Goal: Task Accomplishment & Management: Manage account settings

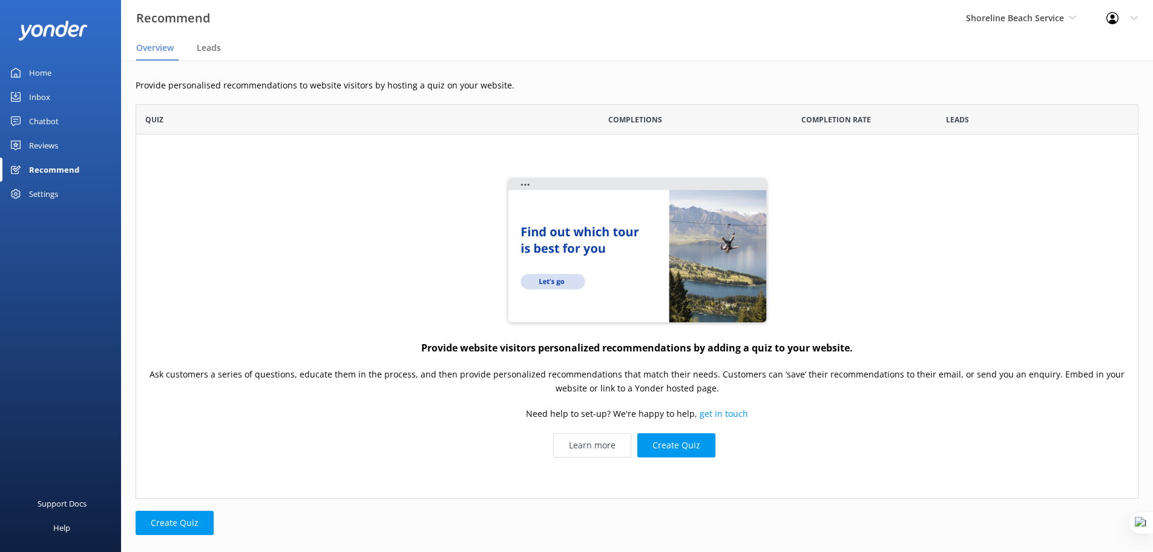
scroll to position [385, 994]
click at [1070, 16] on icon at bounding box center [1072, 17] width 7 height 7
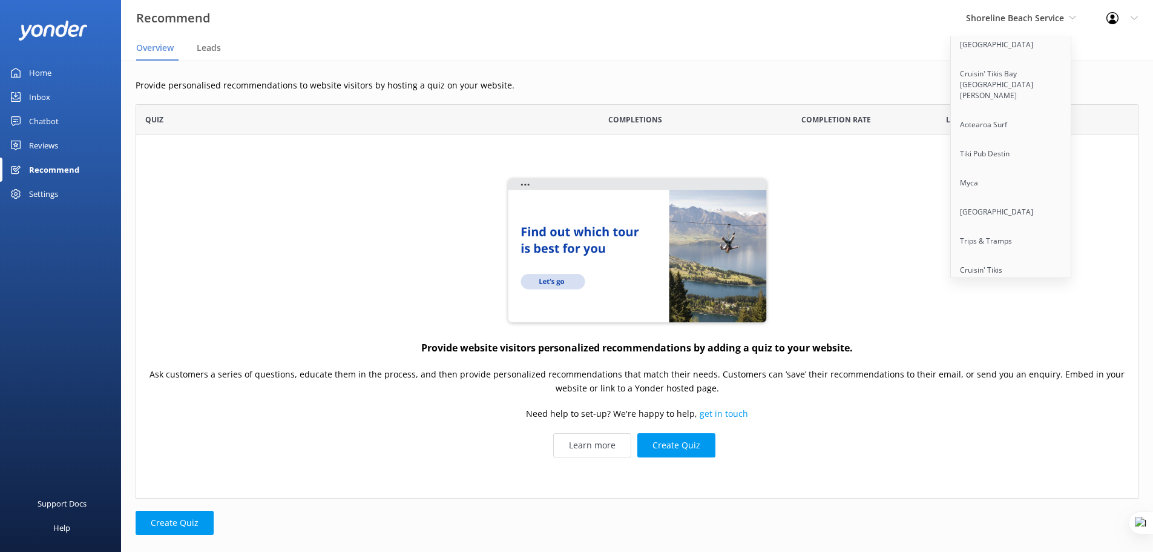
scroll to position [9687, 0]
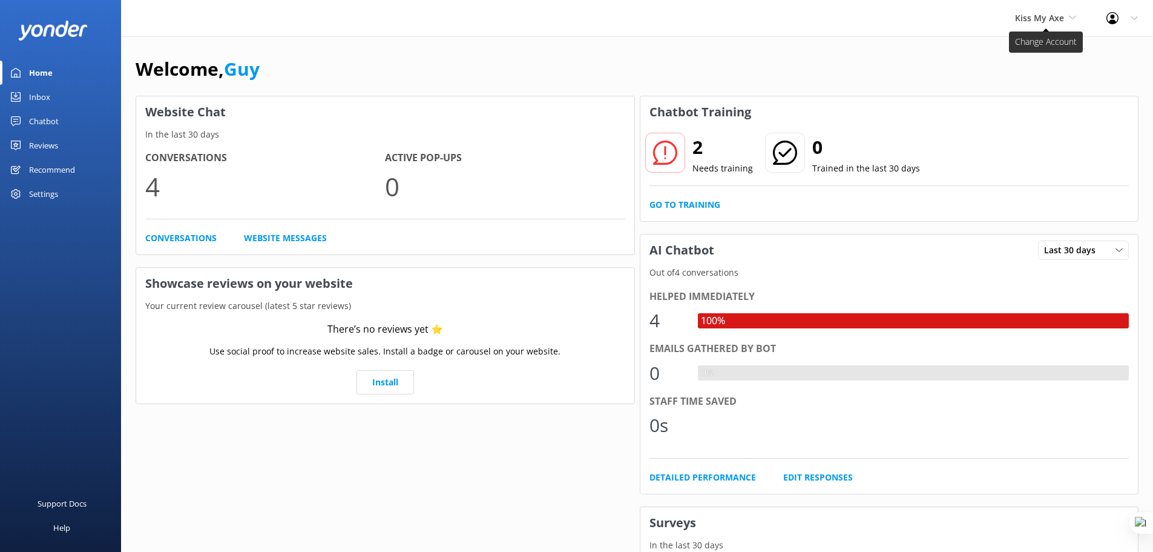
click at [1044, 15] on span "Kiss My Axe" at bounding box center [1039, 18] width 49 height 12
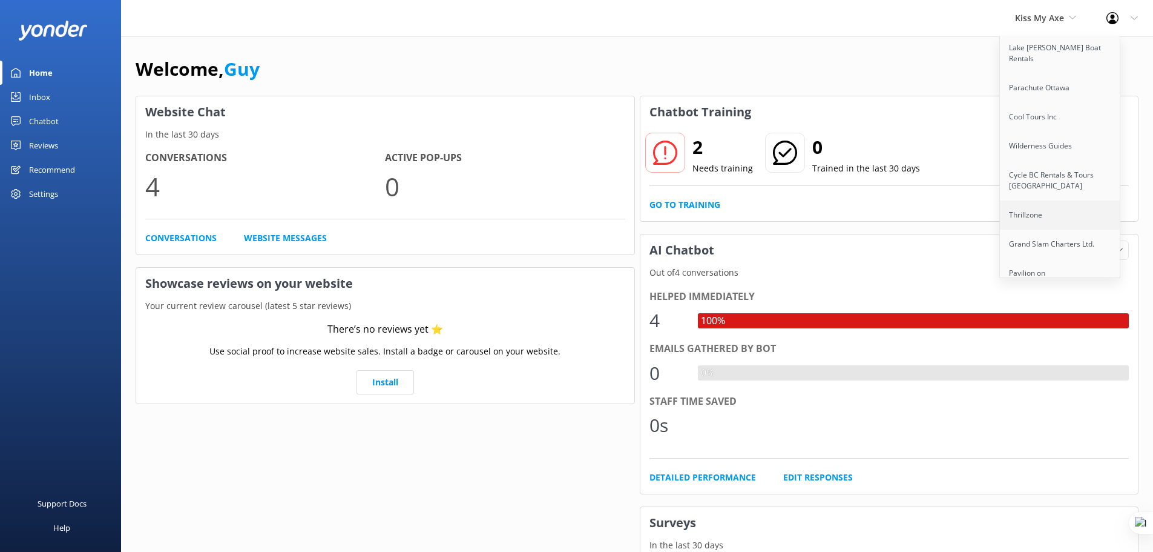
scroll to position [4366, 0]
click at [1057, 240] on link "Great Journeys [GEOGRAPHIC_DATA]" at bounding box center [1060, 260] width 121 height 40
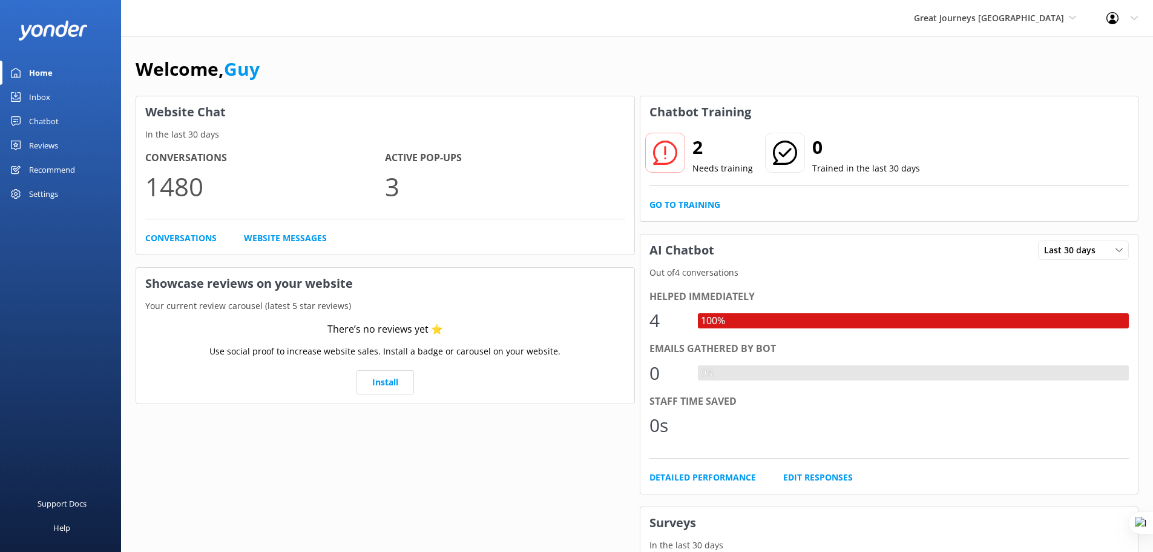
click at [43, 121] on div "Chatbot" at bounding box center [44, 121] width 30 height 24
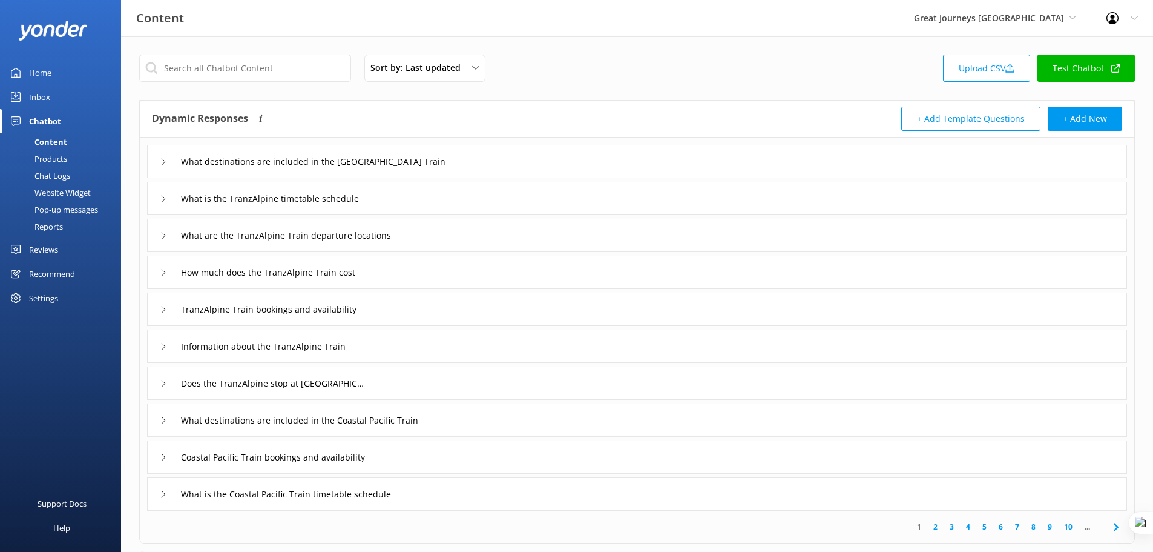
click at [51, 229] on div "Reports" at bounding box center [35, 226] width 56 height 17
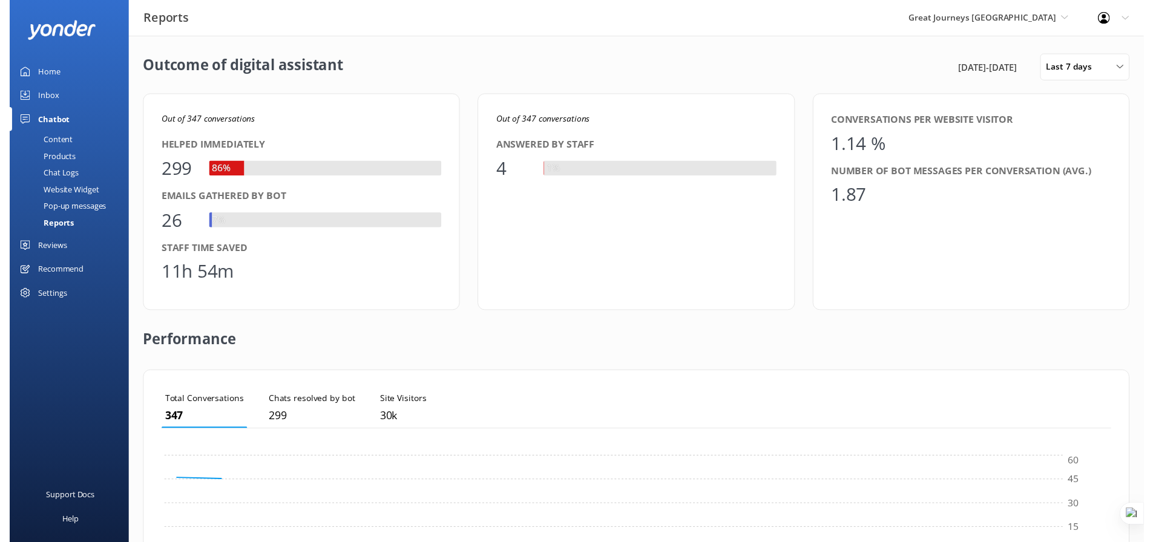
scroll to position [113, 957]
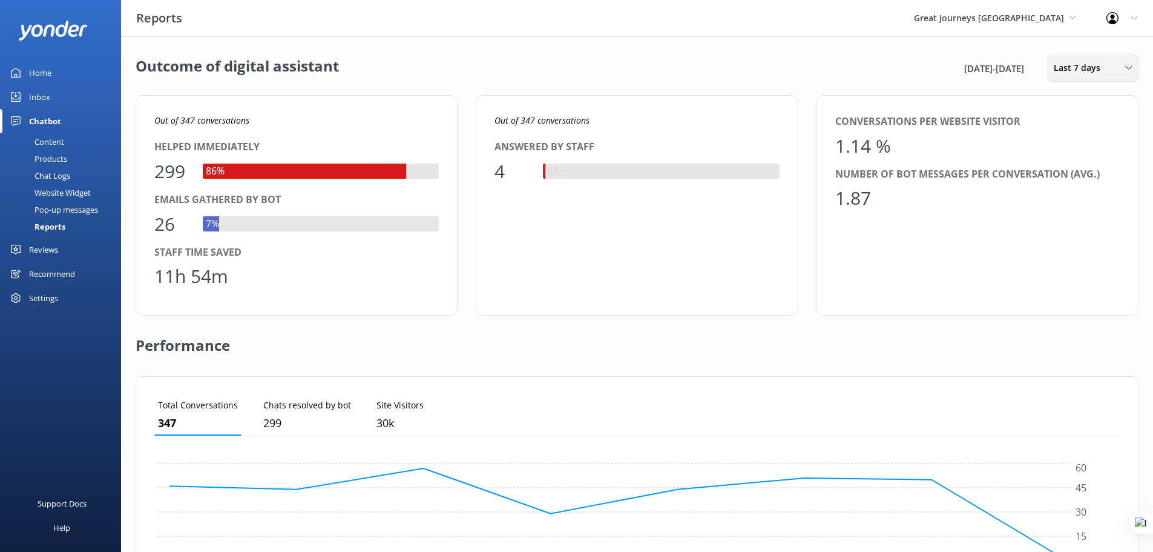
click at [1109, 64] on div "Last 7 days" at bounding box center [1093, 67] width 85 height 13
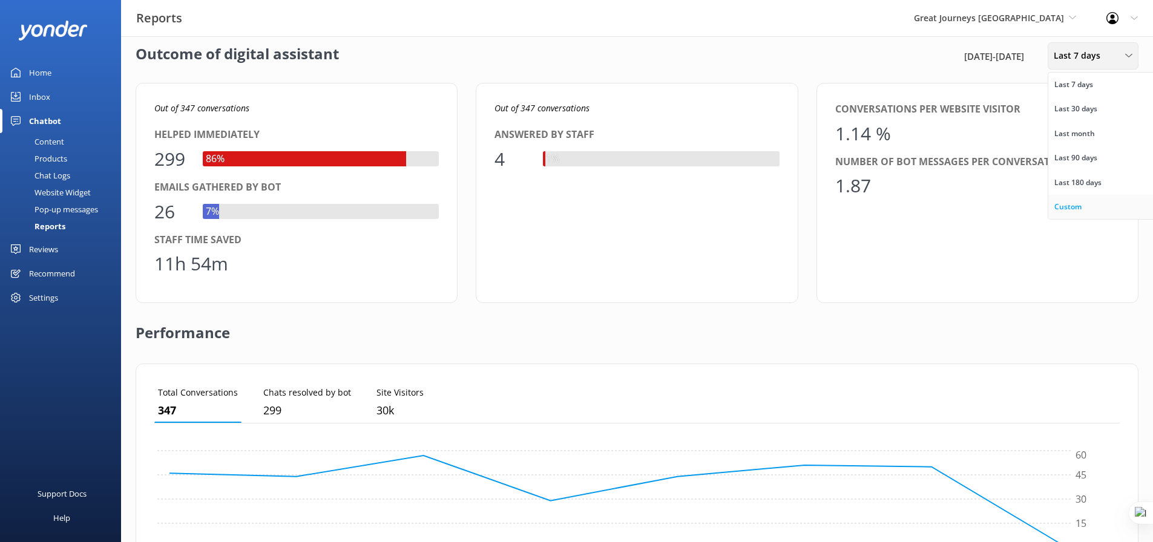
scroll to position [15, 0]
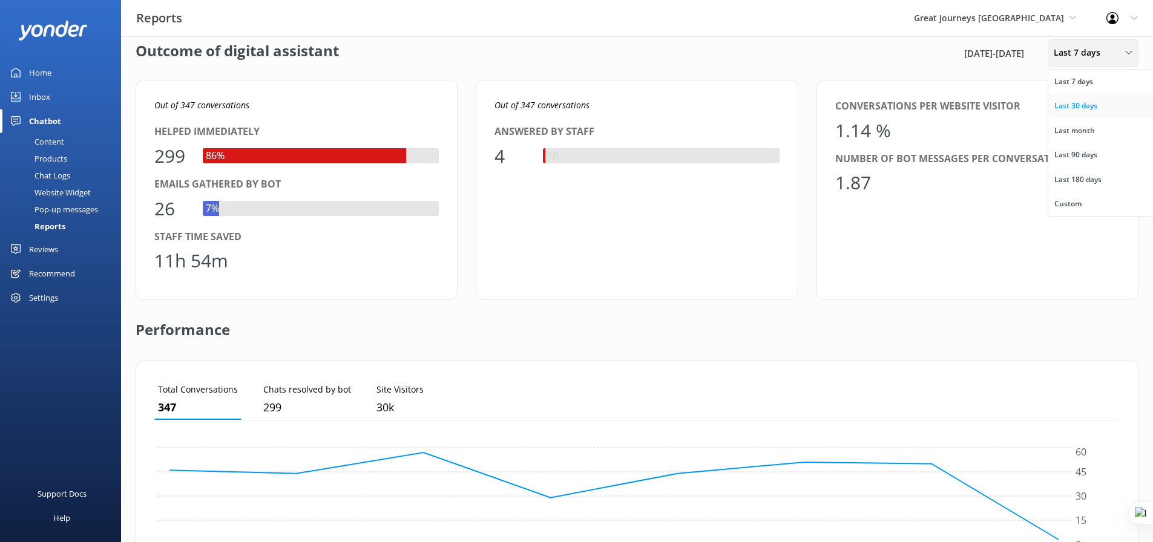
click at [1091, 107] on div "Last 30 days" at bounding box center [1076, 106] width 43 height 12
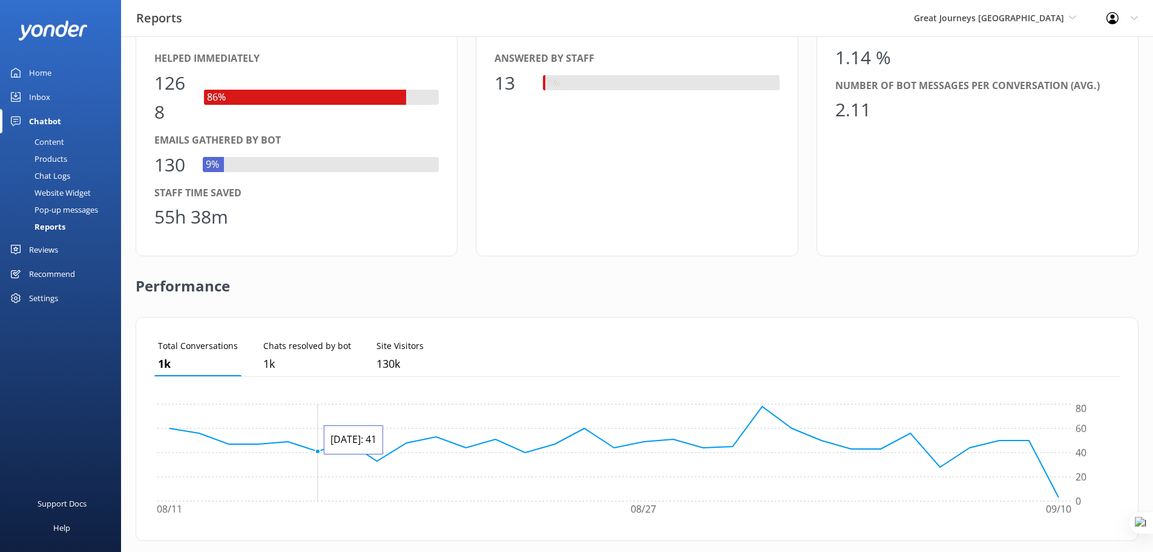
scroll to position [49, 0]
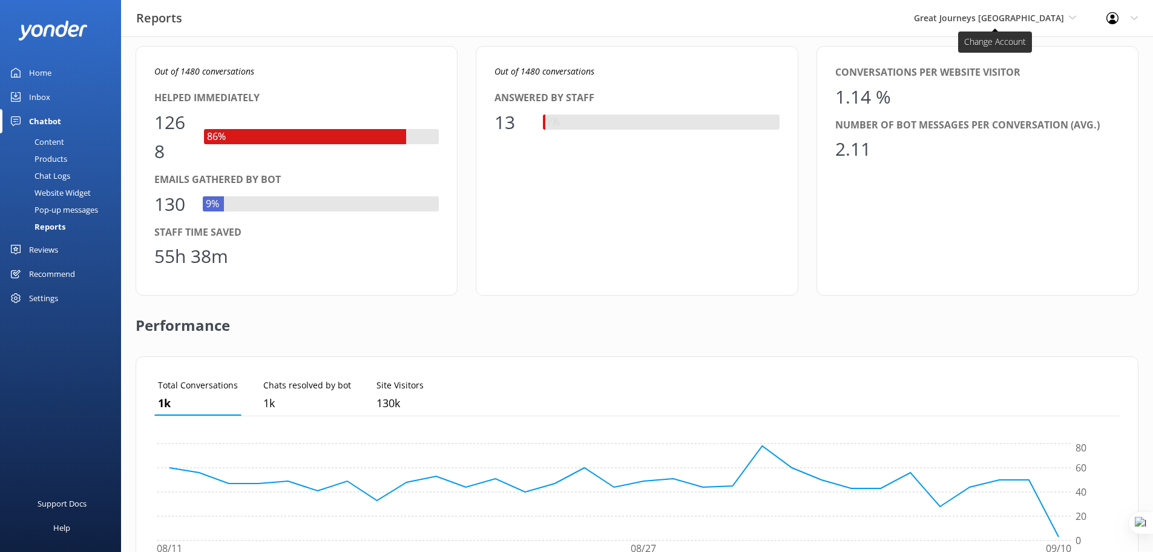
click at [1024, 21] on span "Great Journeys [GEOGRAPHIC_DATA]" at bounding box center [989, 18] width 150 height 12
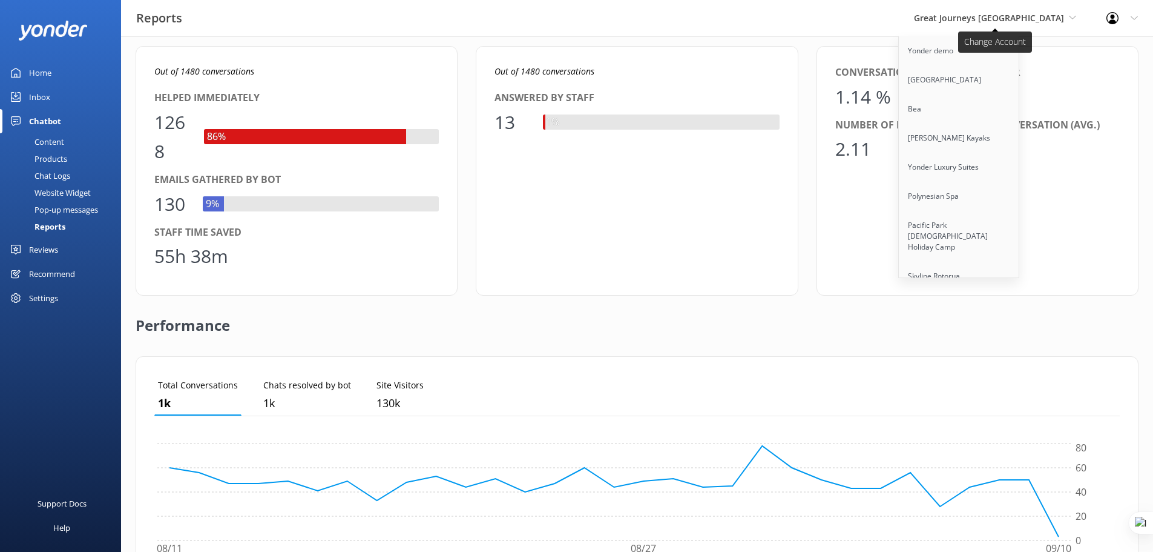
scroll to position [1086, 0]
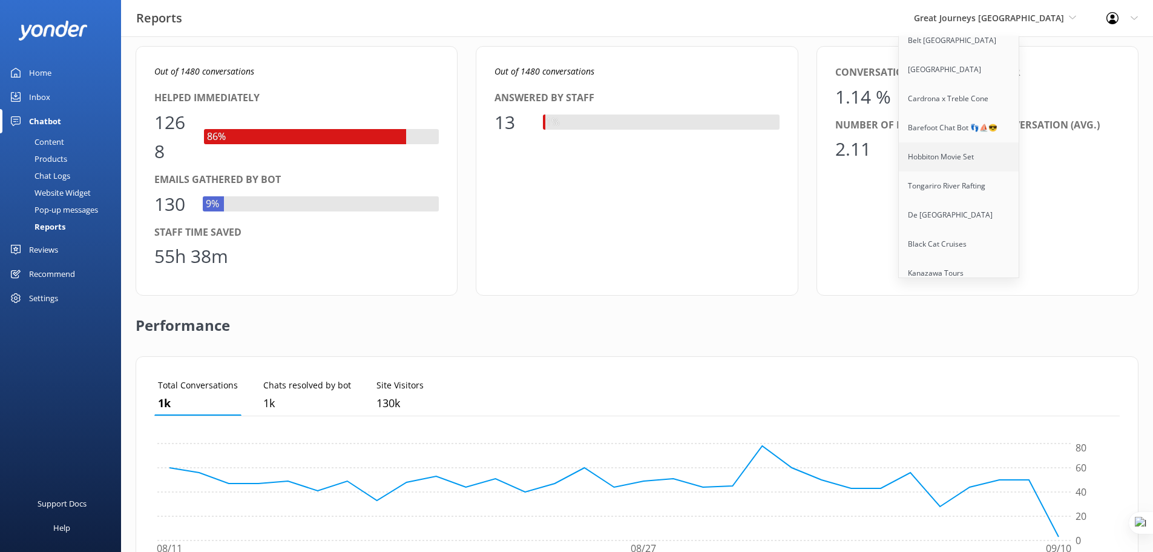
click at [998, 156] on link "Hobbiton Movie Set" at bounding box center [959, 156] width 121 height 29
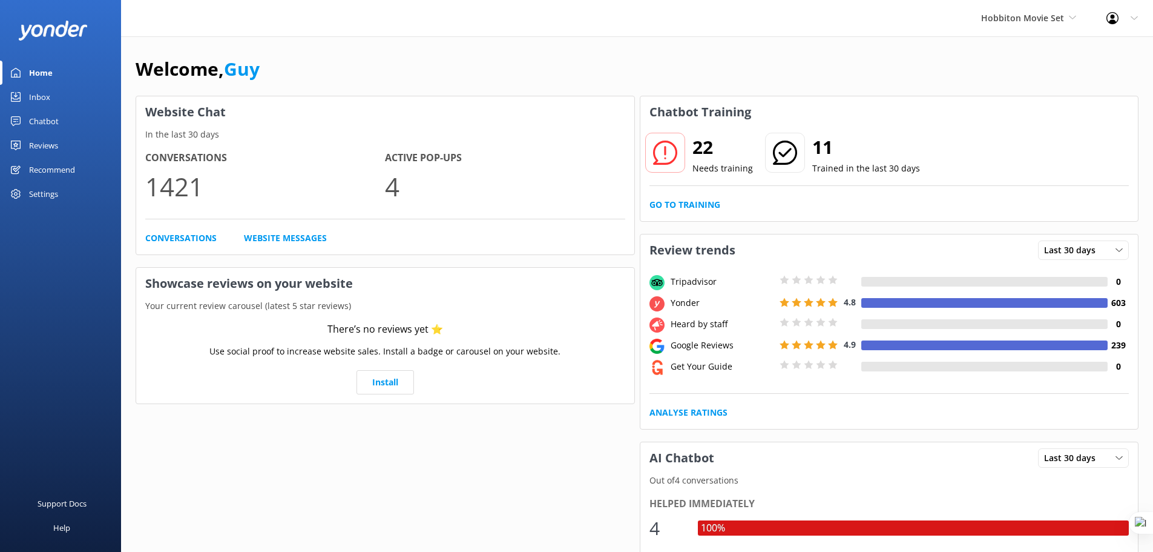
click at [492, 70] on div "Welcome, Guy" at bounding box center [637, 74] width 1003 height 41
drag, startPoint x: 173, startPoint y: 183, endPoint x: 146, endPoint y: 187, distance: 26.9
click at [146, 187] on p "1421" at bounding box center [265, 186] width 240 height 41
click at [426, 73] on div "Welcome, Guy" at bounding box center [637, 74] width 1003 height 41
drag, startPoint x: 760, startPoint y: 109, endPoint x: 648, endPoint y: 114, distance: 112.1
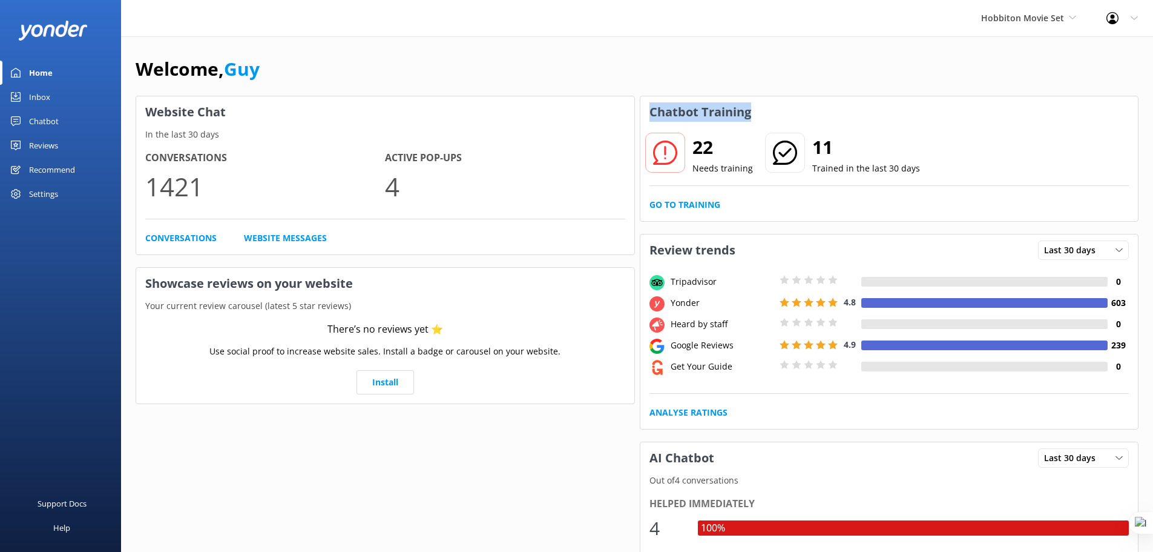
click at [648, 114] on h3 "Chatbot Training" at bounding box center [701, 111] width 120 height 31
click at [774, 111] on div "Chatbot Training" at bounding box center [890, 111] width 498 height 31
drag, startPoint x: 768, startPoint y: 112, endPoint x: 644, endPoint y: 116, distance: 124.2
click at [644, 116] on div "Chatbot Training" at bounding box center [890, 111] width 498 height 31
click at [678, 58] on div "Welcome, Guy" at bounding box center [637, 74] width 1003 height 41
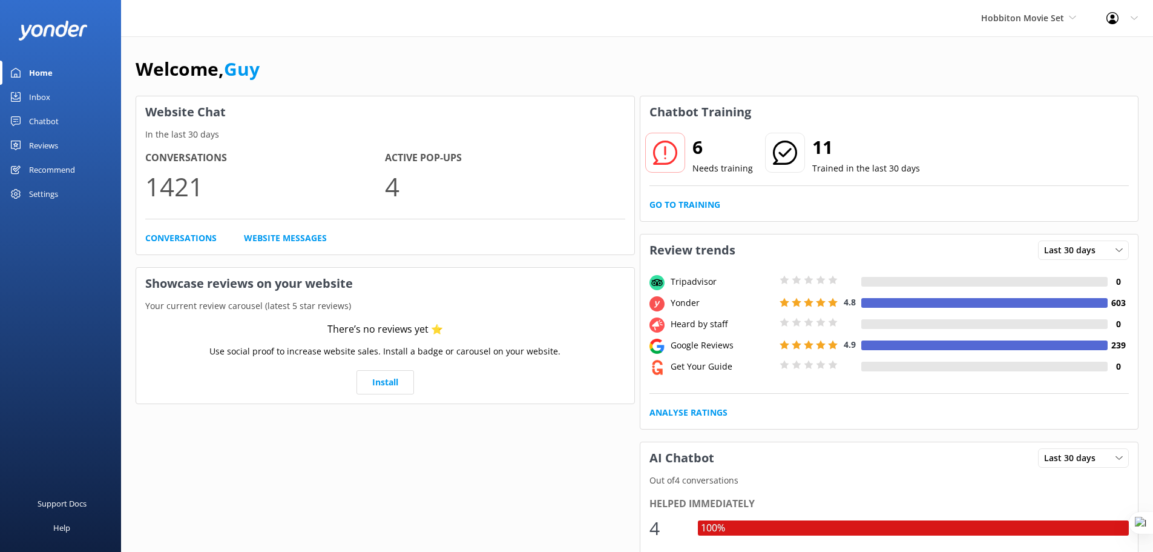
click at [1023, 8] on div "Hobbiton Movie Set Yonder demo Musket Cove Island Resort & Marina Bea Abel Tasm…" at bounding box center [1028, 18] width 125 height 36
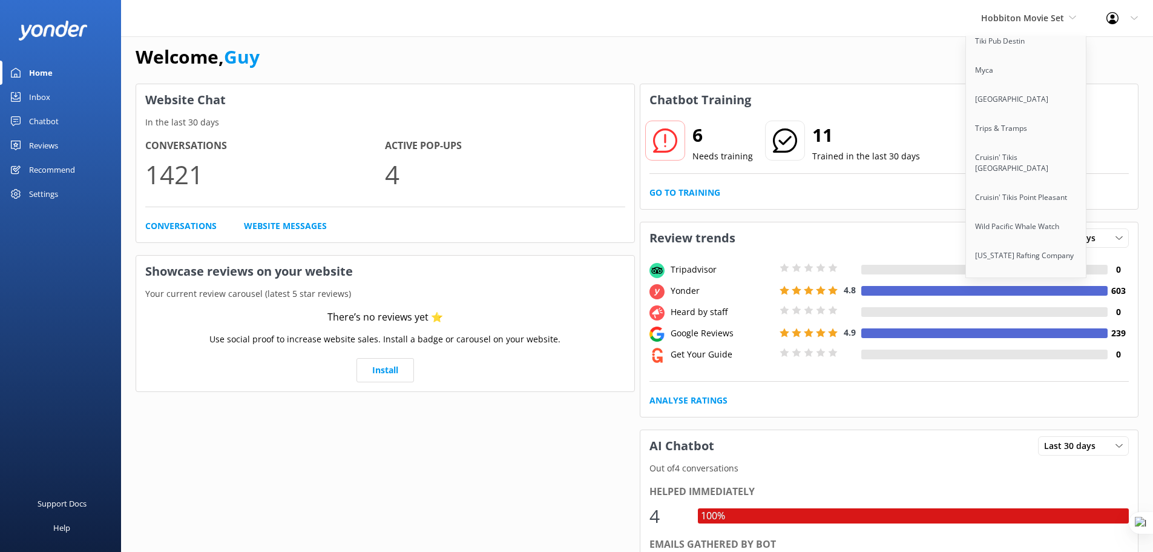
scroll to position [15, 0]
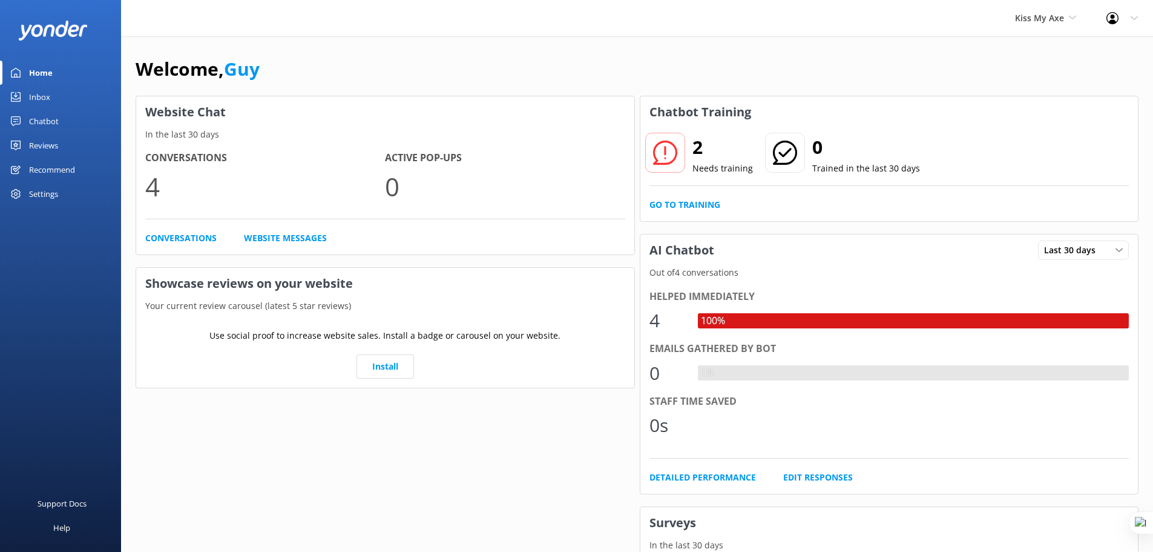
click at [52, 120] on div "Chatbot" at bounding box center [44, 121] width 30 height 24
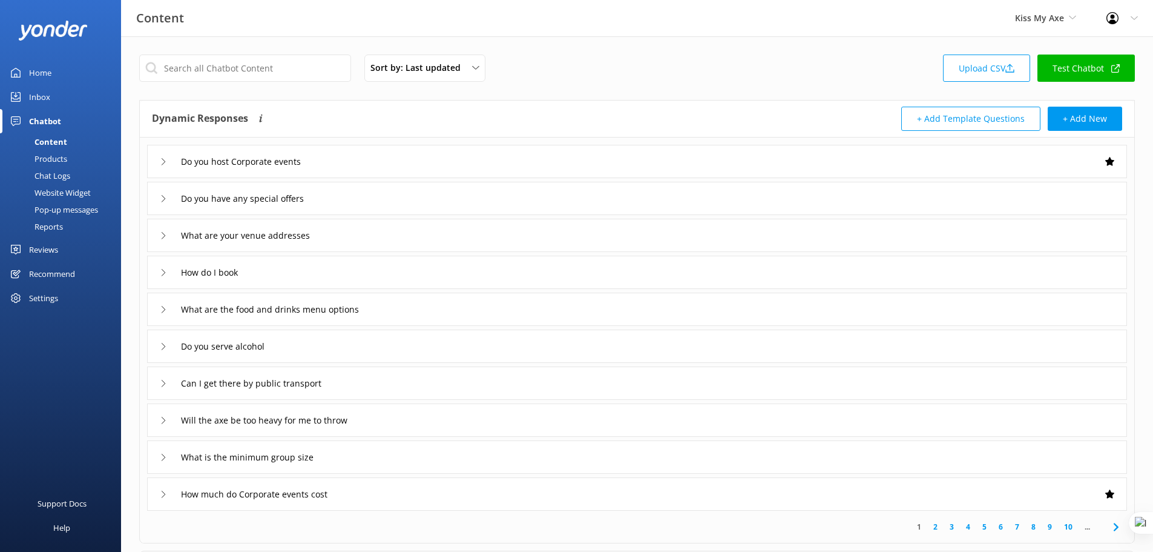
click at [1092, 73] on link "Test Chatbot" at bounding box center [1086, 67] width 97 height 27
click at [50, 158] on div "Products" at bounding box center [37, 158] width 60 height 17
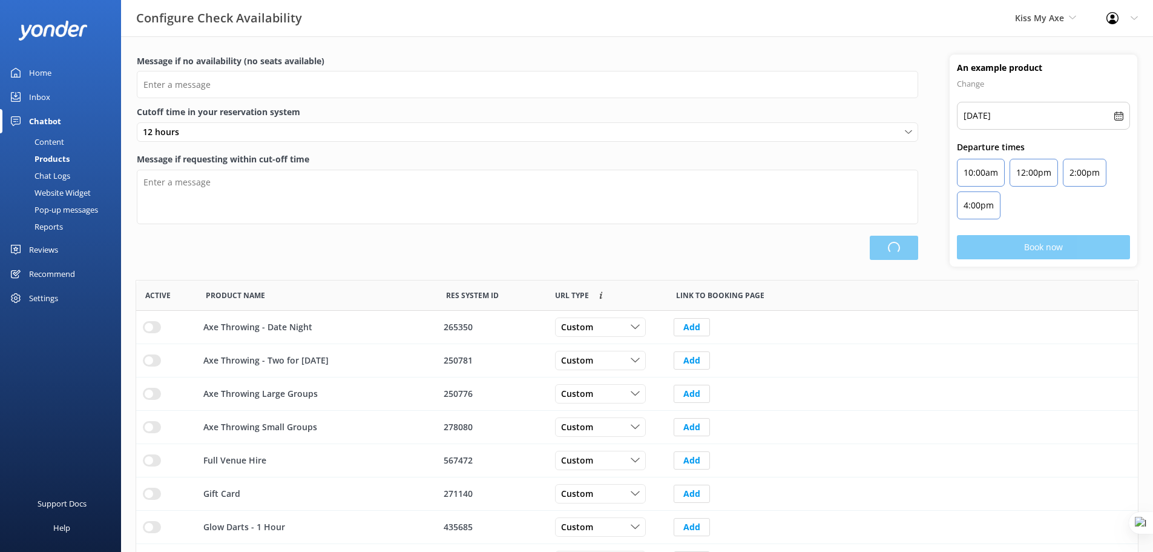
type input "There are no seats available, please check an alternative day"
type textarea "Our online booking system closes {hours} prior to departure. Please contact us …"
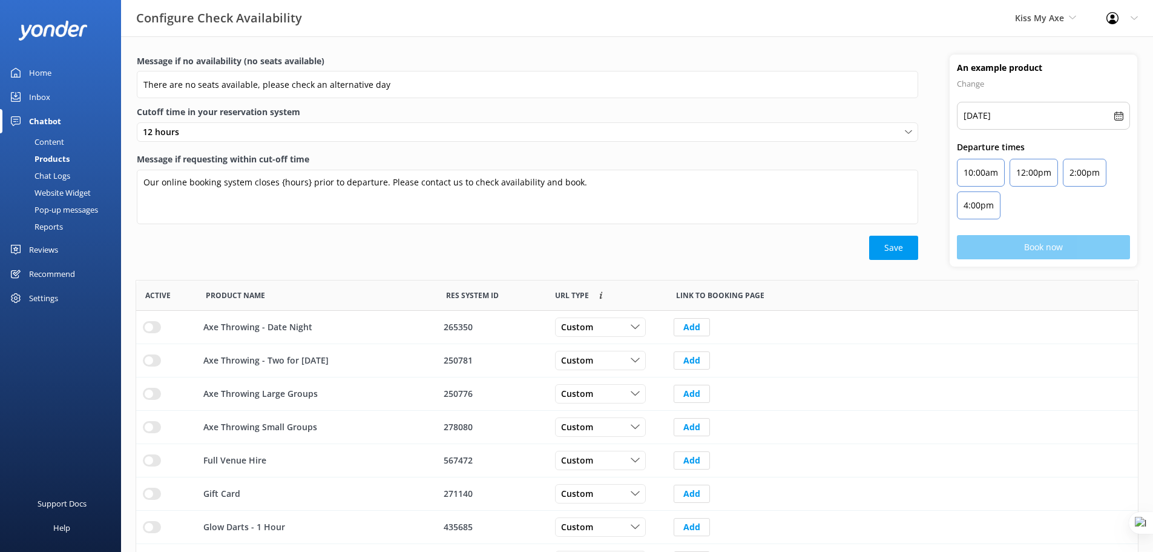
click at [35, 77] on div "Home" at bounding box center [40, 73] width 22 height 24
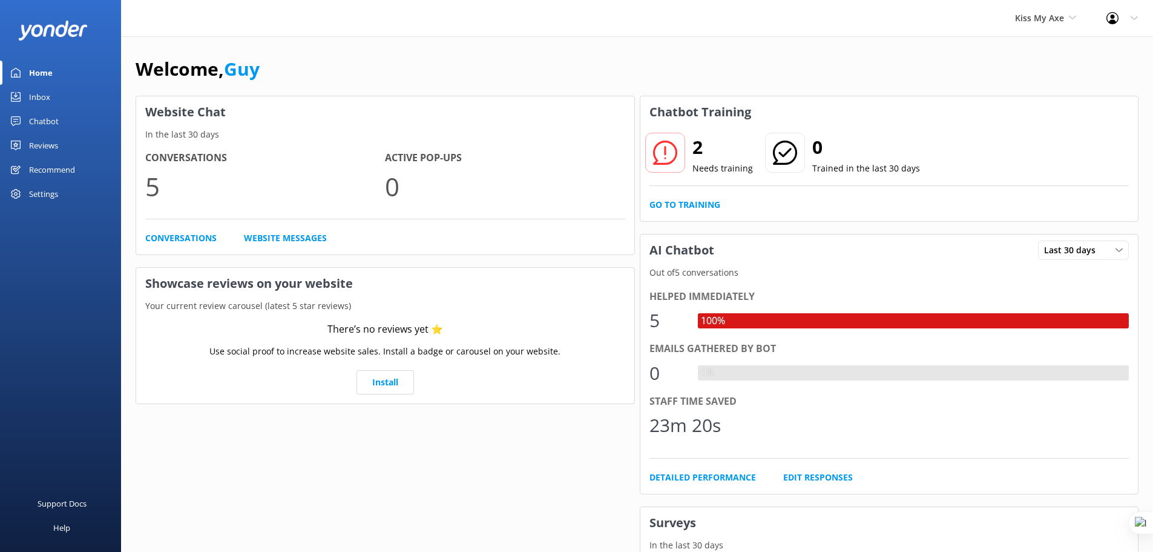
click at [38, 122] on div "Chatbot" at bounding box center [44, 121] width 30 height 24
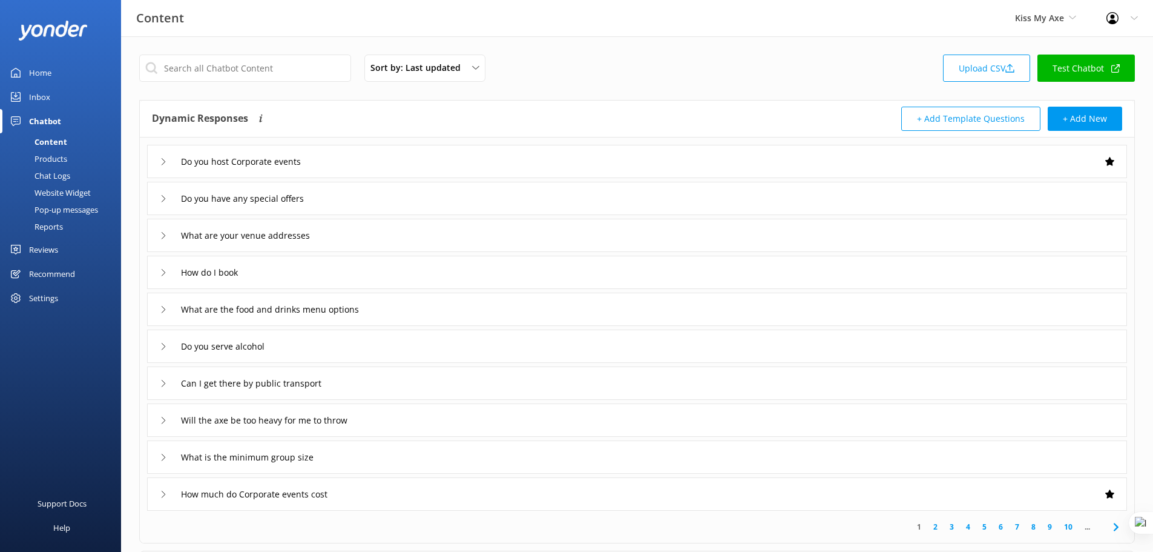
click at [39, 94] on div "Inbox" at bounding box center [39, 97] width 21 height 24
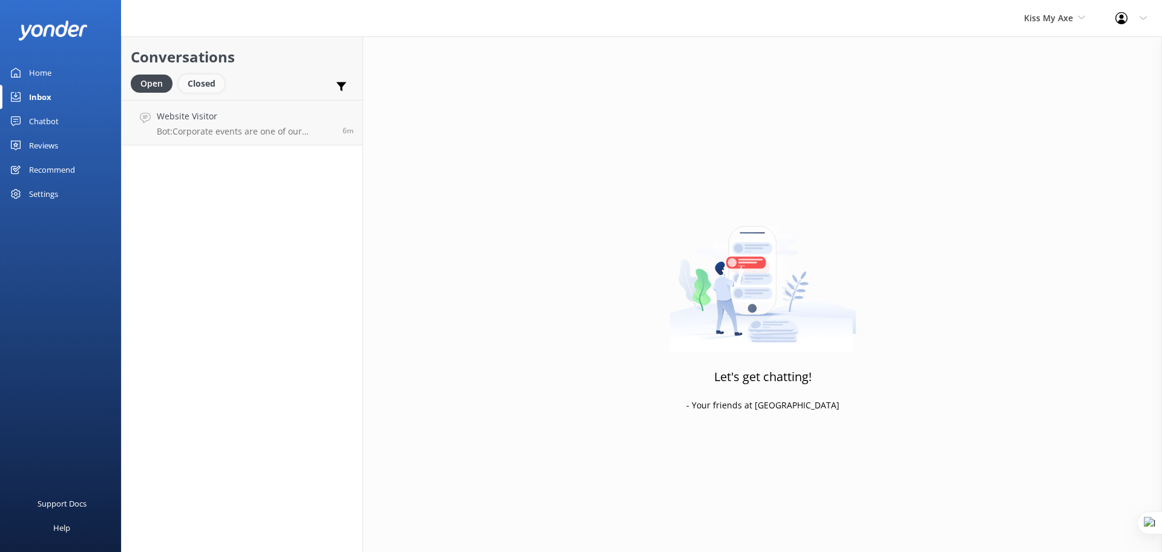
click at [215, 86] on div "Closed" at bounding box center [202, 83] width 46 height 18
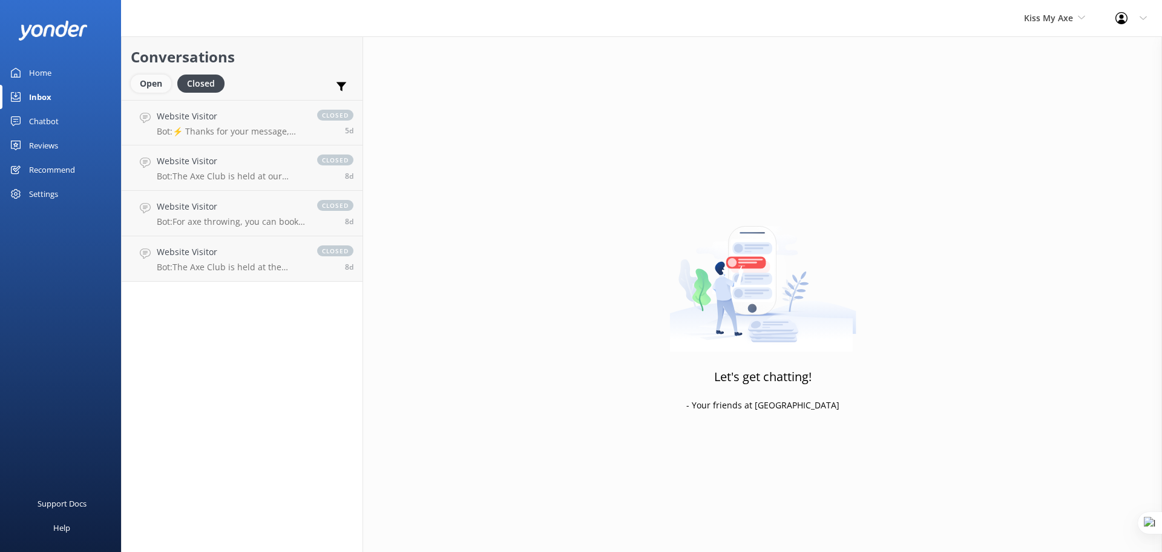
click at [152, 79] on div "Open" at bounding box center [151, 83] width 41 height 18
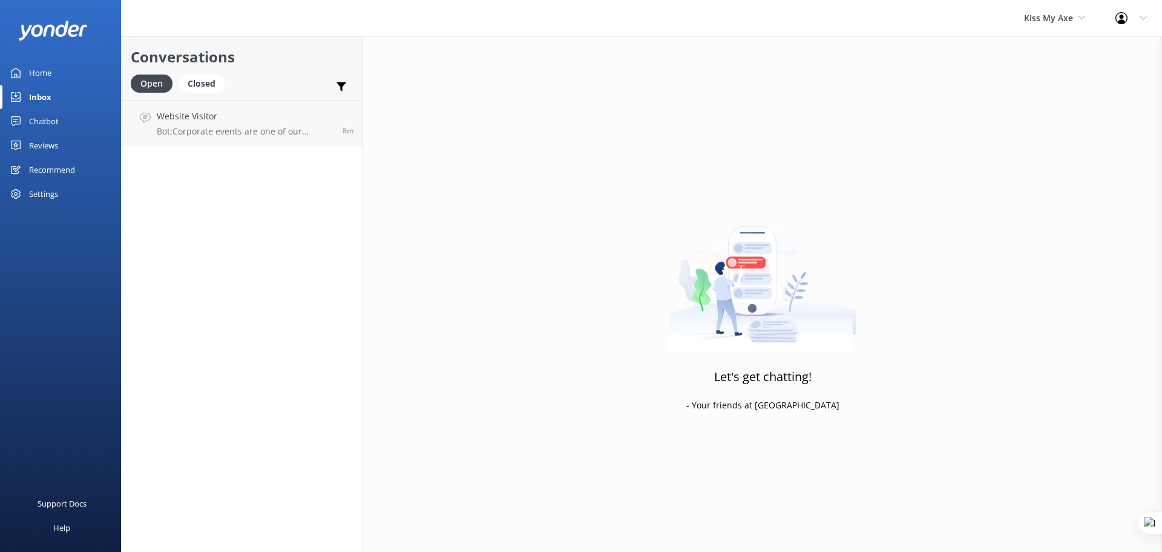
click at [24, 74] on link "Home" at bounding box center [60, 73] width 121 height 24
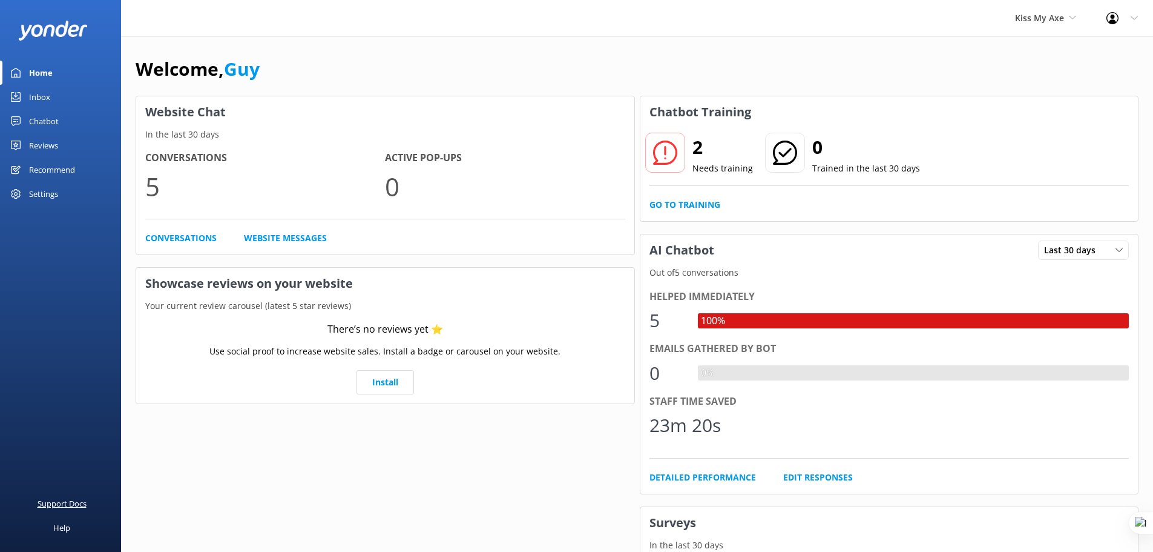
click at [78, 504] on div "Support Docs" at bounding box center [62, 503] width 49 height 24
click at [1135, 19] on use at bounding box center [1134, 18] width 7 height 4
click at [1108, 52] on link "Profile Settings" at bounding box center [1093, 51] width 121 height 30
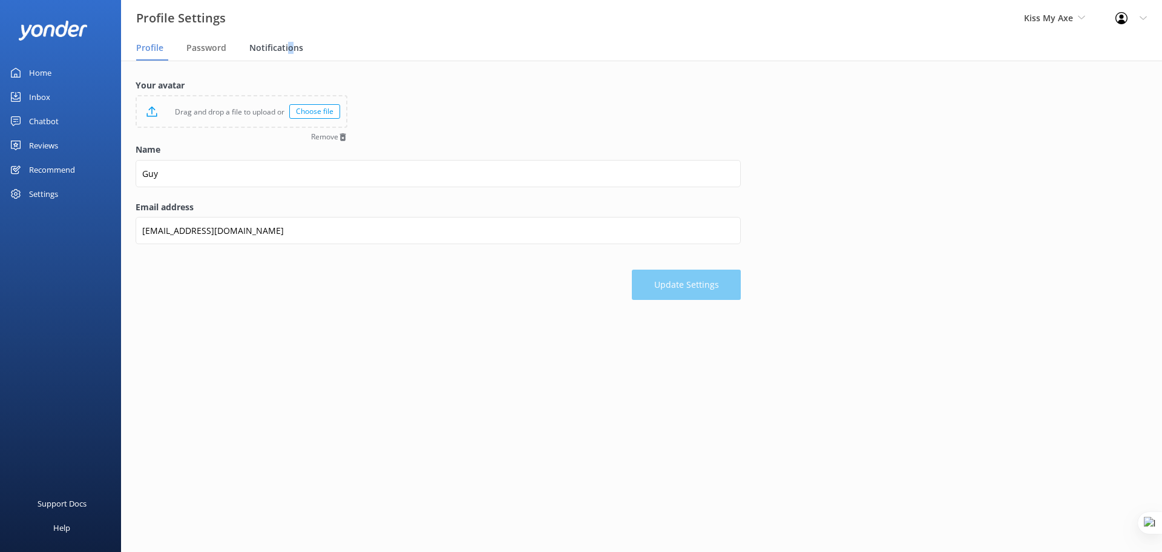
click at [290, 47] on span "Notifications" at bounding box center [276, 48] width 54 height 12
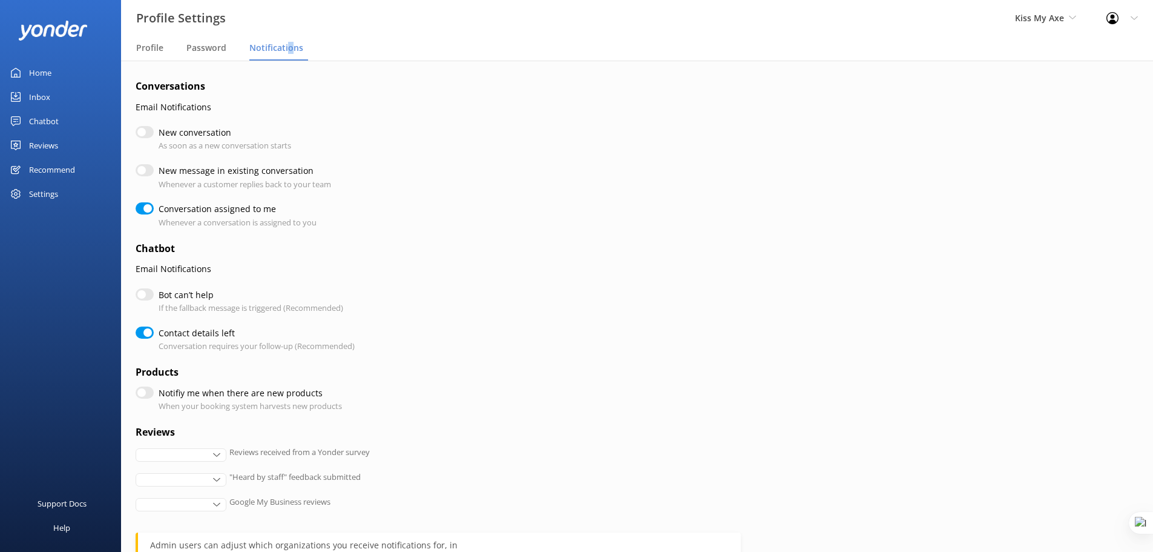
checkbox input "true"
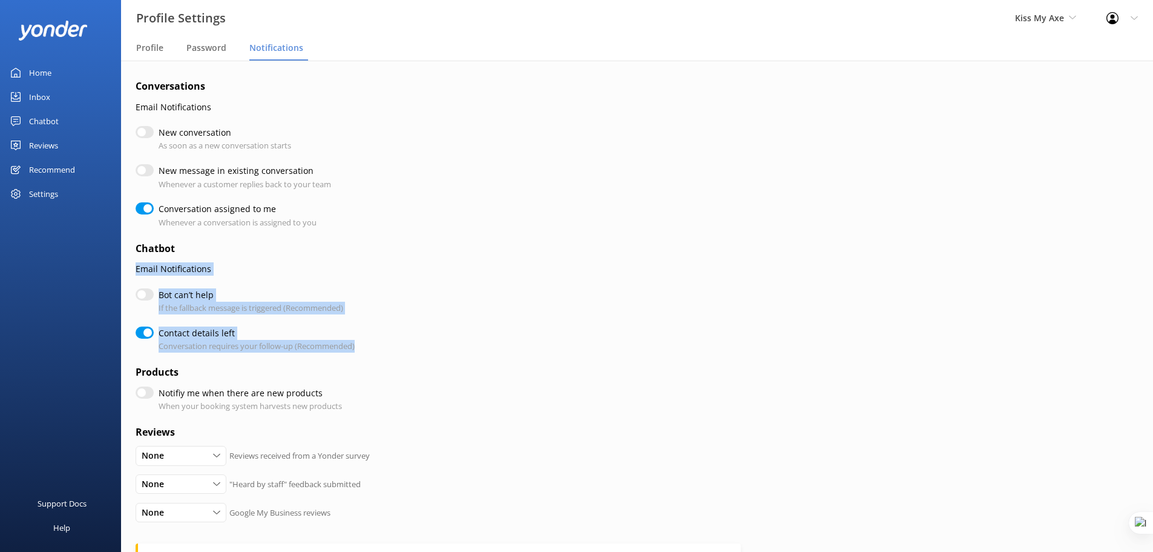
drag, startPoint x: 133, startPoint y: 270, endPoint x: 390, endPoint y: 348, distance: 268.1
click at [390, 348] on div "Conversations Email Notifications New conversation As soon as a new conversatio…" at bounding box center [637, 390] width 1032 height 659
click at [395, 335] on div "Contact details left Conversation requires your follow-up (Recommended)" at bounding box center [438, 339] width 605 height 26
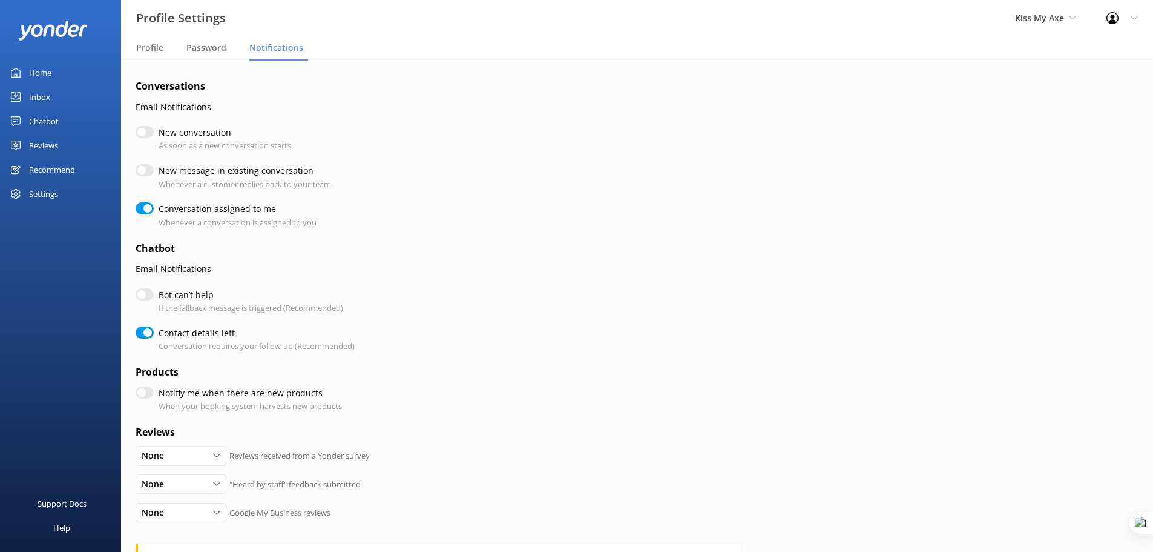
click at [152, 292] on input "Bot can’t help" at bounding box center [145, 294] width 18 height 12
checkbox input "true"
click at [152, 292] on input "Bot can’t help" at bounding box center [145, 294] width 18 height 12
checkbox input "false"
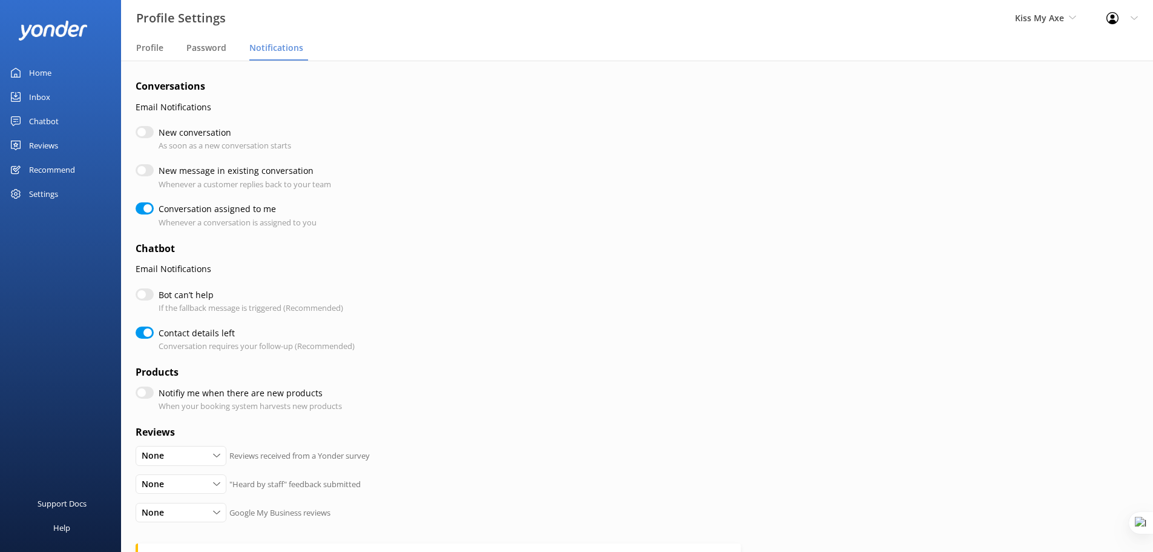
checkbox input "true"
click at [149, 132] on input "New conversation" at bounding box center [145, 132] width 18 height 12
checkbox input "true"
click at [149, 132] on input "New conversation" at bounding box center [145, 132] width 18 height 12
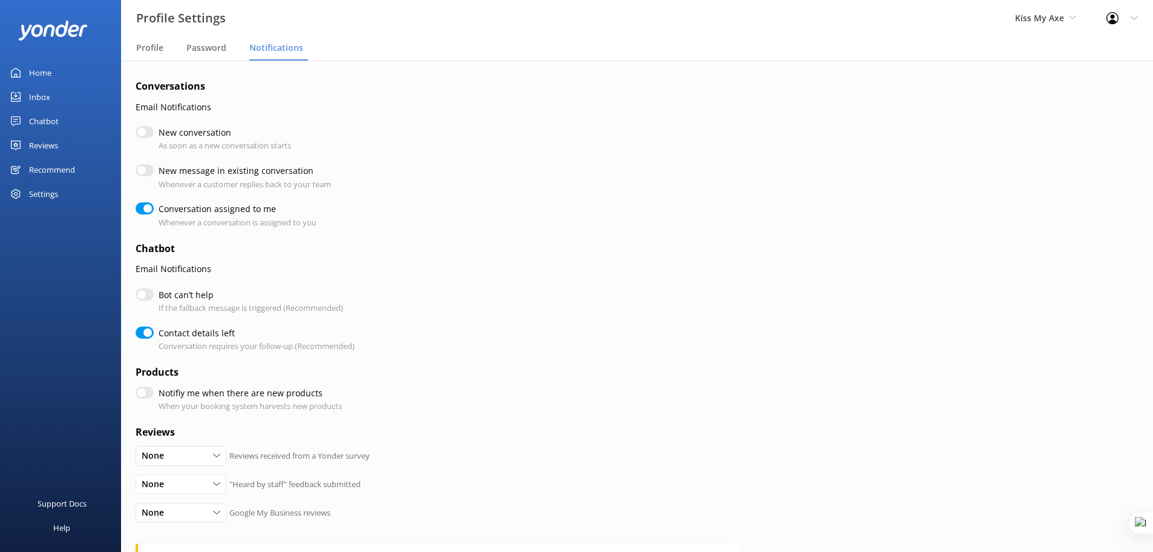
checkbox input "false"
checkbox input "true"
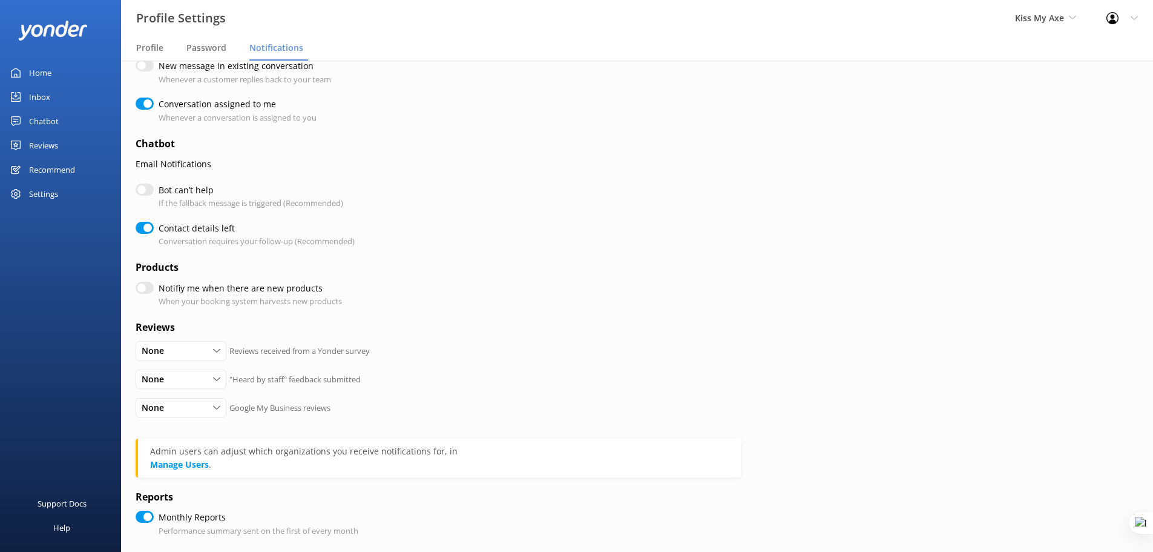
scroll to position [17, 0]
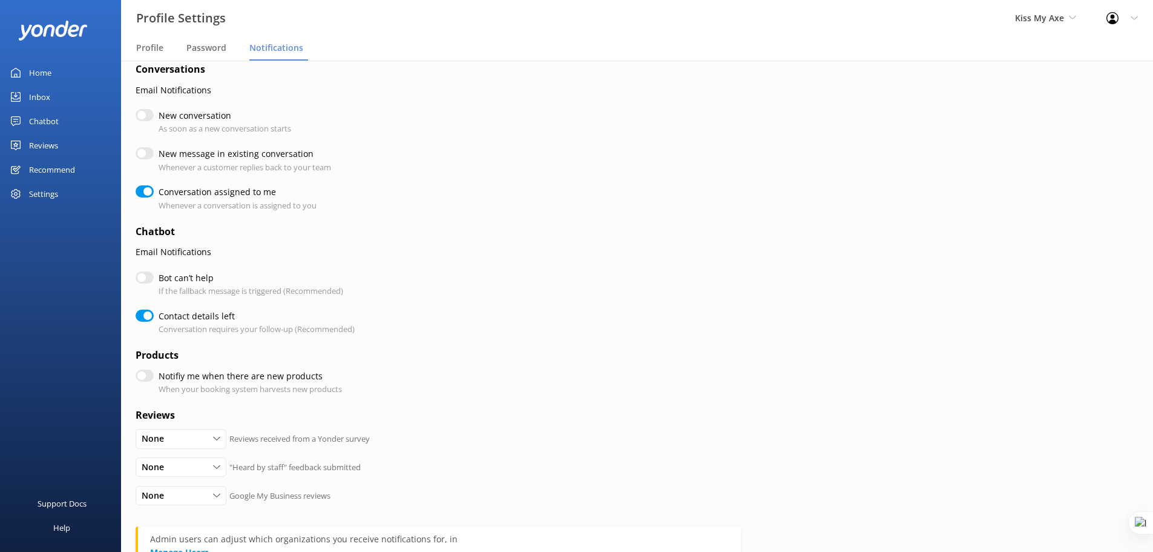
click at [147, 376] on input "Notifiy me when there are new products" at bounding box center [145, 375] width 18 height 12
checkbox input "true"
click at [144, 378] on input "Notifiy me when there are new products" at bounding box center [145, 375] width 18 height 12
checkbox input "false"
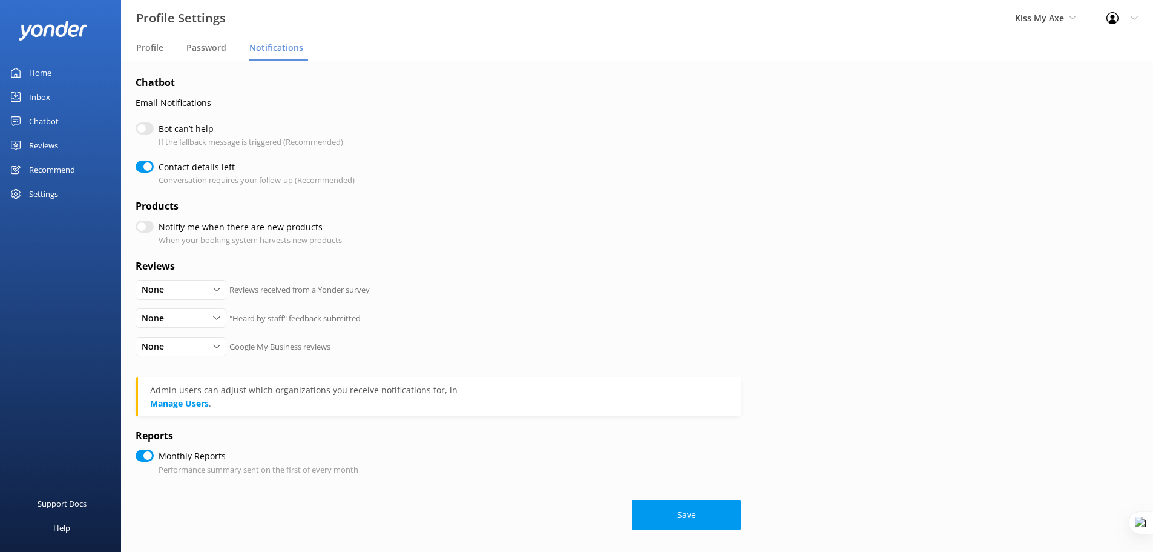
scroll to position [168, 0]
drag, startPoint x: 674, startPoint y: 478, endPoint x: 751, endPoint y: 524, distance: 89.6
click at [751, 524] on div "Conversations Email Notifications New conversation As soon as a new conversatio…" at bounding box center [637, 221] width 1032 height 659
click at [758, 512] on div "Conversations Email Notifications New conversation As soon as a new conversatio…" at bounding box center [637, 221] width 1032 height 659
checkbox input "true"
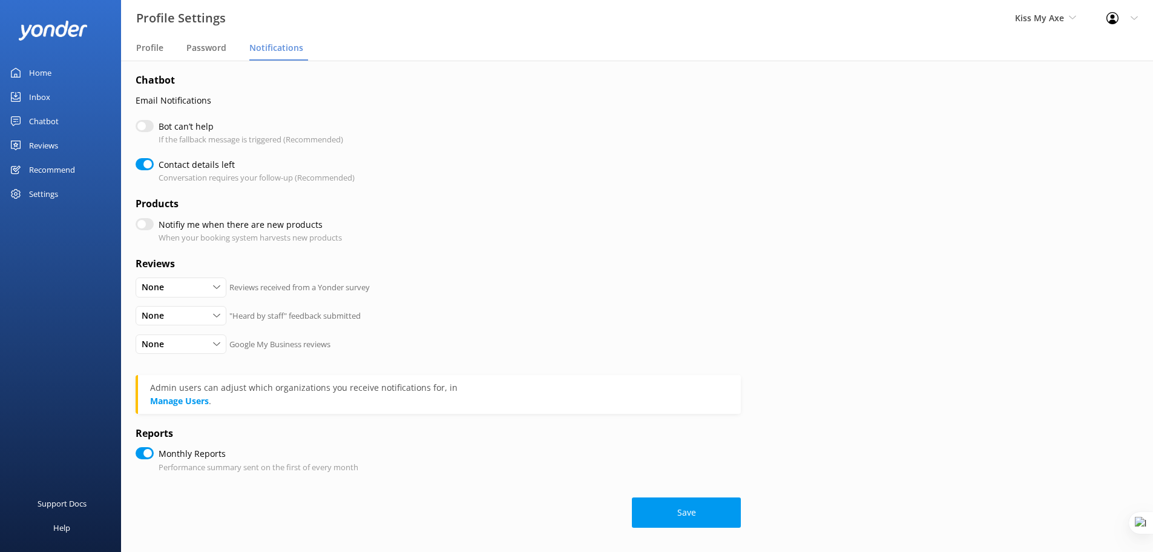
click at [51, 114] on div "Chatbot" at bounding box center [44, 121] width 30 height 24
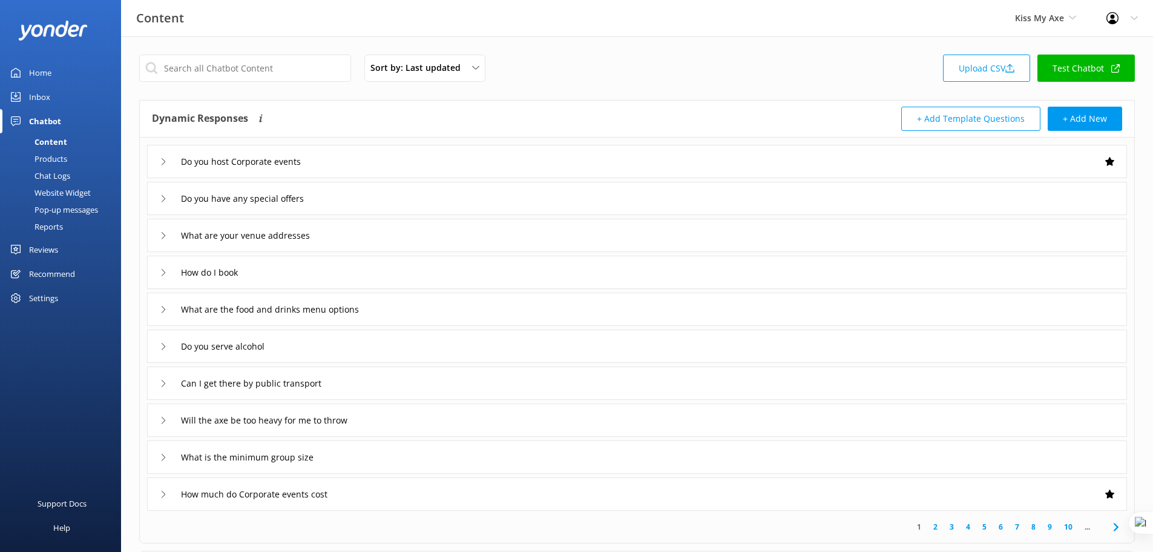
click at [37, 101] on div "Inbox" at bounding box center [39, 97] width 21 height 24
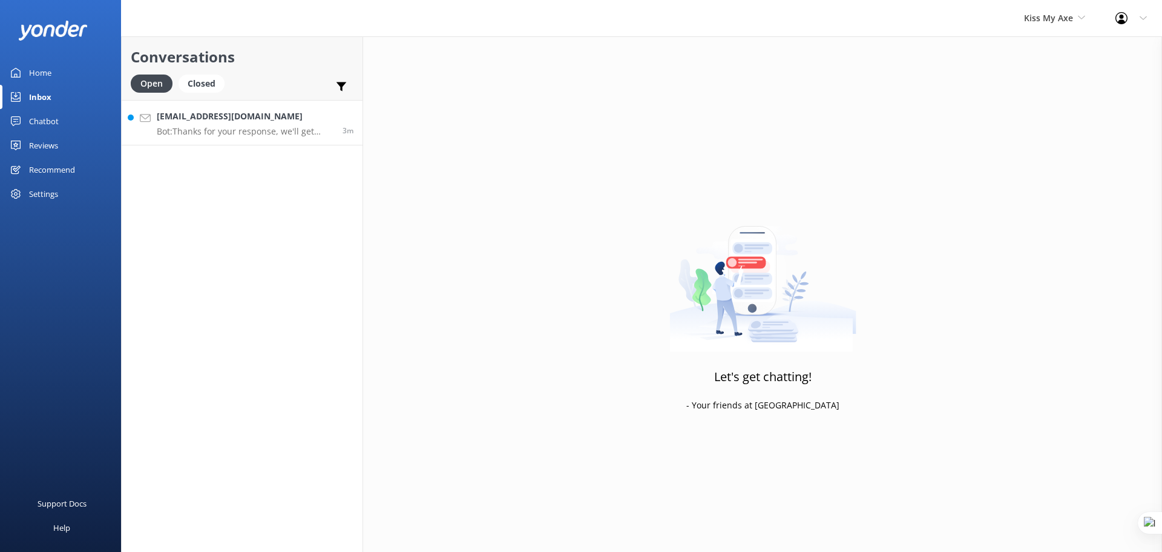
click at [230, 127] on p "Bot: Thanks for your response, we'll get back to you as soon as we can during o…" at bounding box center [245, 131] width 177 height 11
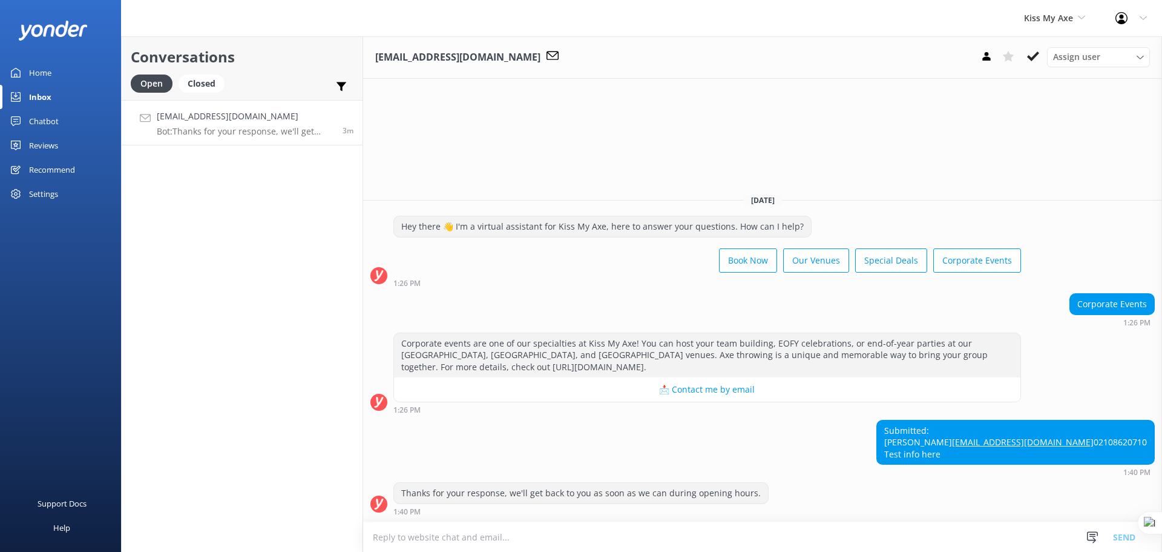
click at [530, 538] on textarea at bounding box center [762, 537] width 799 height 30
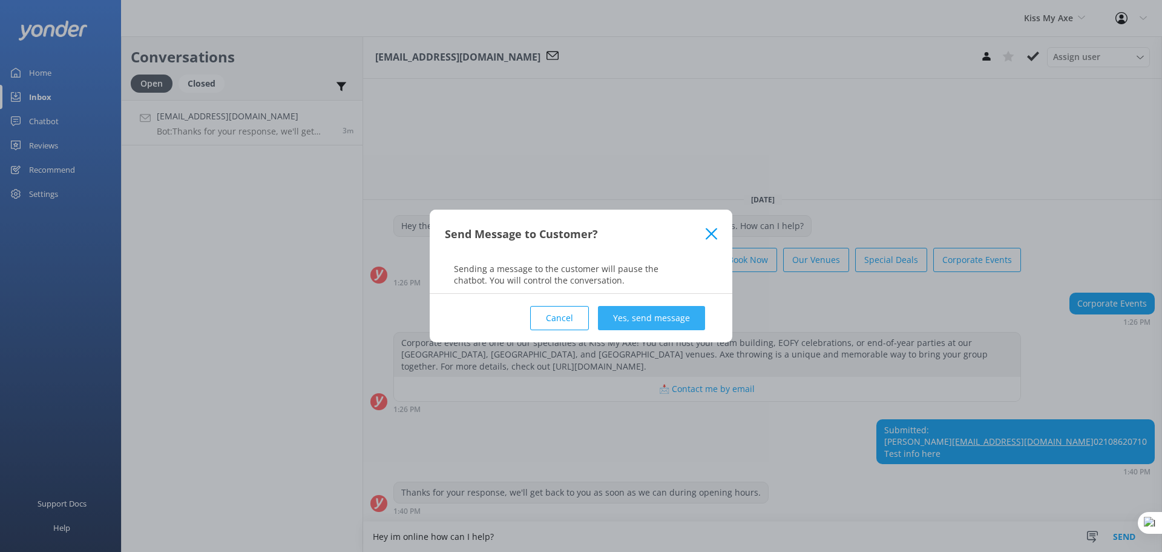
type textarea "Hey im online how can I help?"
click at [633, 314] on button "Yes, send message" at bounding box center [651, 318] width 107 height 24
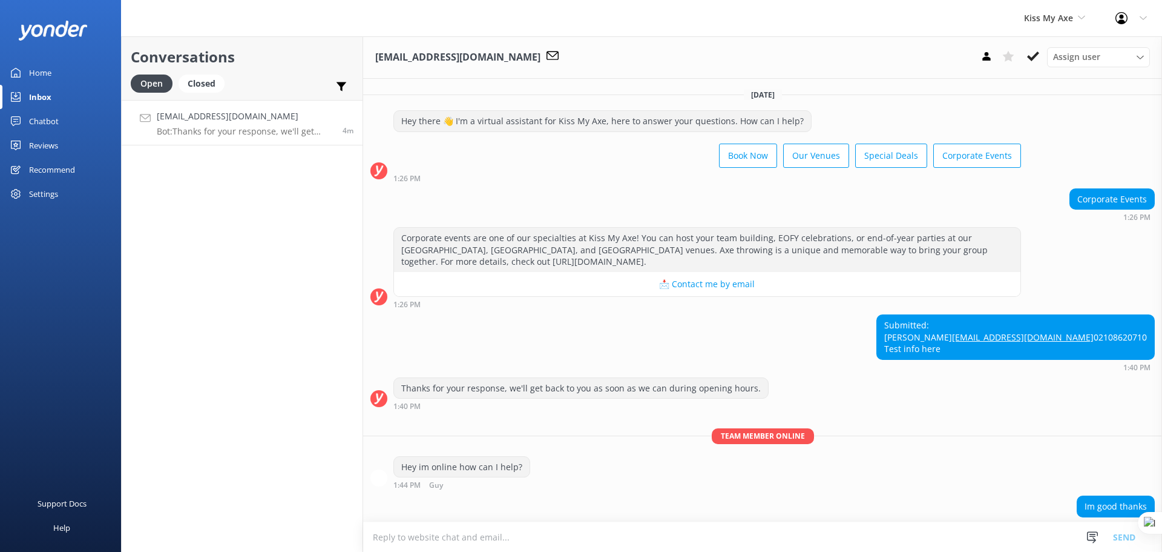
scroll to position [37, 0]
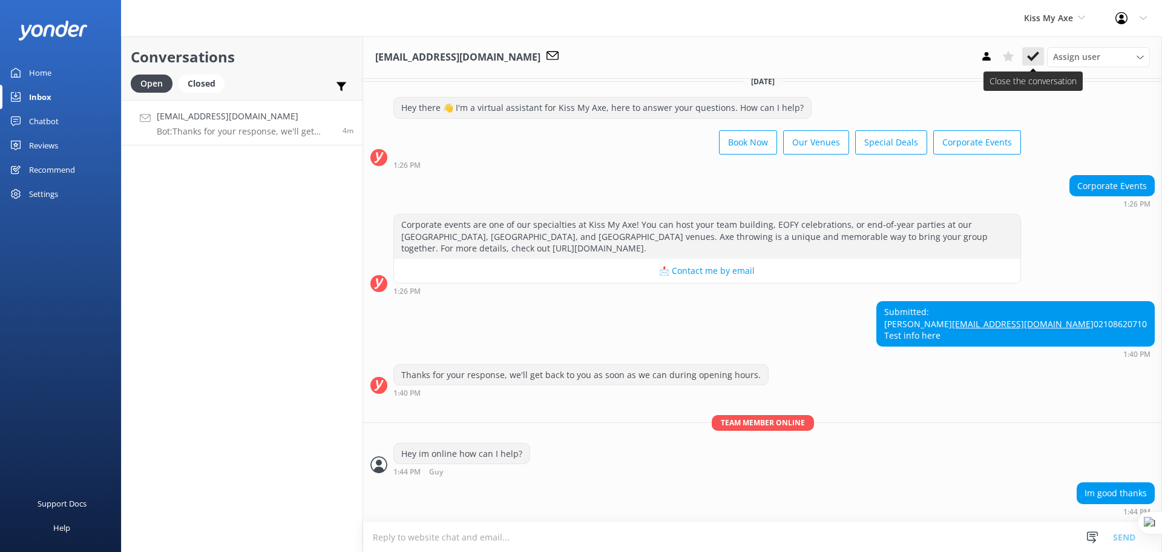
click at [1033, 54] on icon at bounding box center [1033, 56] width 12 height 12
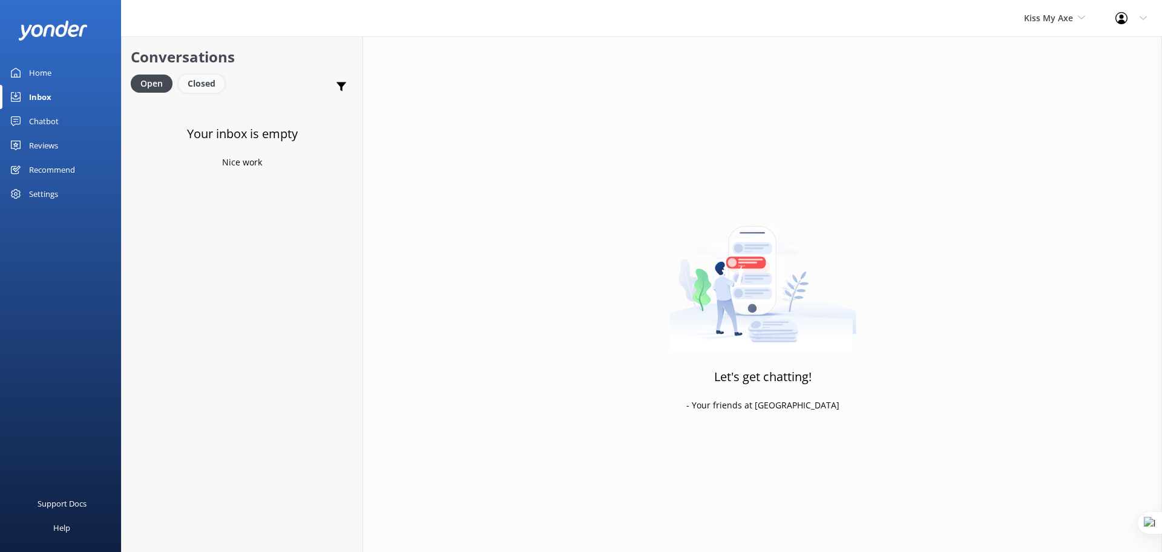
click at [206, 81] on div "Closed" at bounding box center [202, 83] width 46 height 18
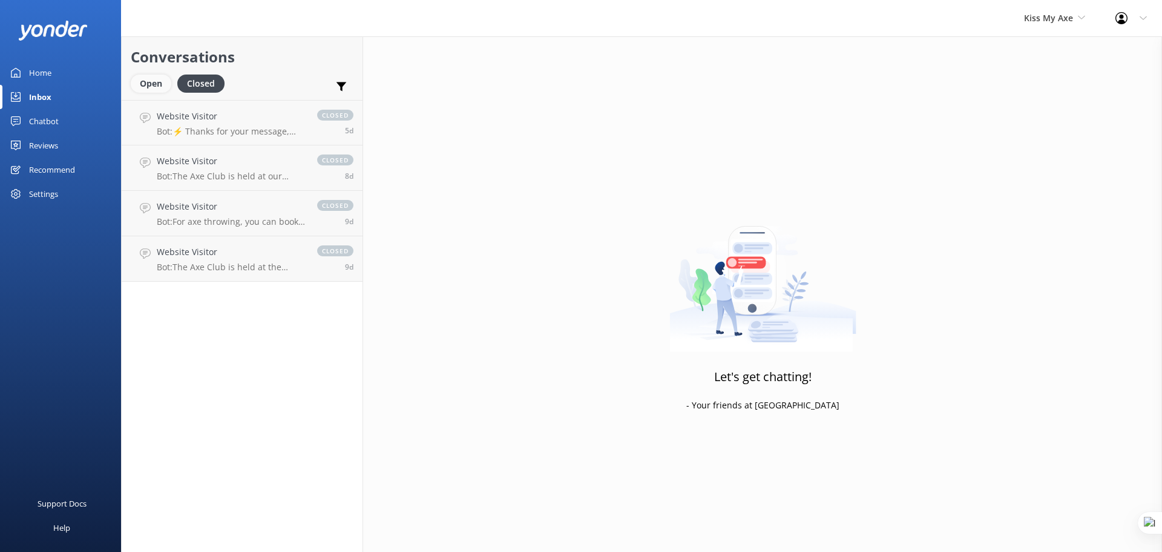
click at [150, 81] on div "Open" at bounding box center [151, 83] width 41 height 18
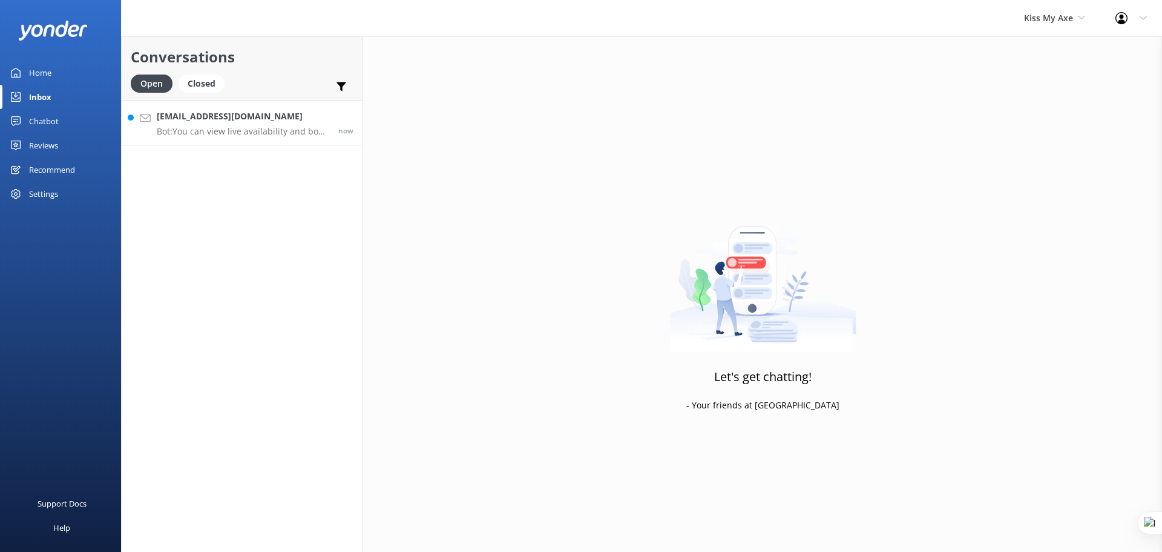
click at [259, 126] on p "Bot: You can view live availability and book axe throwing, Glow Darts, and Glow…" at bounding box center [243, 131] width 173 height 11
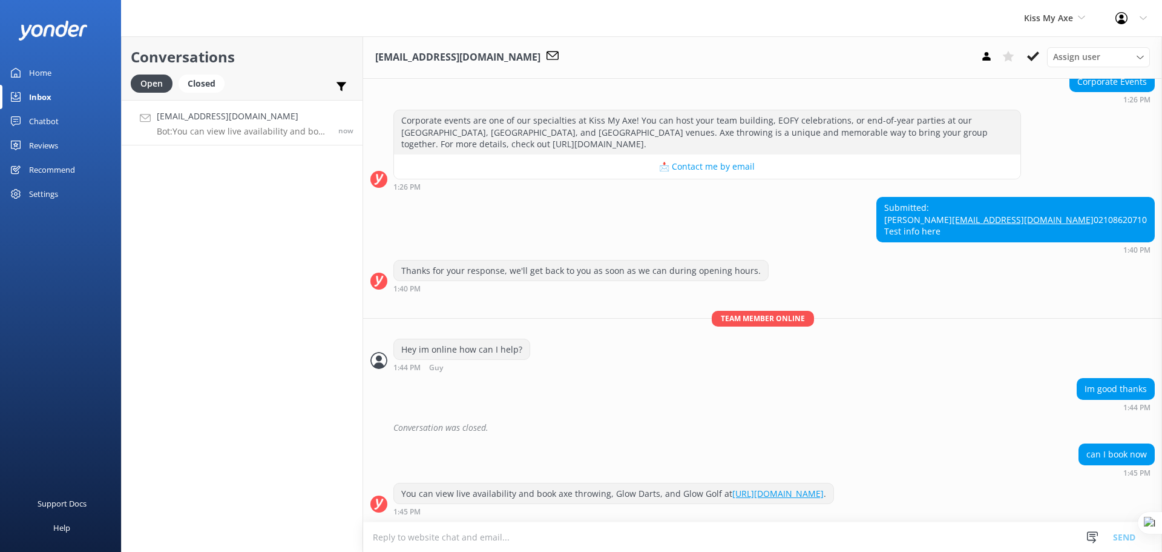
scroll to position [127, 0]
click at [1086, 53] on span "Assign user" at bounding box center [1076, 56] width 47 height 13
click at [1013, 84] on div "Corporate Events 1:26 PM" at bounding box center [762, 87] width 799 height 33
click at [1012, 58] on use at bounding box center [1009, 56] width 12 height 11
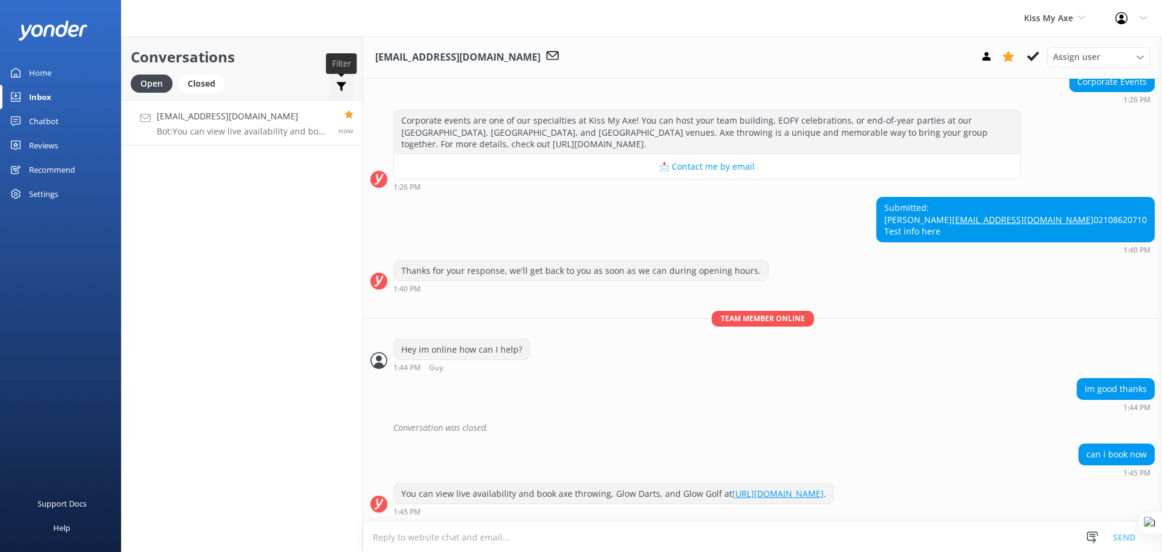
click at [343, 84] on use at bounding box center [342, 86] width 10 height 9
click at [344, 84] on use at bounding box center [342, 86] width 10 height 9
click at [1010, 58] on use at bounding box center [1009, 57] width 12 height 12
click at [216, 81] on div "Closed" at bounding box center [202, 83] width 46 height 18
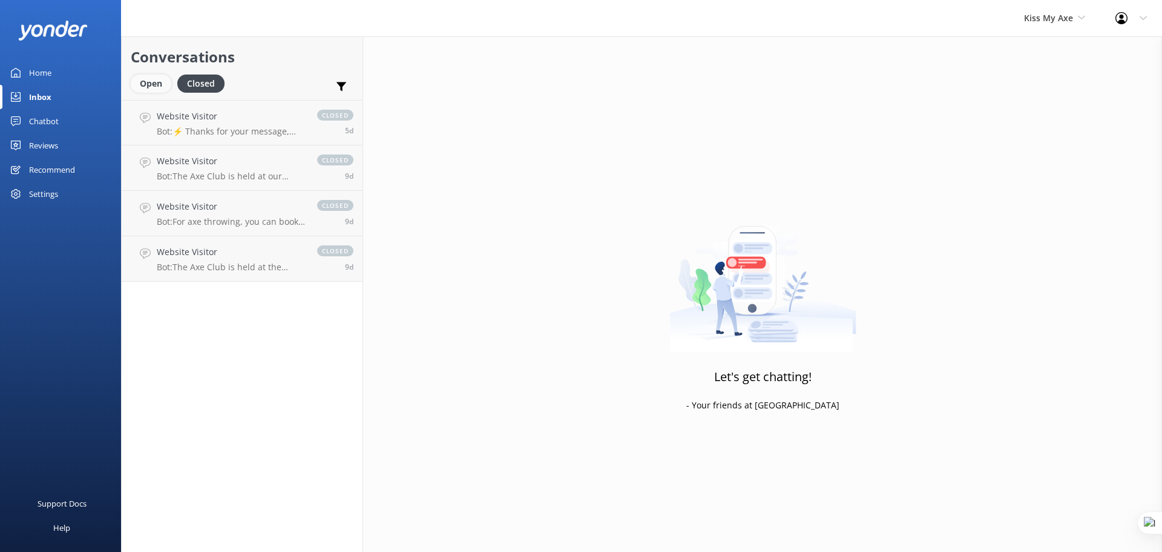
click at [150, 83] on div "Open" at bounding box center [151, 83] width 41 height 18
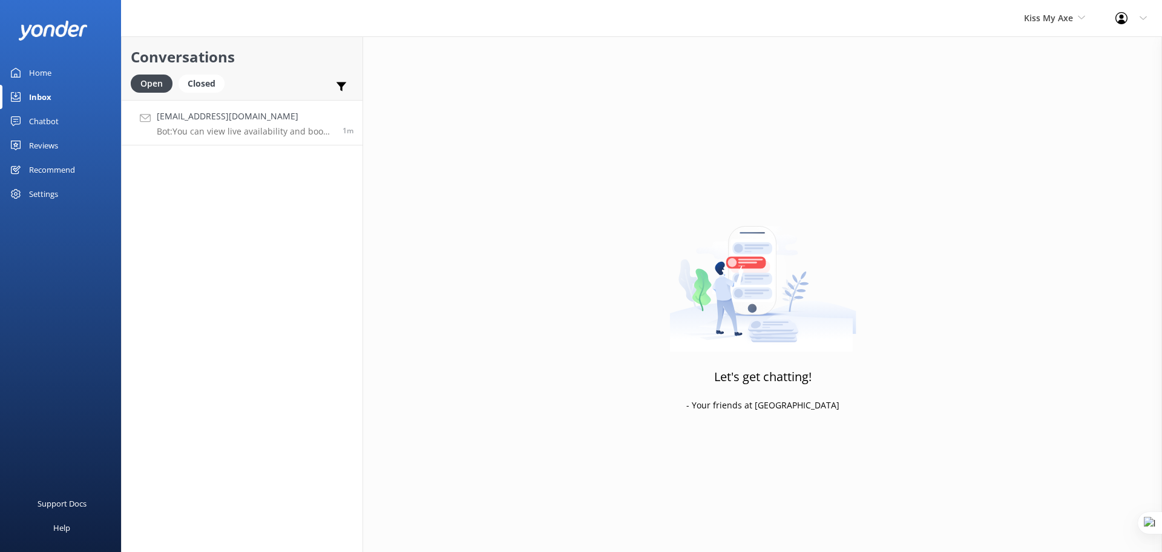
click at [230, 122] on h4 "guy@yonderhq.com" at bounding box center [245, 116] width 177 height 13
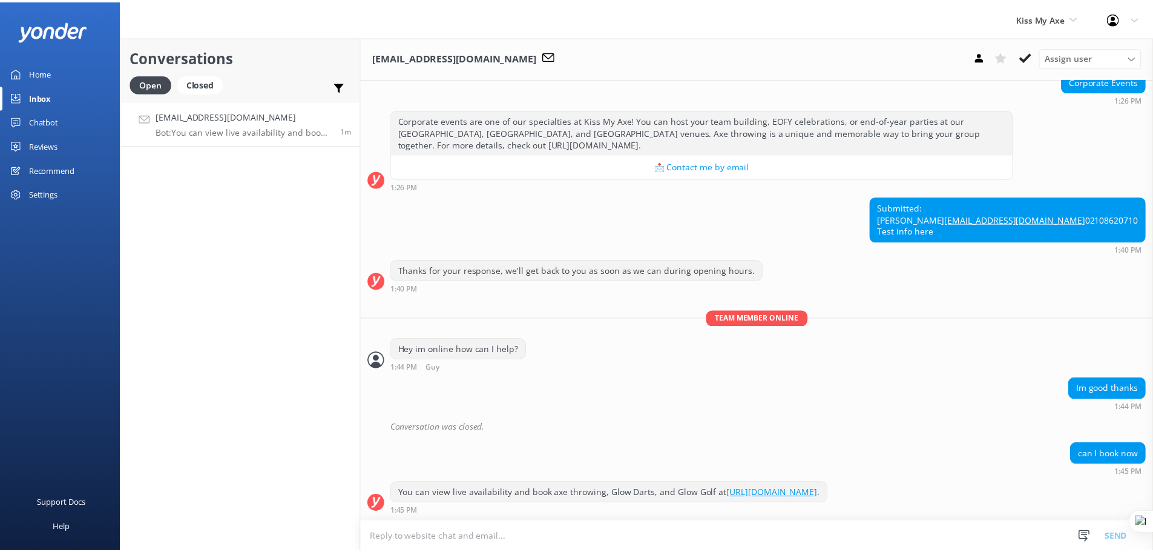
scroll to position [142, 0]
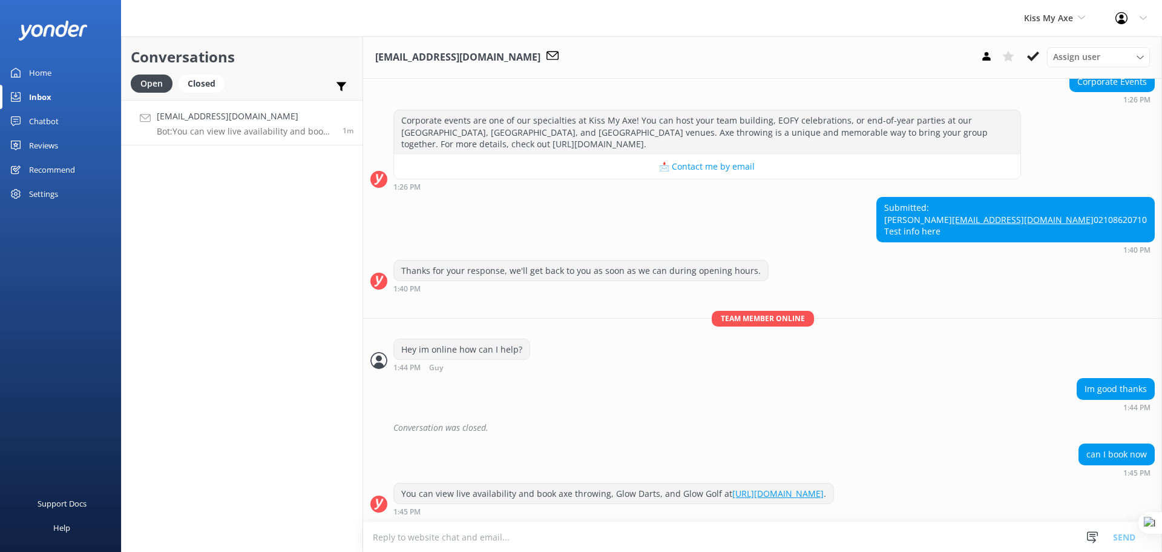
click at [490, 539] on textarea at bounding box center [762, 537] width 799 height 30
click at [526, 540] on textarea at bounding box center [762, 537] width 799 height 30
click at [46, 117] on div "Chatbot" at bounding box center [44, 121] width 30 height 24
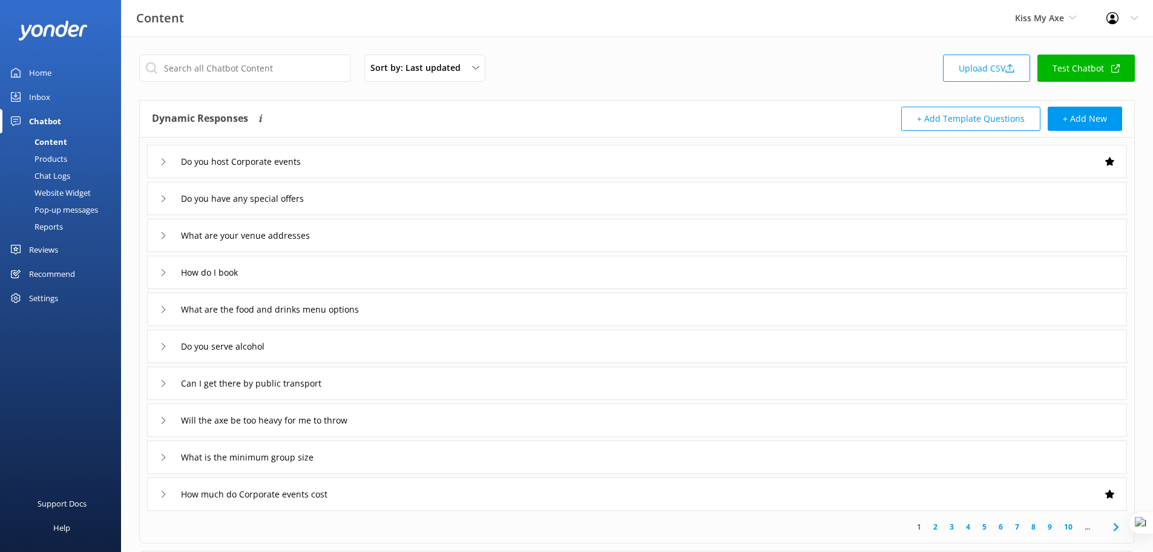
click at [458, 165] on div "Do you host Corporate events" at bounding box center [637, 161] width 980 height 33
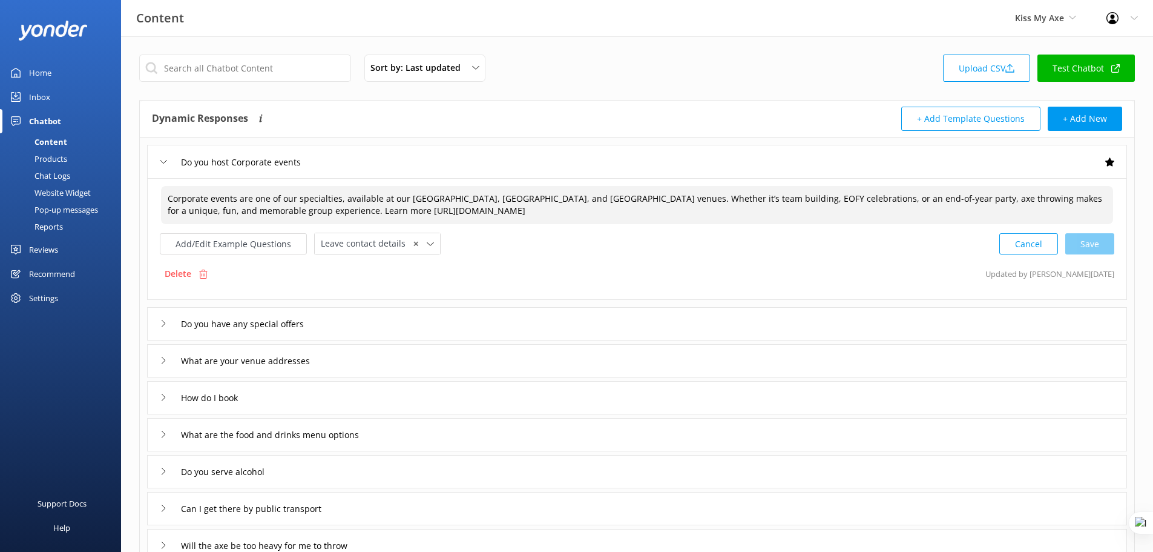
drag, startPoint x: 170, startPoint y: 198, endPoint x: 447, endPoint y: 204, distance: 277.4
click at [447, 204] on textarea "Corporate events are one of our specialties, available at our Alexandria, Brook…" at bounding box center [637, 205] width 952 height 38
click at [526, 204] on textarea "Corporate events are one of our specialties, available at our Alexandria, Brook…" at bounding box center [637, 205] width 952 height 38
click at [466, 211] on textarea "Corporate events are one of our specialties, available at our Alexandria, Brook…" at bounding box center [637, 205] width 952 height 38
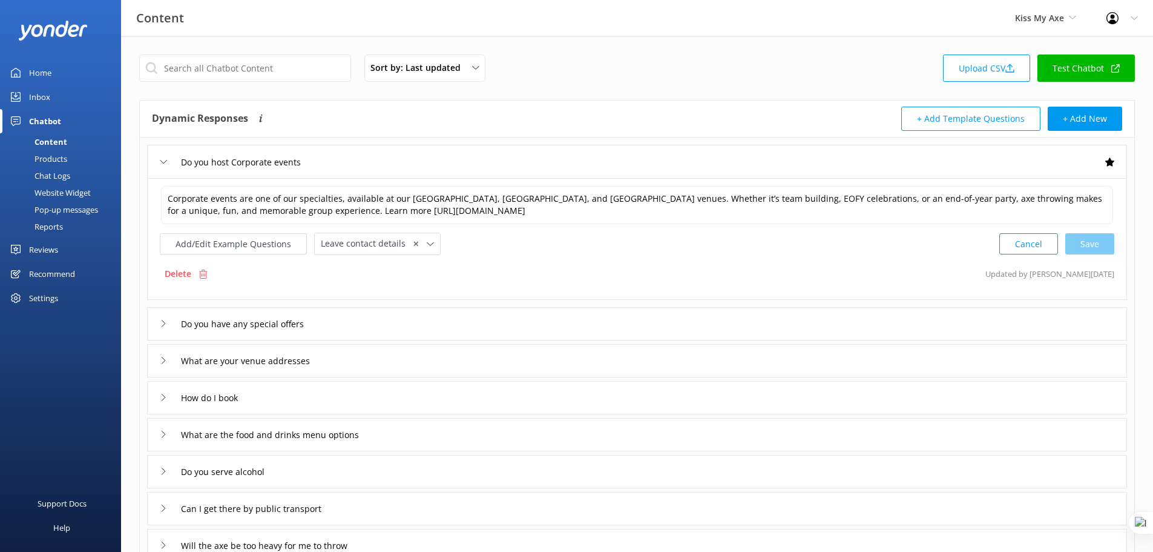
click at [360, 168] on div "Do you host Corporate events" at bounding box center [637, 161] width 980 height 33
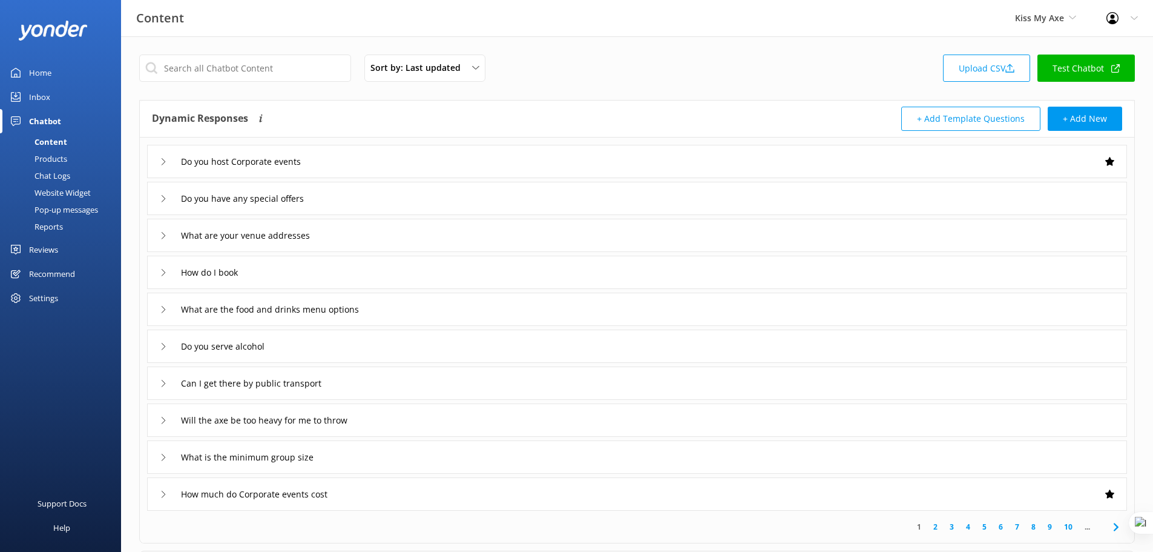
click at [386, 163] on div "Do you host Corporate events" at bounding box center [637, 161] width 980 height 33
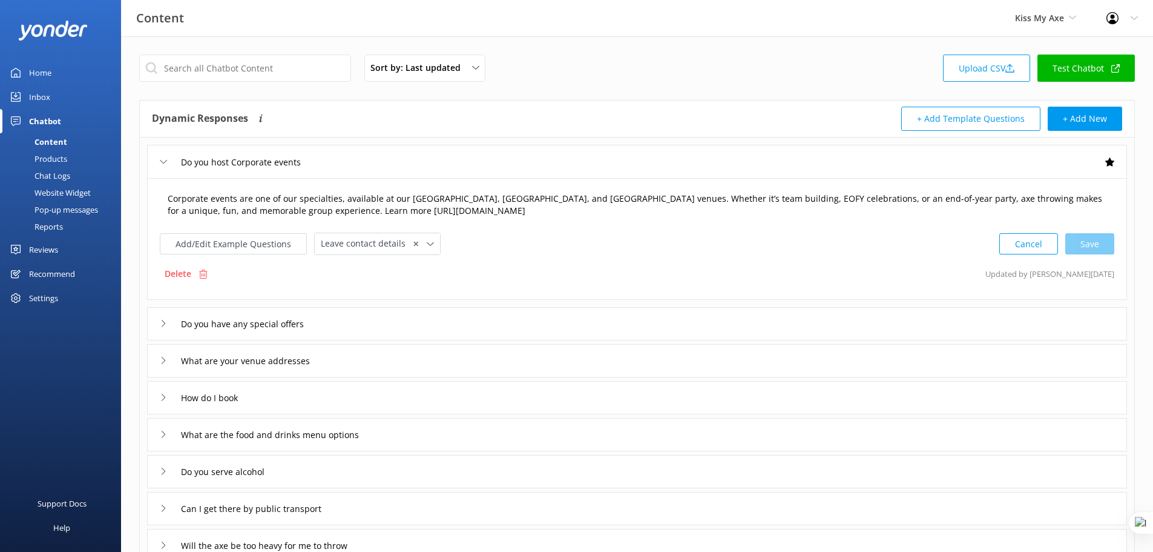
click at [553, 211] on textarea "Corporate events are one of our specialties, available at our Alexandria, Brook…" at bounding box center [637, 205] width 952 height 38
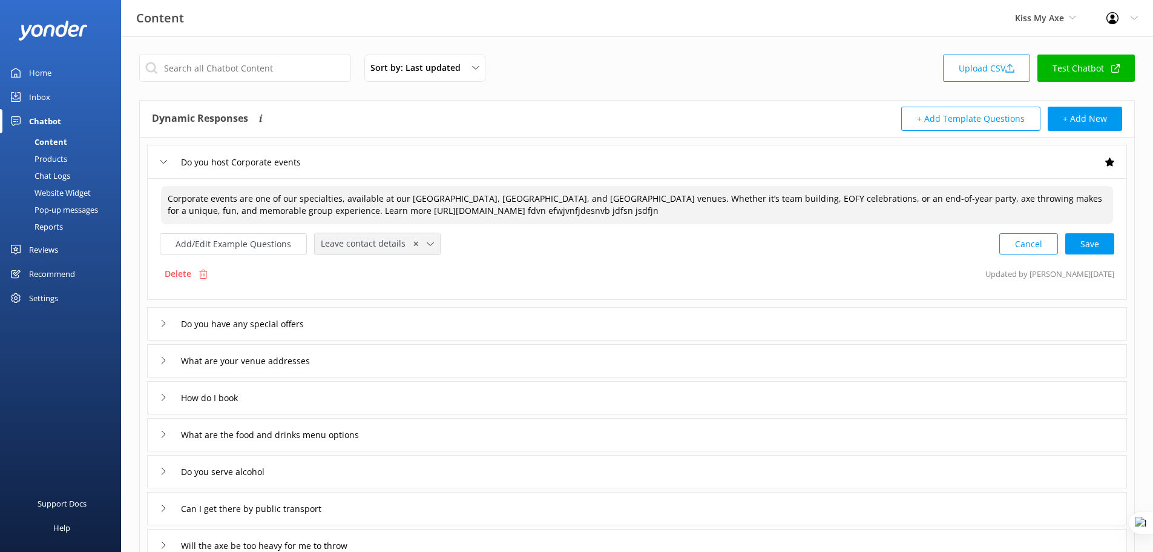
click at [427, 243] on icon at bounding box center [430, 243] width 7 height 7
click at [539, 274] on div "Delete Updated by Mikayla 9d ago" at bounding box center [637, 273] width 955 height 23
drag, startPoint x: 532, startPoint y: 213, endPoint x: 460, endPoint y: 217, distance: 72.2
click at [460, 217] on textarea "Corporate events are one of our specialties, available at our Alexandria, Brook…" at bounding box center [637, 205] width 952 height 38
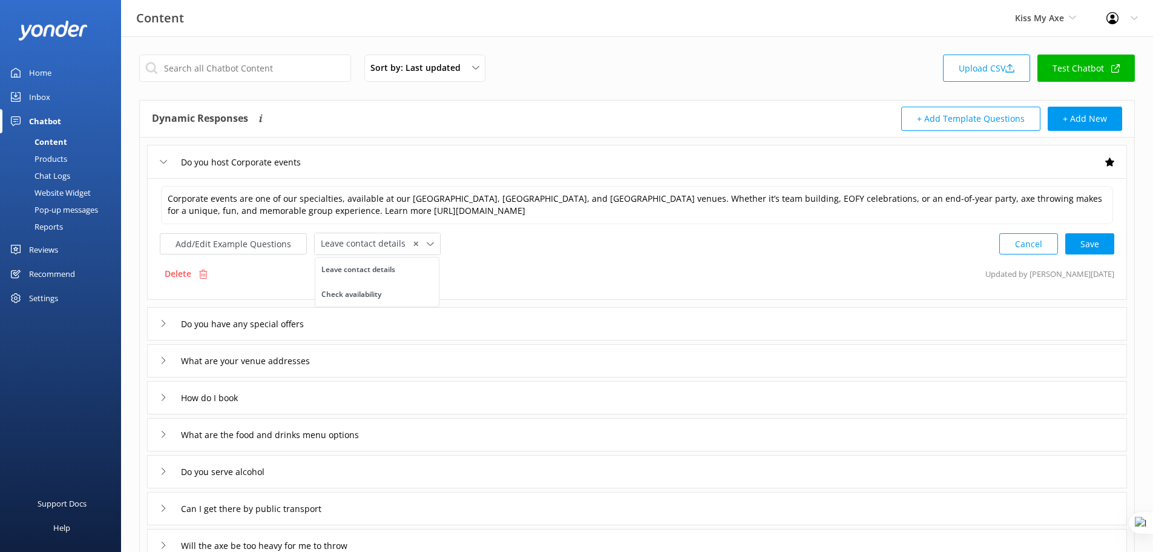
click at [564, 268] on div "Delete Updated by Mikayla 9d ago" at bounding box center [637, 273] width 955 height 23
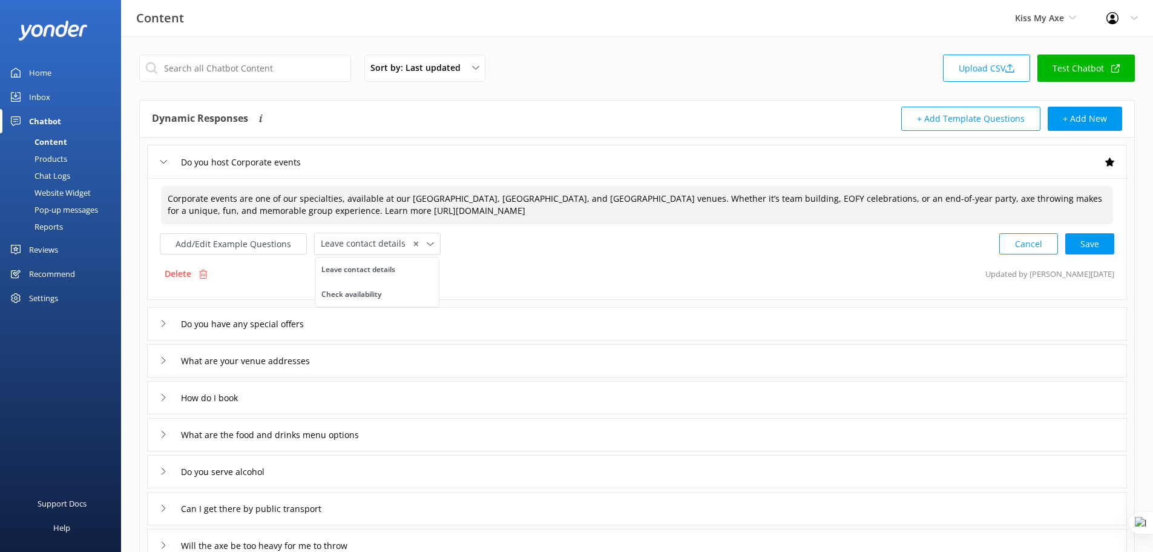
click at [480, 211] on textarea "Corporate events are one of our specialties, available at our Alexandria, Brook…" at bounding box center [637, 205] width 952 height 38
click at [245, 249] on button "Add/Edit Example Questions" at bounding box center [233, 243] width 147 height 21
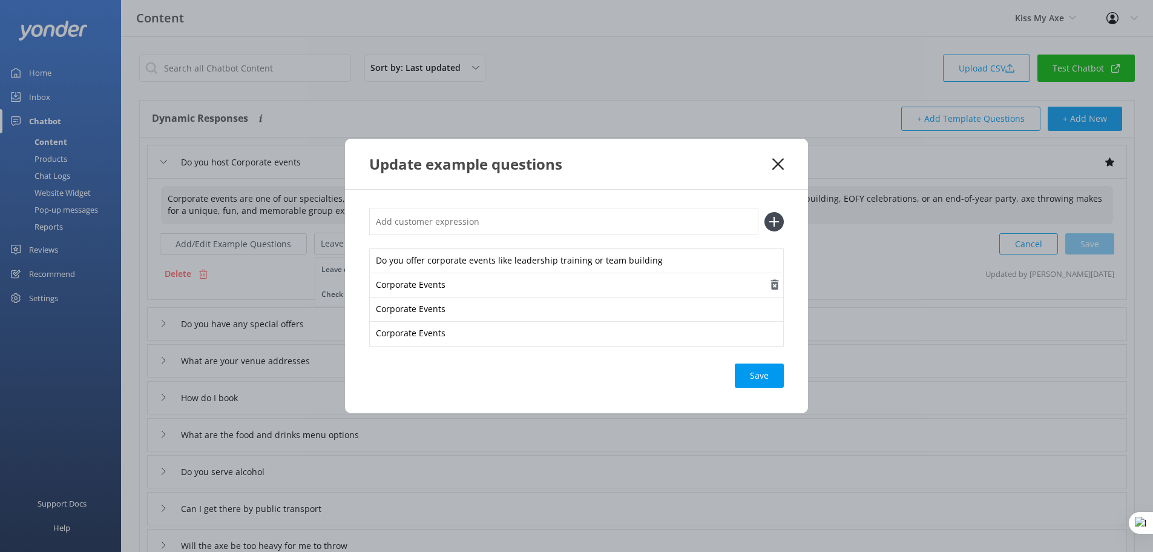
type textarea "Corporate events are one of our specialties, available at our Alexandria, Brook…"
click at [773, 283] on use "button" at bounding box center [775, 285] width 8 height 10
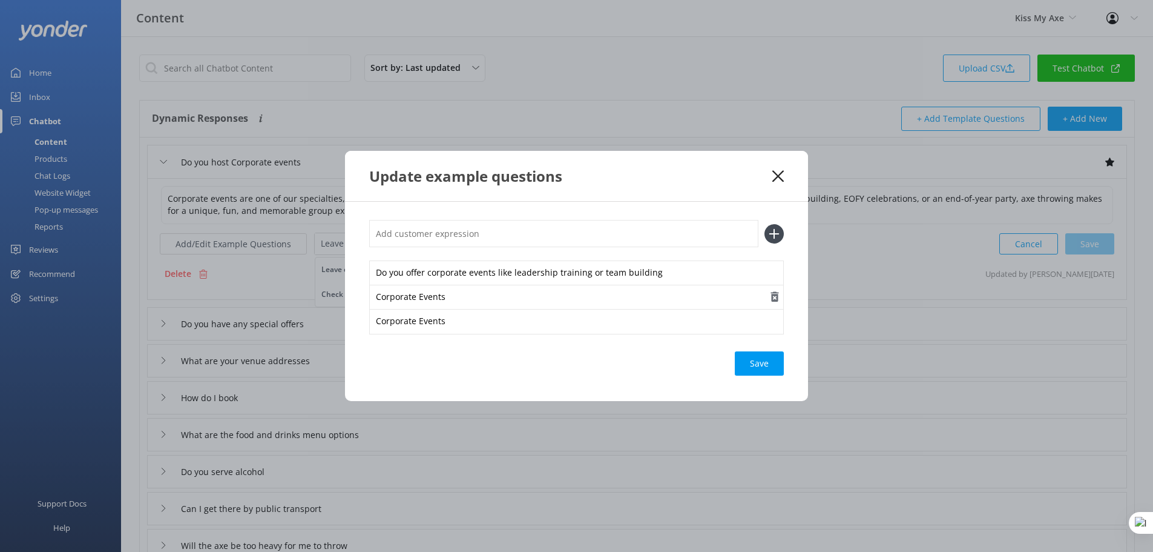
click at [777, 300] on use "button" at bounding box center [775, 297] width 8 height 10
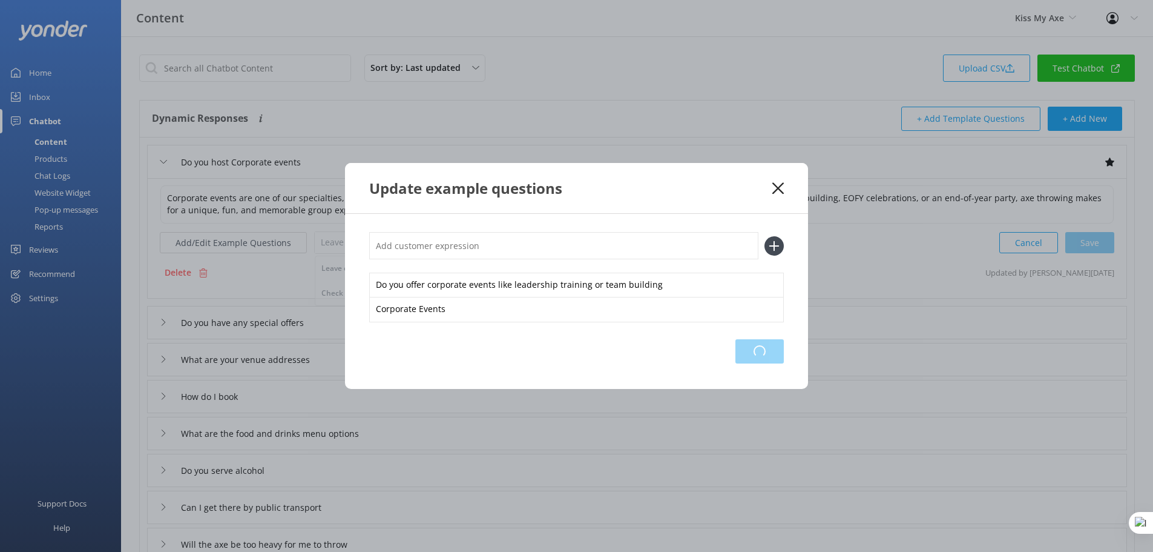
click at [762, 356] on div "Loading.." at bounding box center [760, 351] width 48 height 24
click at [460, 255] on input "text" at bounding box center [563, 245] width 389 height 27
type input "gfjdvbn fgbn dflgnbfdljk"
click at [774, 246] on use at bounding box center [775, 245] width 10 height 10
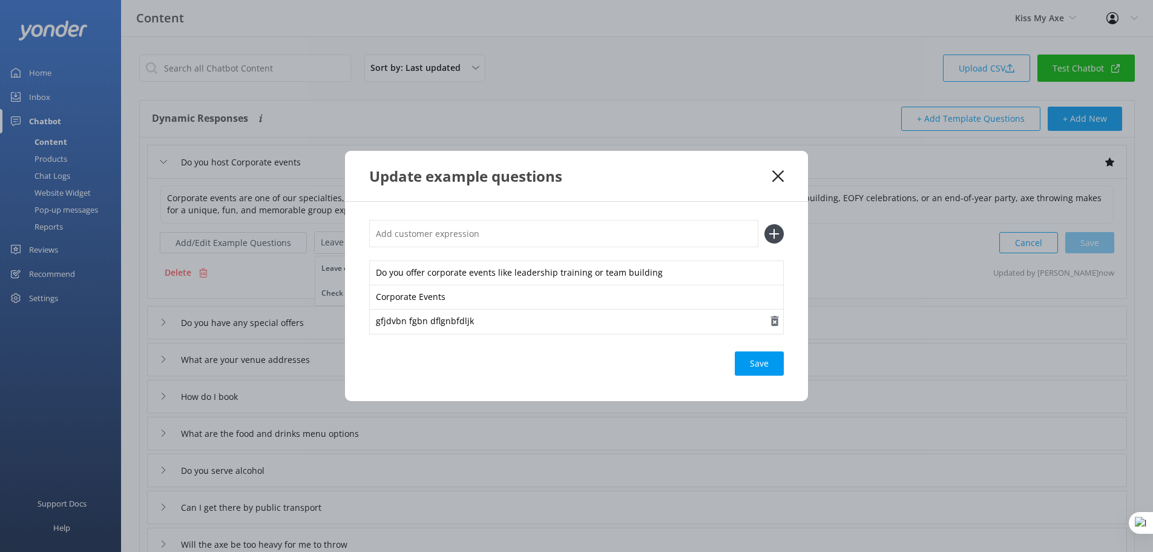
click at [777, 321] on use "button" at bounding box center [775, 321] width 8 height 10
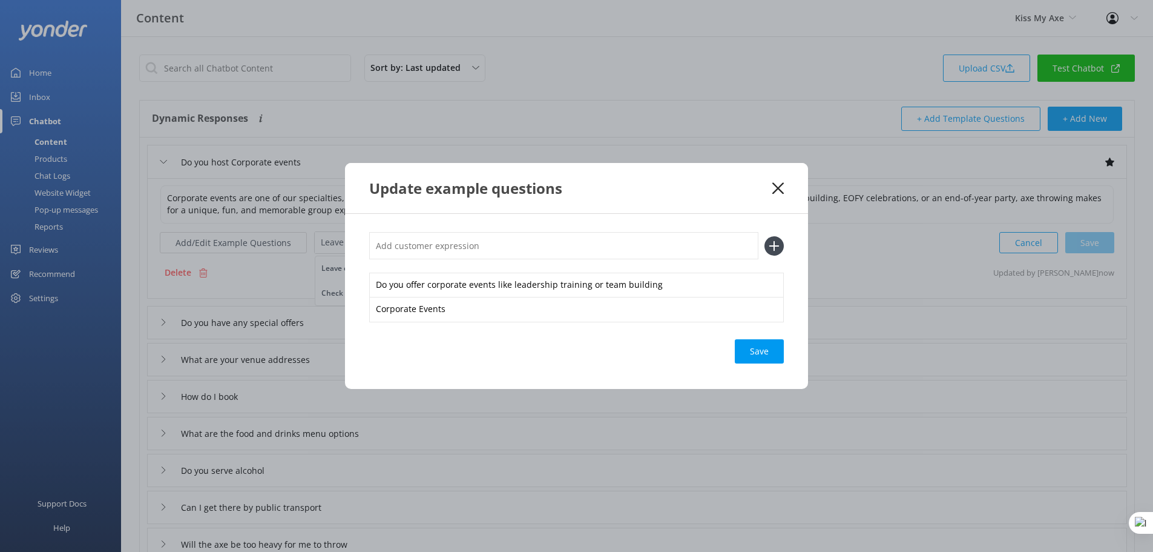
click at [778, 187] on use at bounding box center [779, 188] width 12 height 12
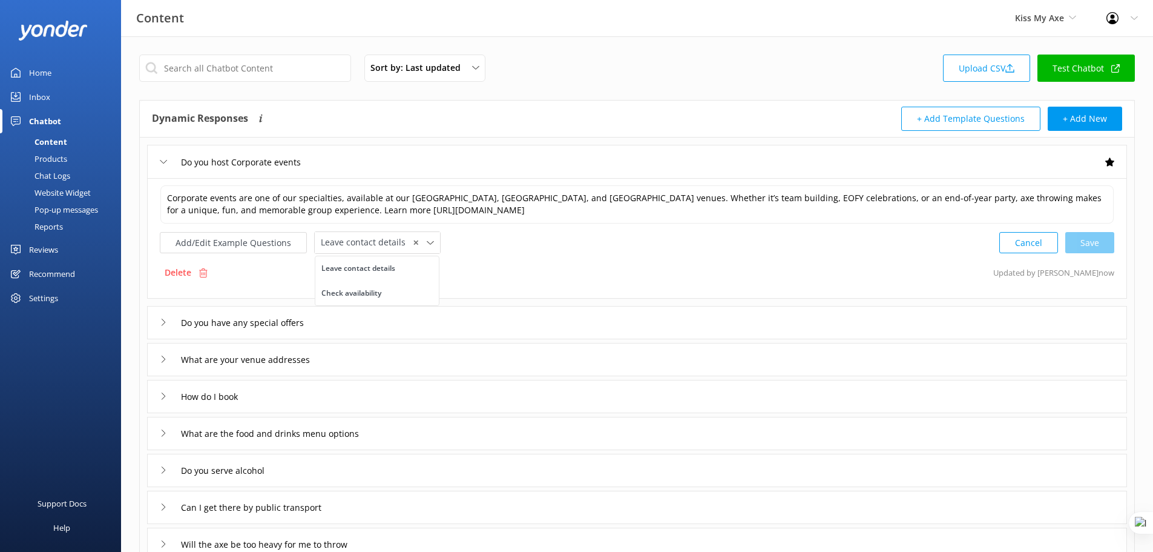
scroll to position [15, 0]
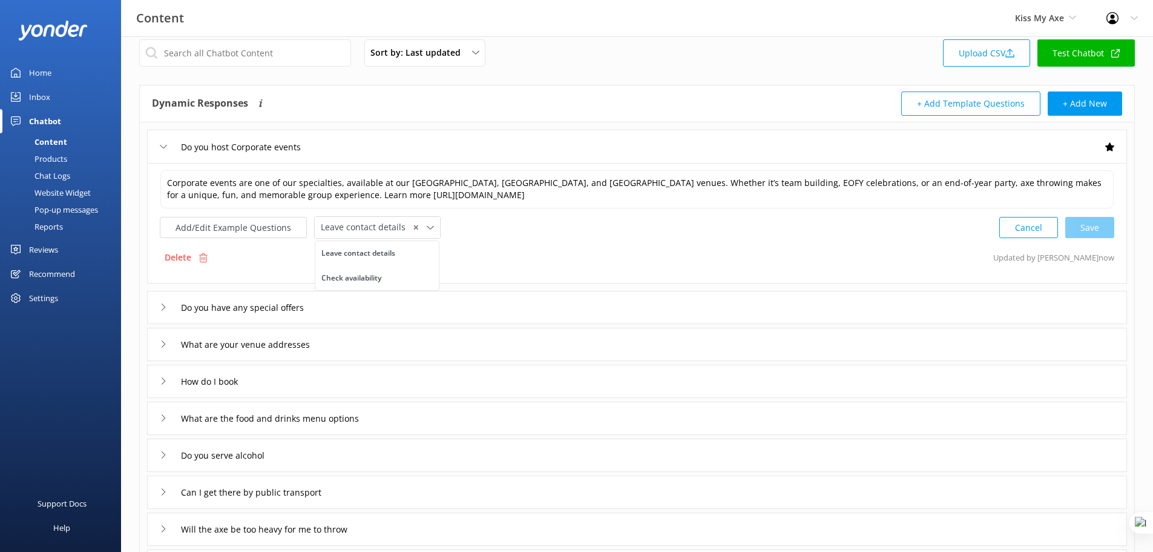
click at [388, 344] on div "What are your venue addresses" at bounding box center [637, 344] width 980 height 33
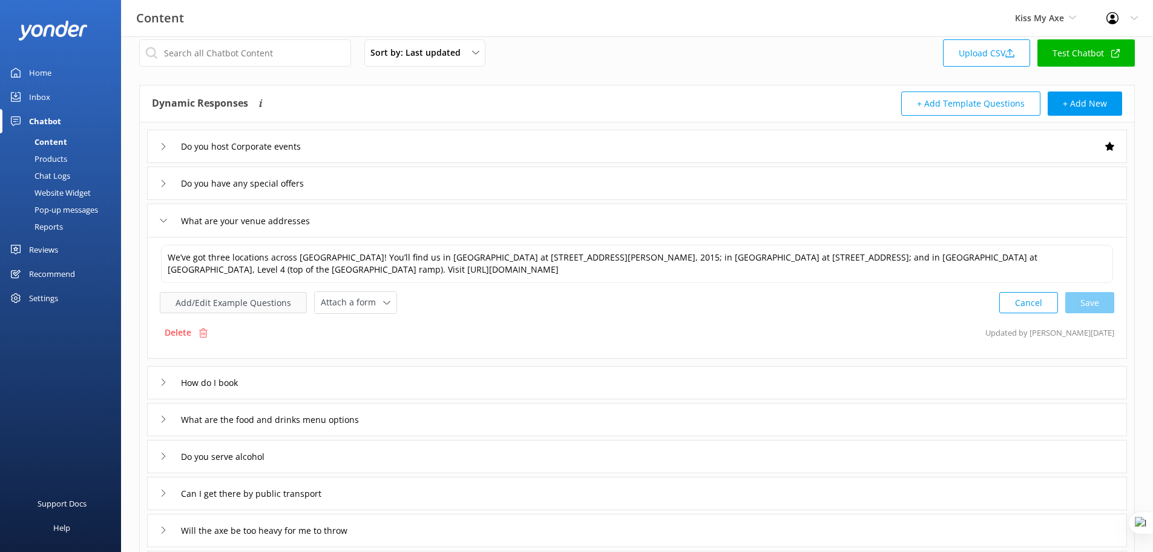
click at [214, 305] on button "Add/Edit Example Questions" at bounding box center [233, 302] width 147 height 21
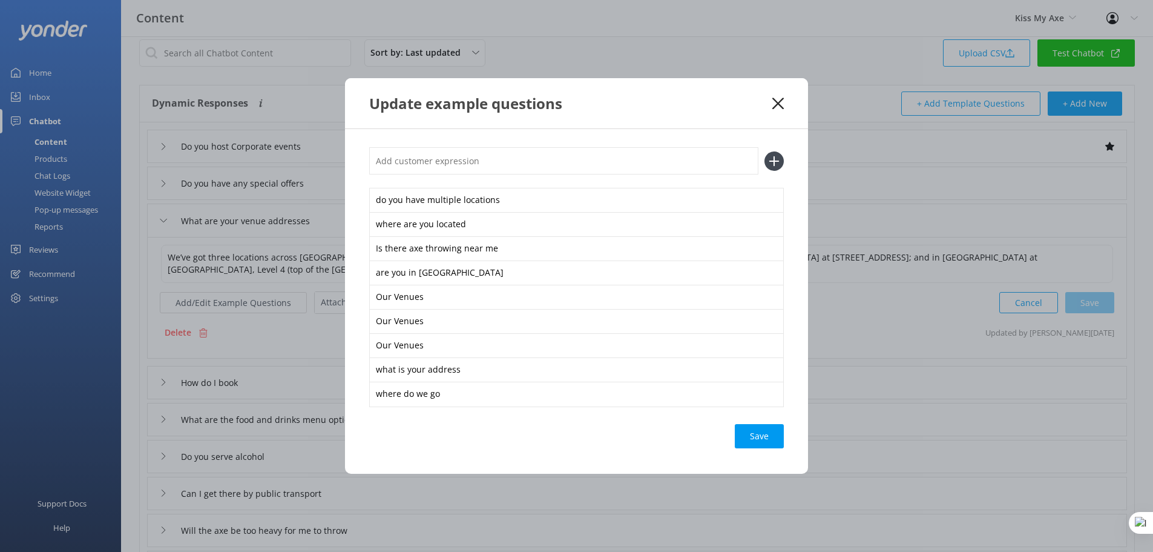
click at [780, 105] on use at bounding box center [779, 103] width 12 height 12
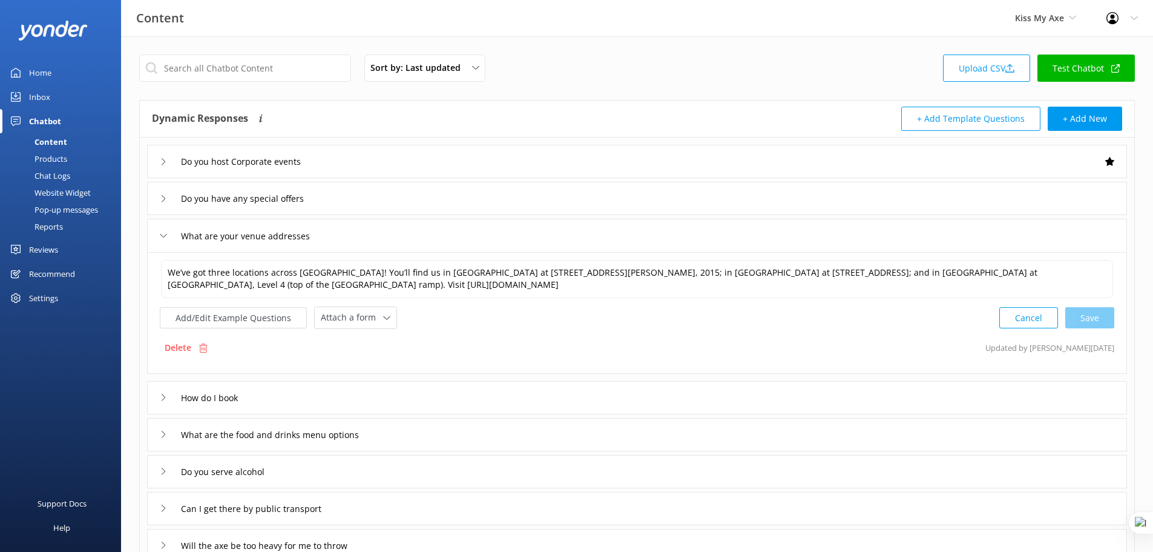
click at [378, 240] on div "What are your venue addresses" at bounding box center [637, 235] width 980 height 33
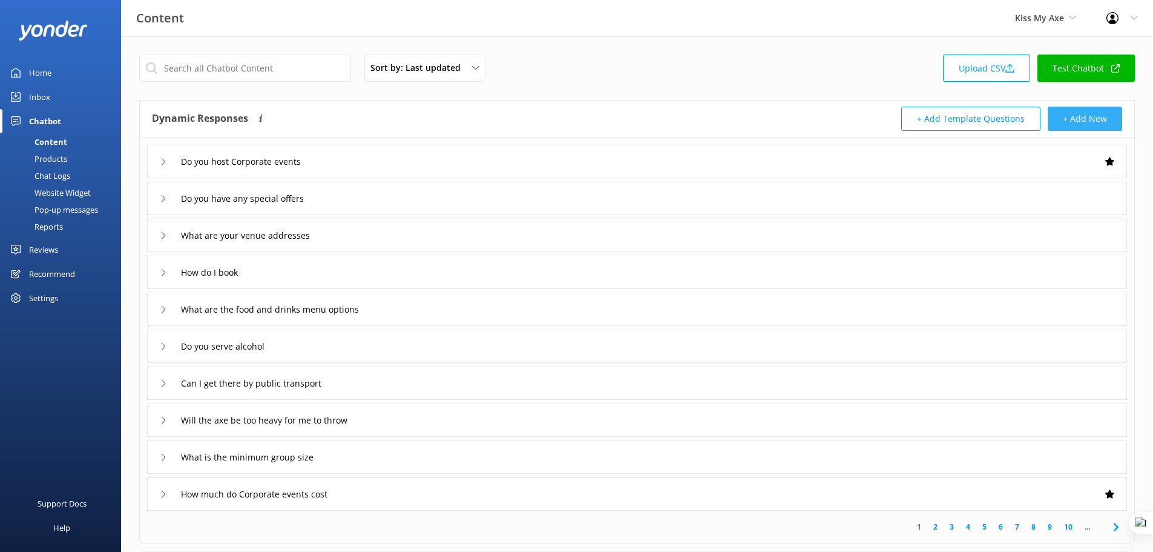
click at [1092, 125] on button "+ Add New" at bounding box center [1085, 119] width 74 height 24
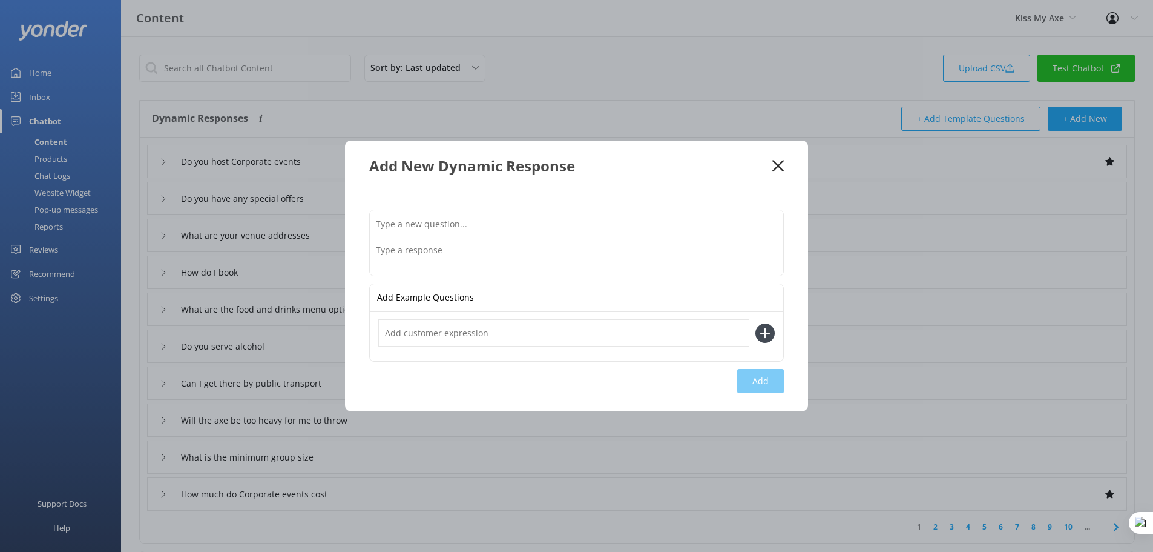
click at [490, 225] on input "text" at bounding box center [577, 223] width 414 height 27
type input "Can I come if I'm pregnant"
click at [523, 254] on textarea at bounding box center [577, 257] width 414 height 38
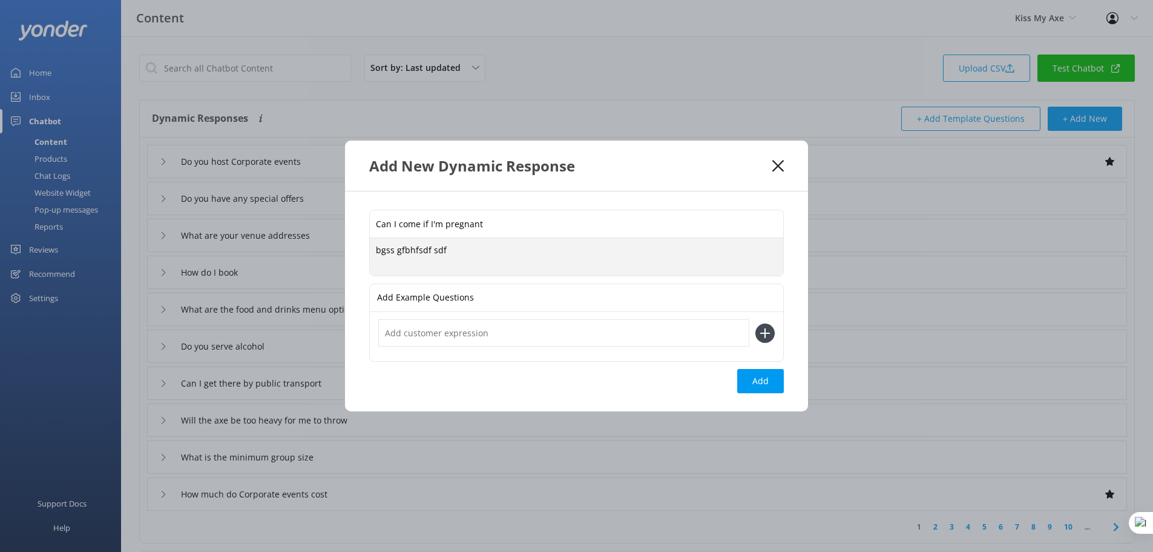
type textarea "bgss gfbhfsdf sdf"
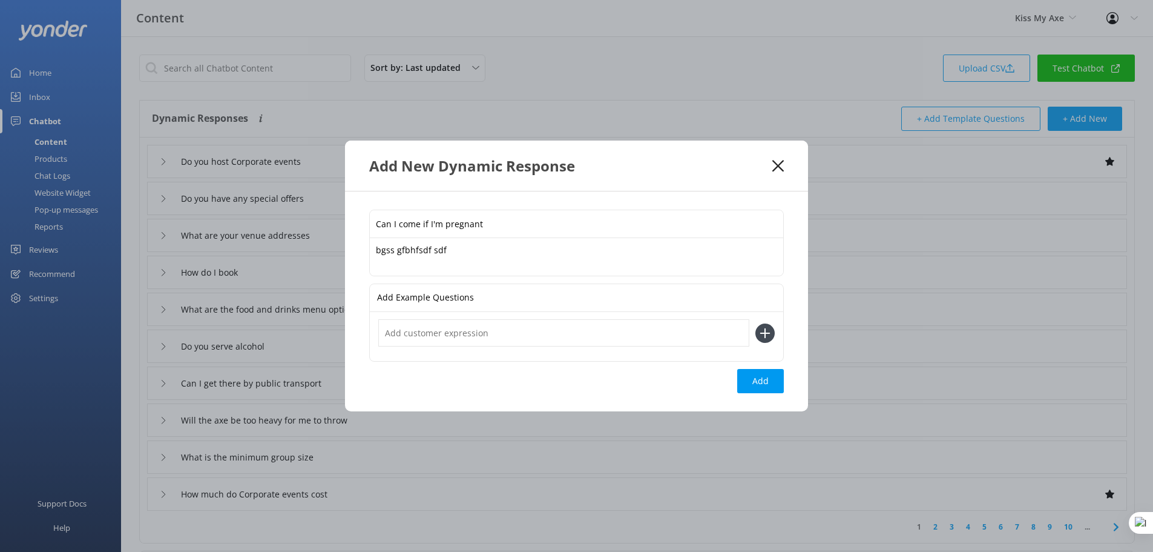
click at [776, 162] on icon at bounding box center [779, 166] width 12 height 12
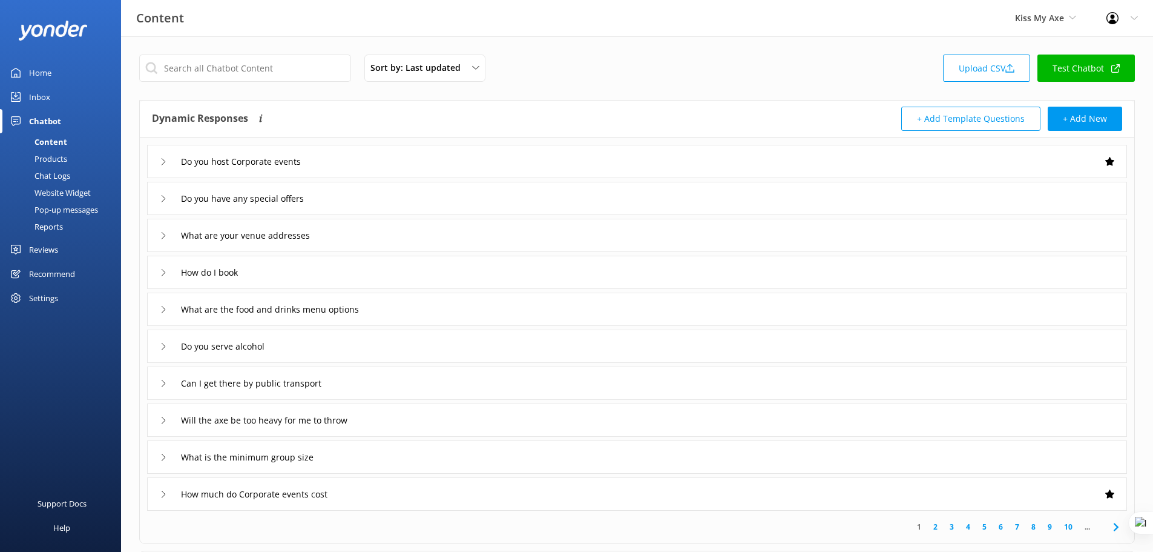
click at [43, 159] on div "Products" at bounding box center [37, 158] width 60 height 17
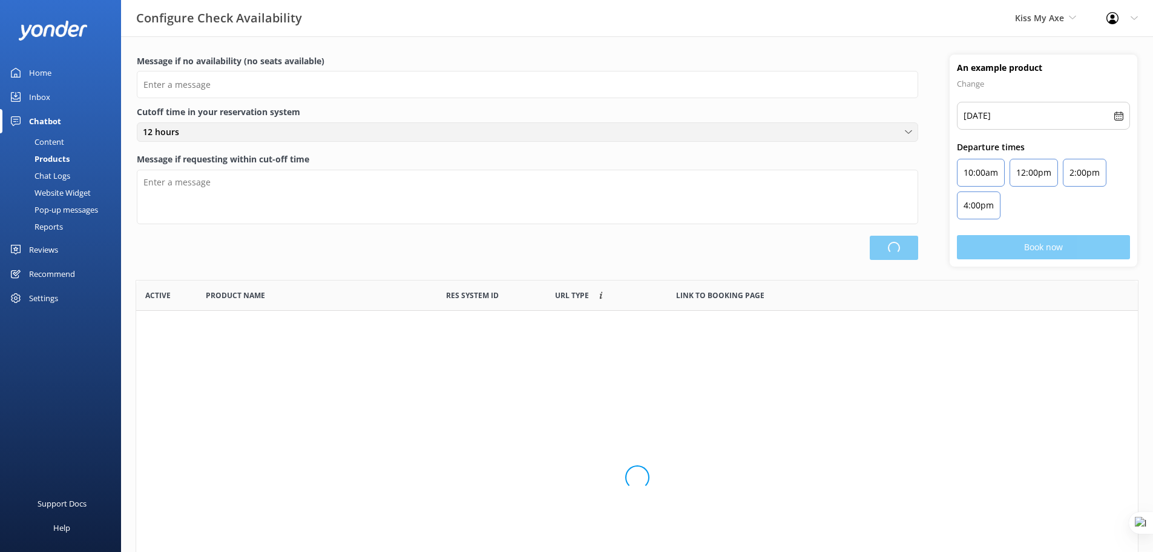
type input "There are no seats available, please check an alternative day"
type textarea "Our online booking system closes {hours} prior to departure. Please contact us …"
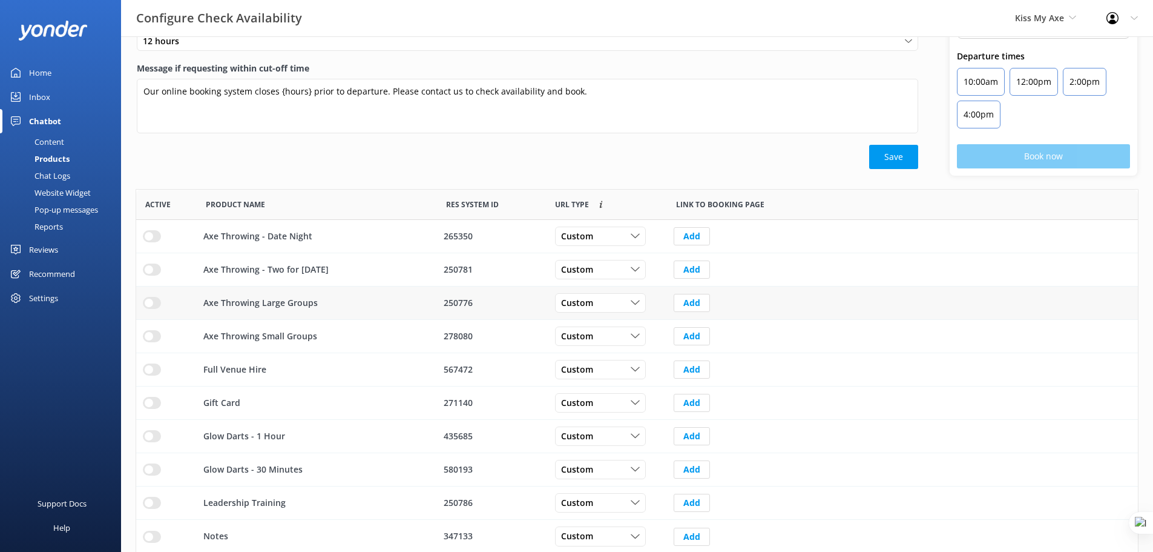
scroll to position [108, 0]
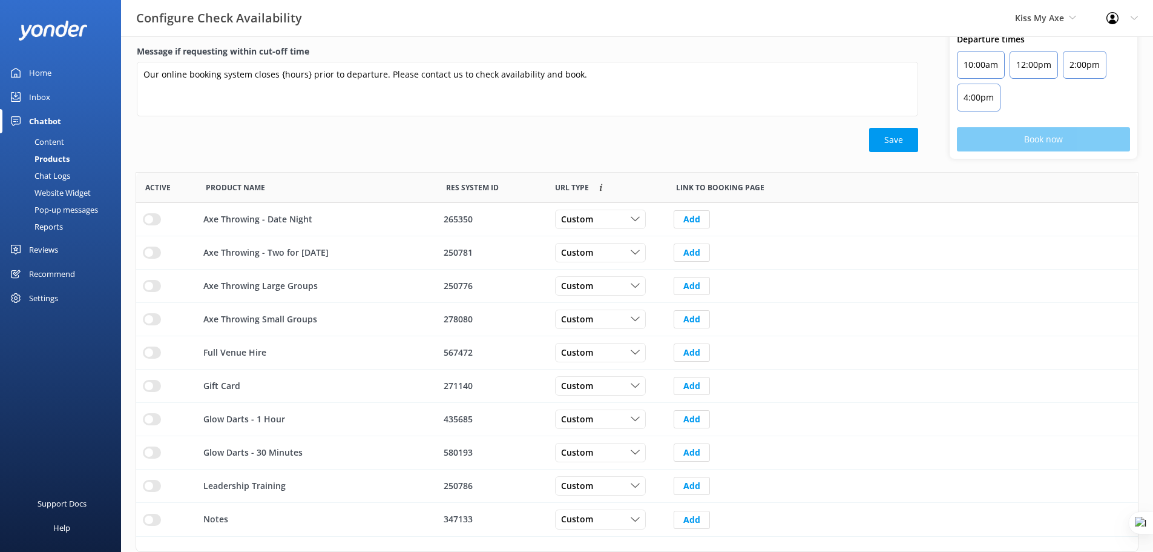
click at [62, 177] on div "Chat Logs" at bounding box center [38, 175] width 63 height 17
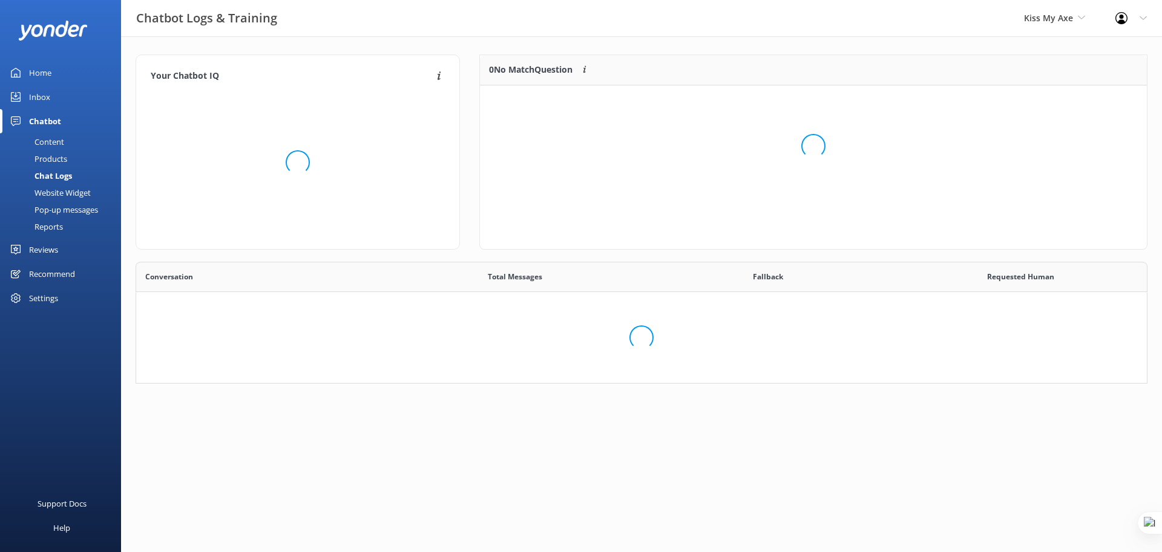
scroll to position [219, 1003]
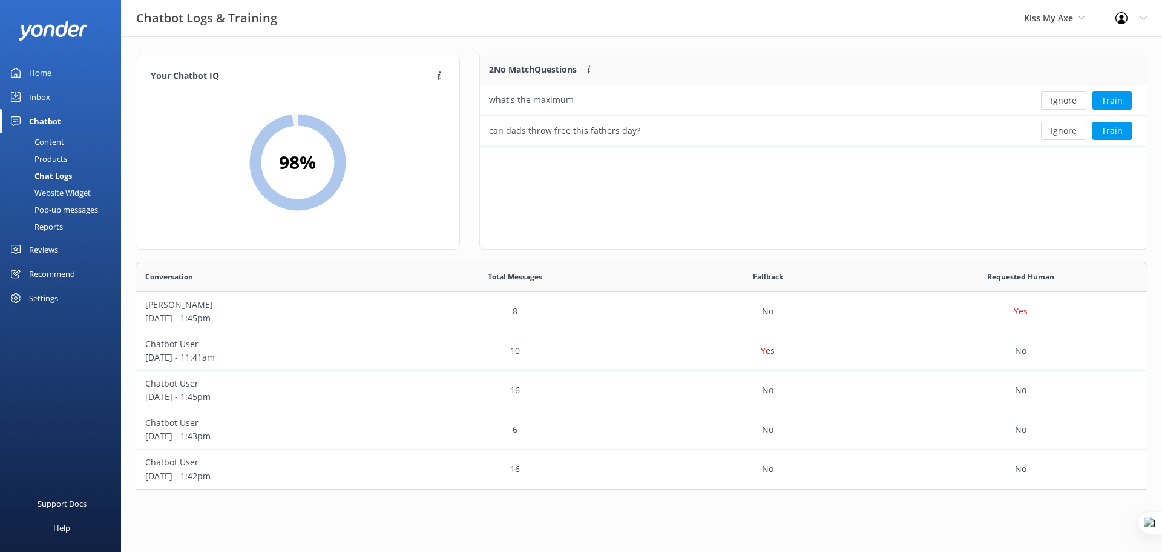
click at [47, 142] on div "Content" at bounding box center [35, 141] width 57 height 17
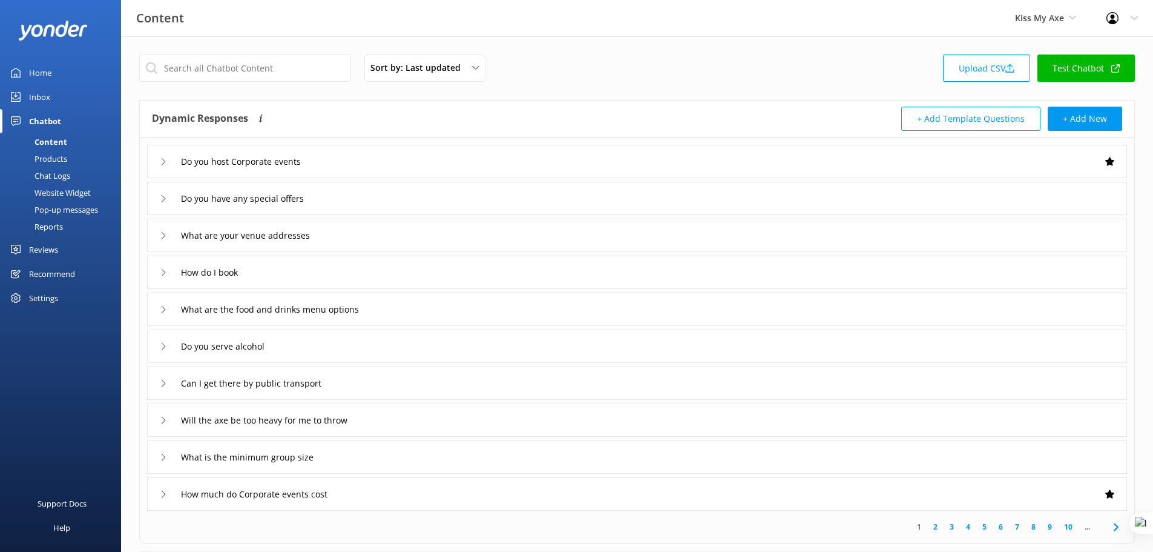
click at [53, 177] on div "Chat Logs" at bounding box center [38, 175] width 63 height 17
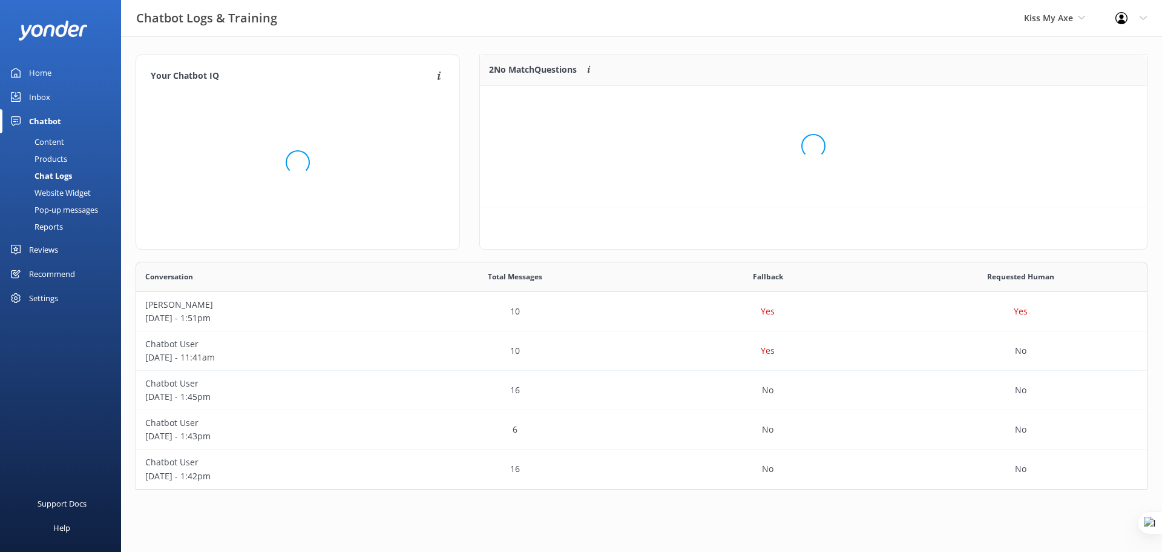
scroll to position [113, 658]
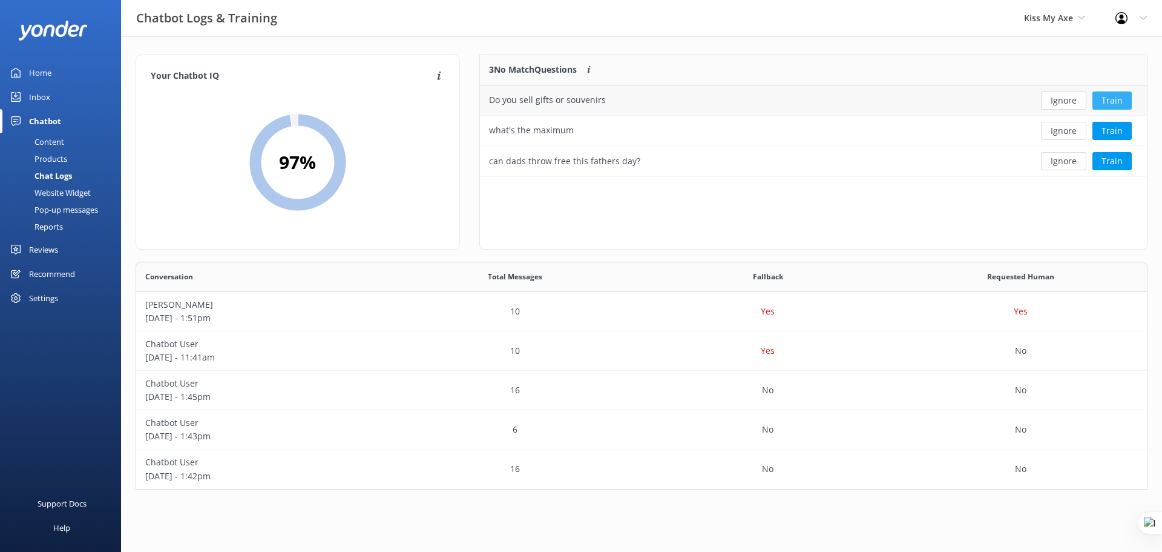
click at [1114, 101] on button "Train" at bounding box center [1112, 100] width 39 height 18
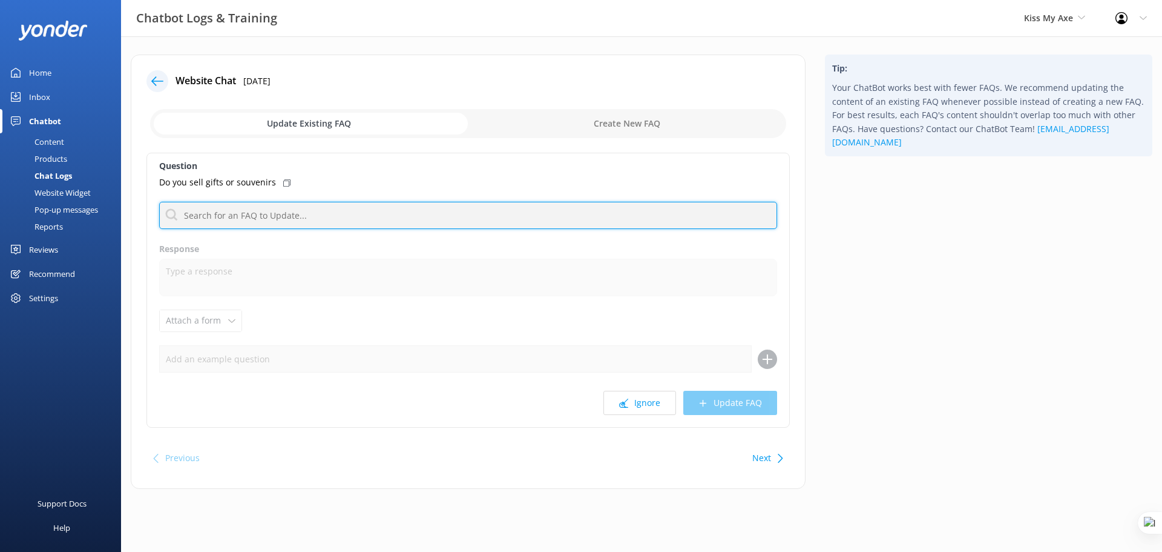
click at [302, 216] on input "text" at bounding box center [468, 215] width 618 height 27
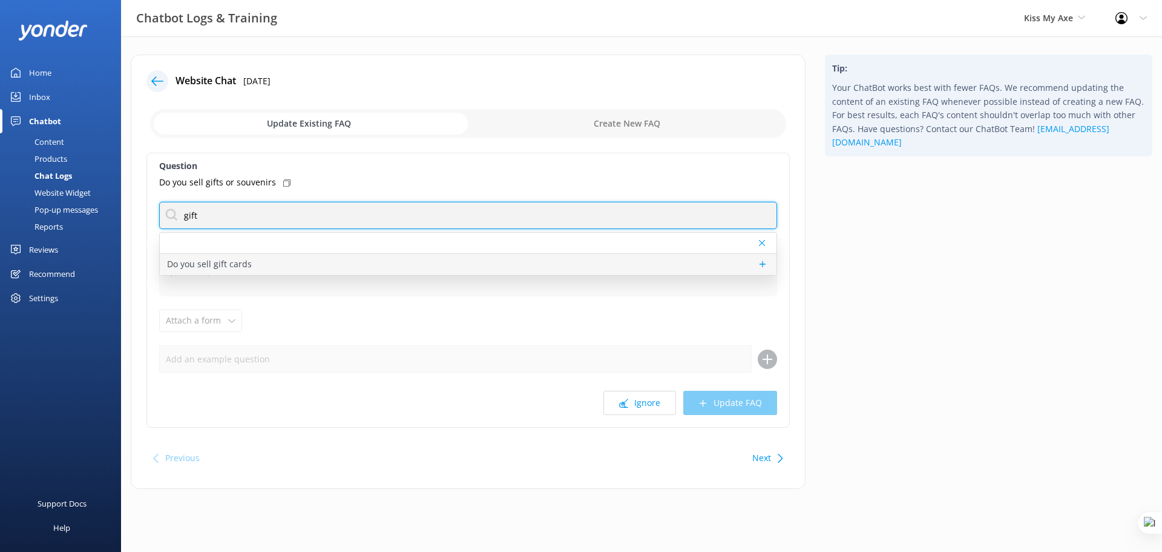
type input "gift"
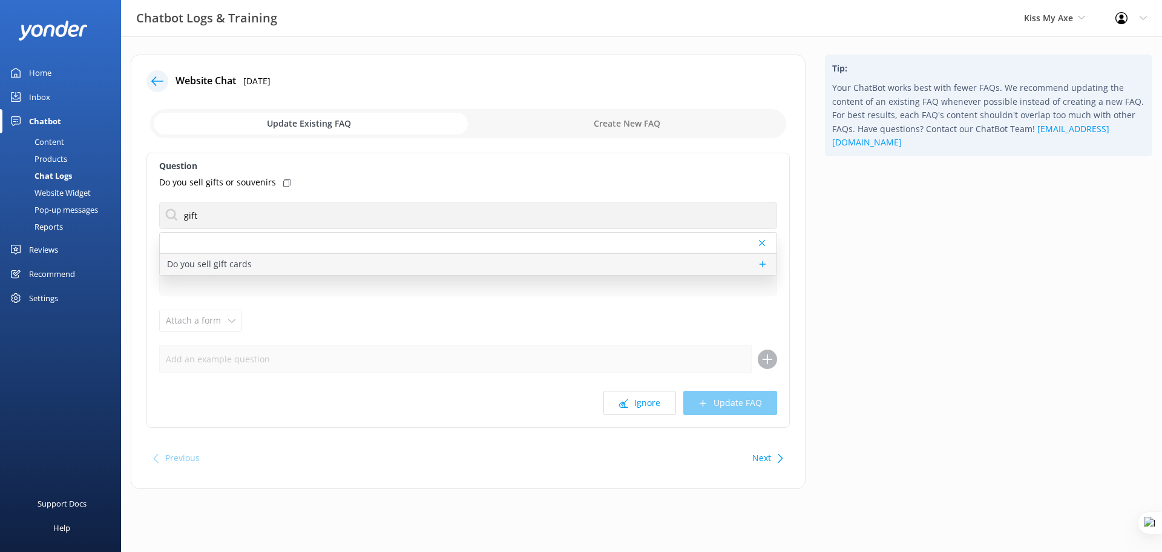
click at [269, 266] on div "Do you sell gift cards" at bounding box center [468, 264] width 617 height 21
type textarea "Gift cards are available online at https://fareharbor.com/embeds/book/kissmyaxe…"
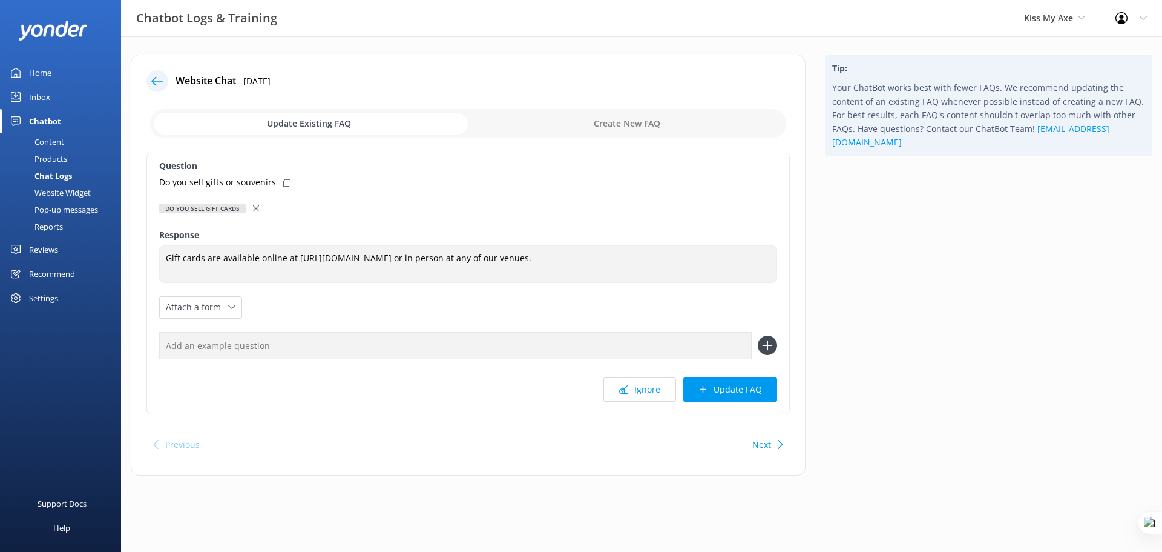
click at [225, 347] on input "text" at bounding box center [455, 345] width 593 height 27
click at [644, 124] on input "checkbox" at bounding box center [468, 123] width 636 height 29
checkbox input "true"
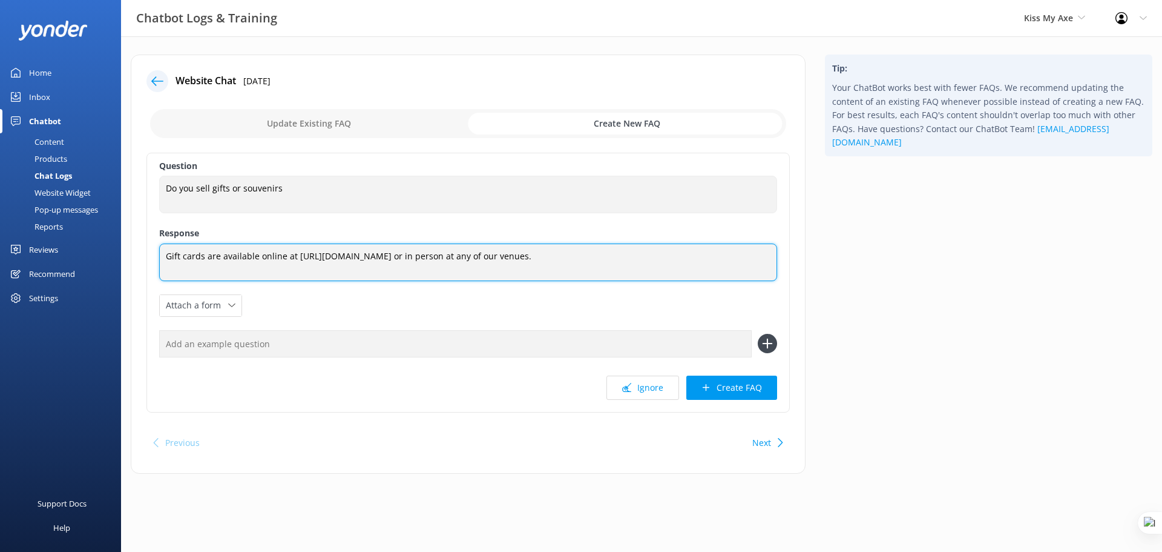
click at [514, 258] on textarea "Gift cards are available online at https://fareharbor.com/embeds/book/kissmyaxe…" at bounding box center [468, 262] width 618 height 38
type textarea "erg mnmdfkgbdfk m bvsdkb nmsdknml"
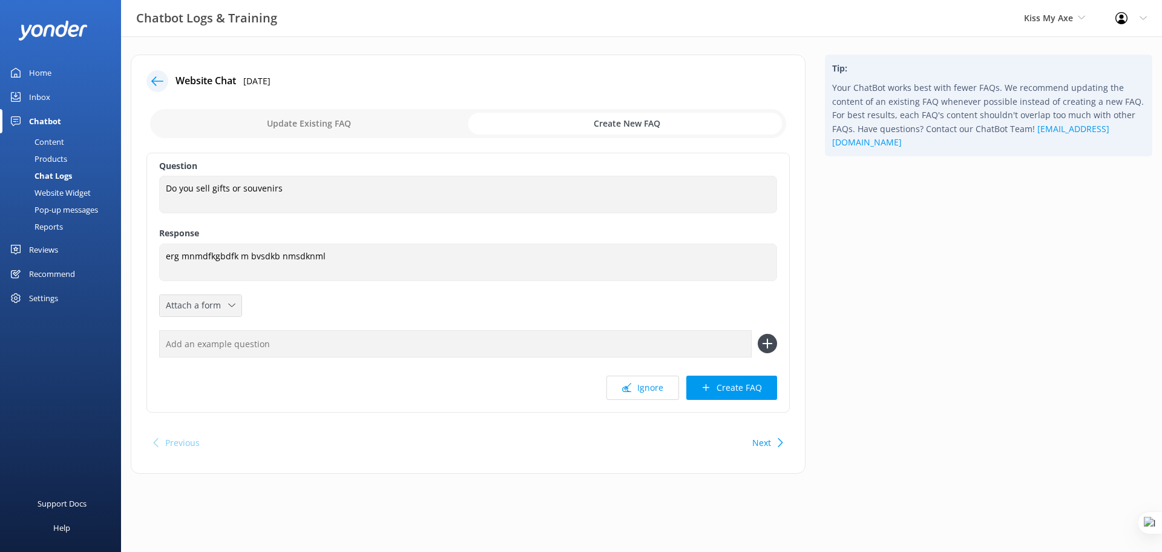
click at [233, 309] on icon at bounding box center [231, 305] width 7 height 7
click at [235, 338] on link "Leave contact details" at bounding box center [214, 331] width 108 height 24
click at [739, 386] on button "Create FAQ" at bounding box center [732, 387] width 91 height 24
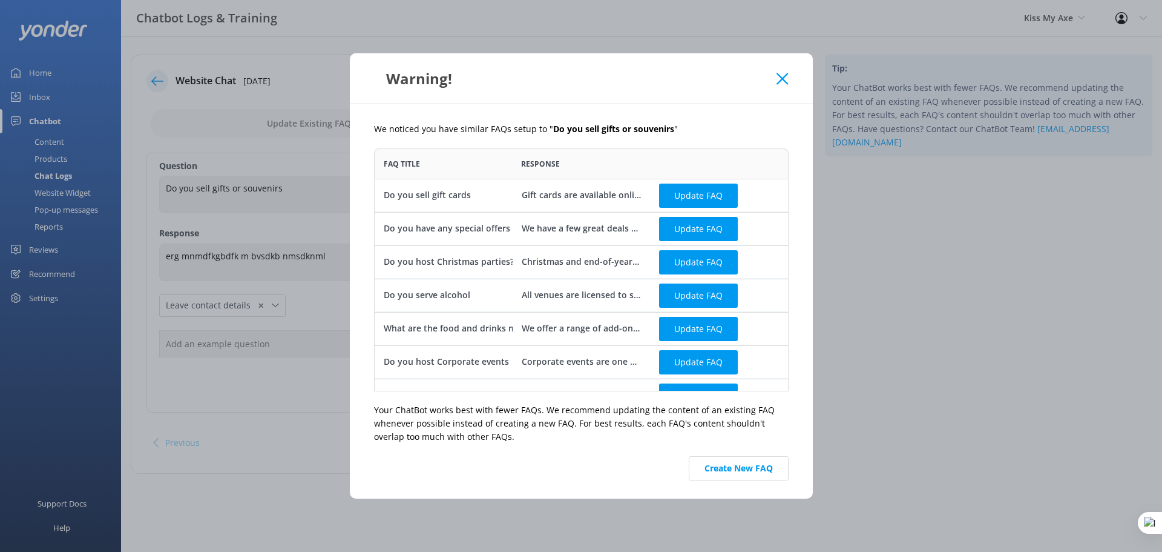
drag, startPoint x: 545, startPoint y: 127, endPoint x: 670, endPoint y: 128, distance: 124.7
click at [670, 128] on p "We noticed you have similar FAQs setup to " Do you sell gifts or souvenirs "" at bounding box center [581, 128] width 415 height 13
click at [742, 475] on button "Create New FAQ" at bounding box center [739, 468] width 100 height 24
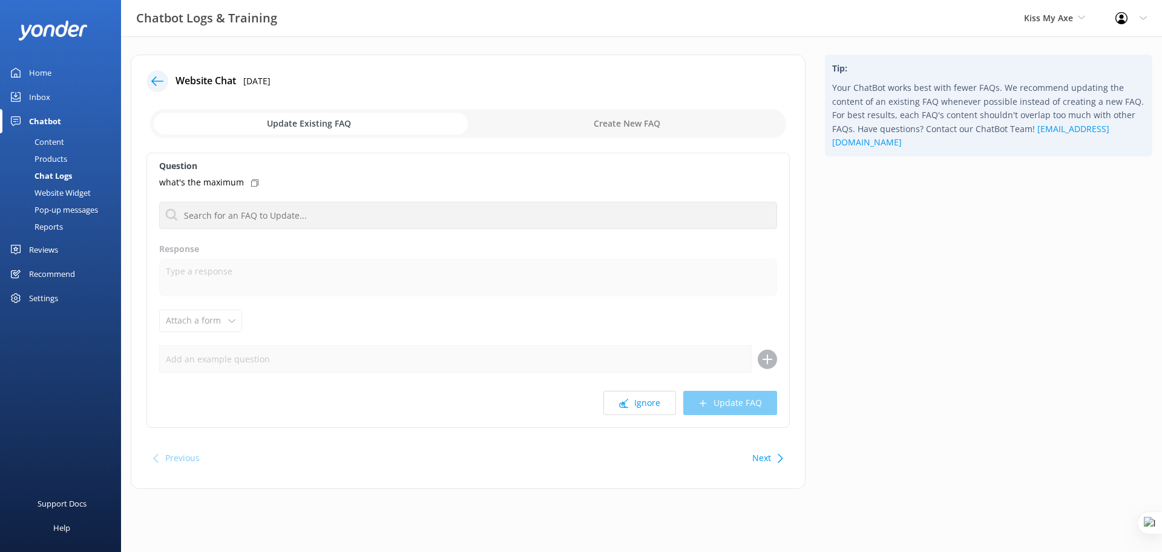
click at [50, 138] on div "Content" at bounding box center [35, 141] width 57 height 17
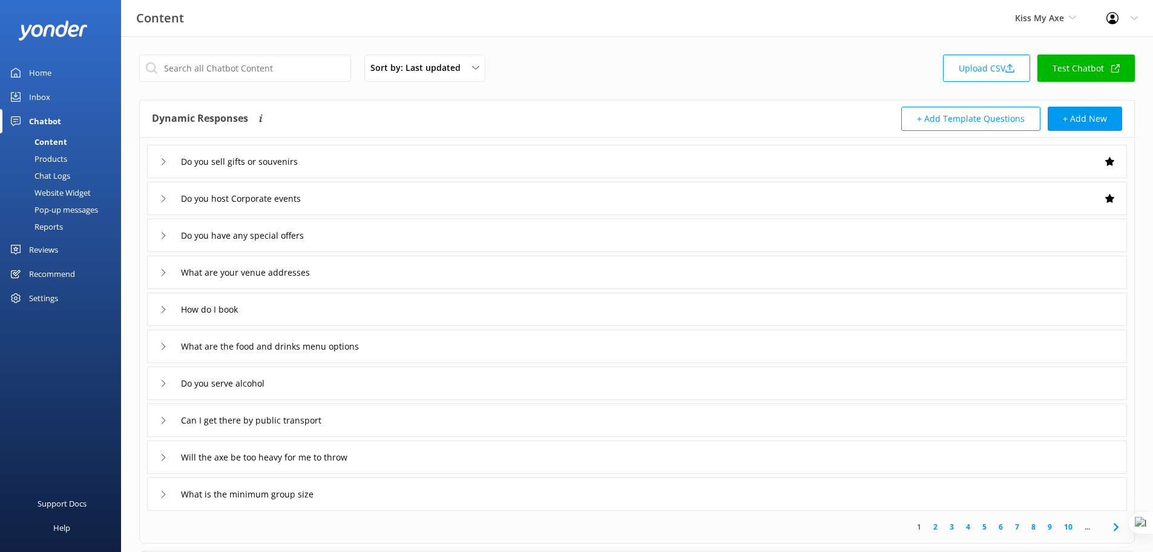
click at [427, 150] on div "Do you sell gifts or souvenirs" at bounding box center [637, 161] width 980 height 33
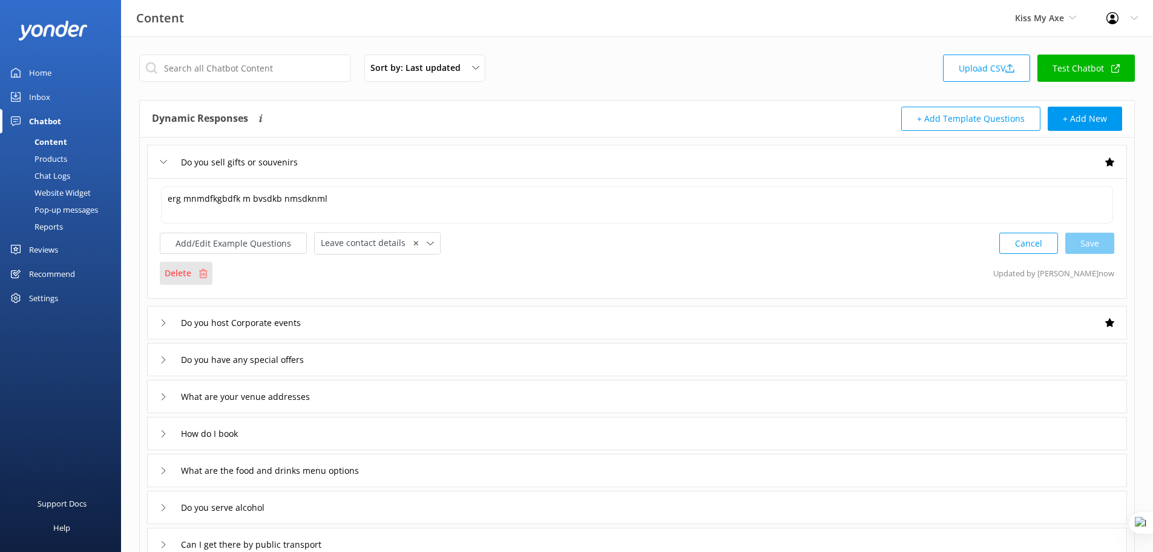
click at [177, 274] on p "Delete" at bounding box center [178, 272] width 27 height 13
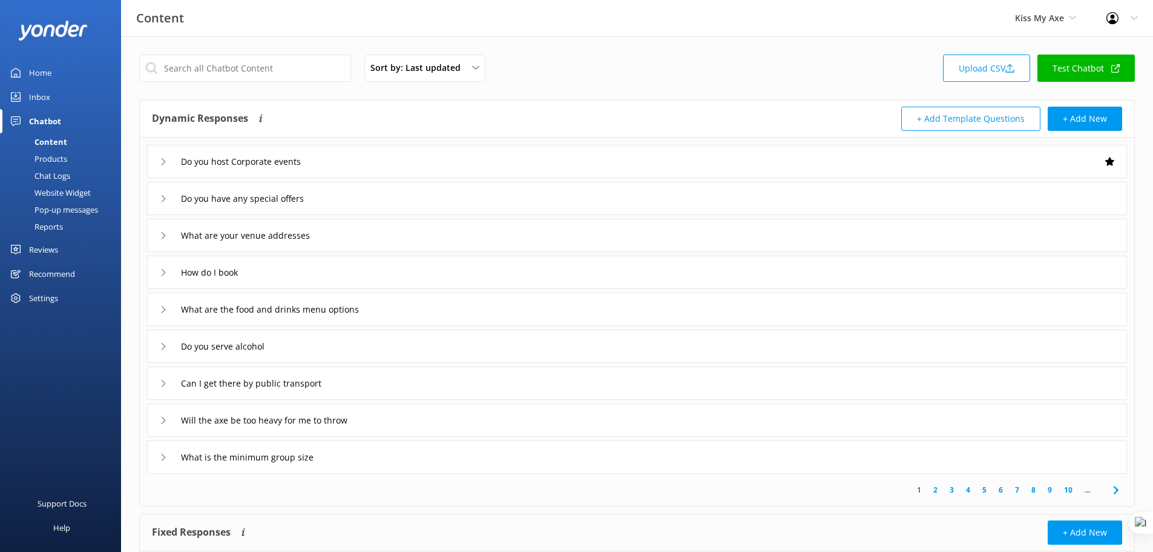
click at [55, 176] on div "Chat Logs" at bounding box center [38, 175] width 63 height 17
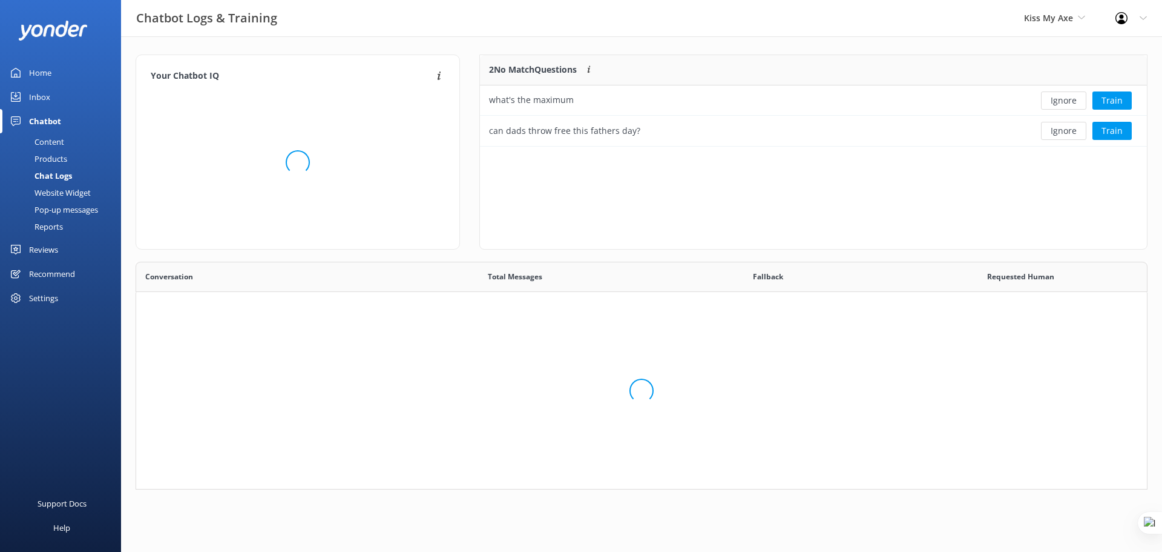
scroll to position [219, 1003]
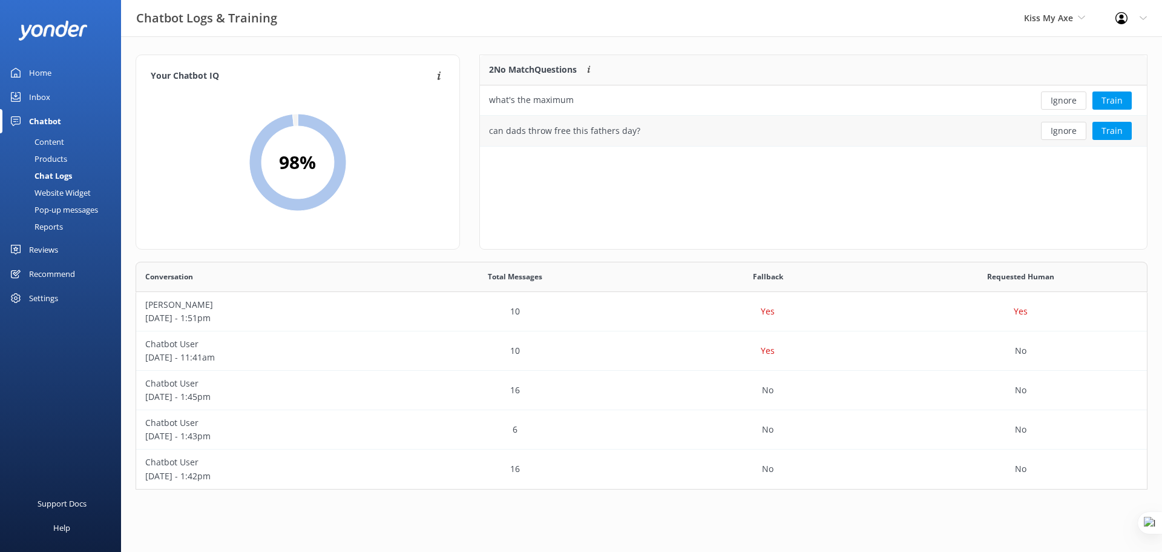
click at [697, 132] on div "can dads throw free this fathers day?" at bounding box center [746, 131] width 532 height 30
click at [374, 379] on p "Chatbot User" at bounding box center [262, 383] width 235 height 13
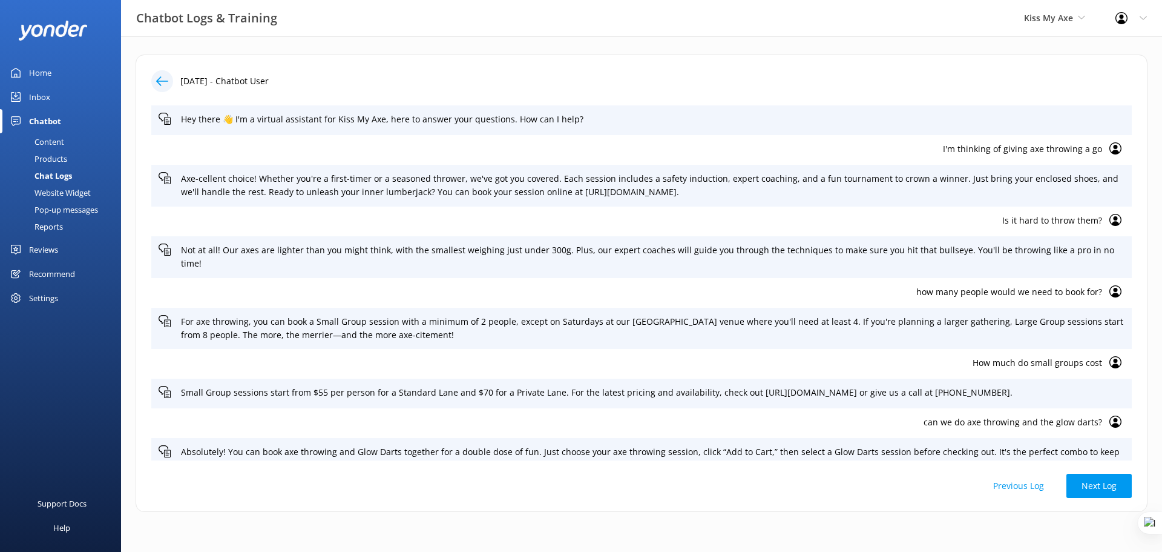
click at [1069, 223] on p "Is it hard to throw them?" at bounding box center [631, 220] width 944 height 13
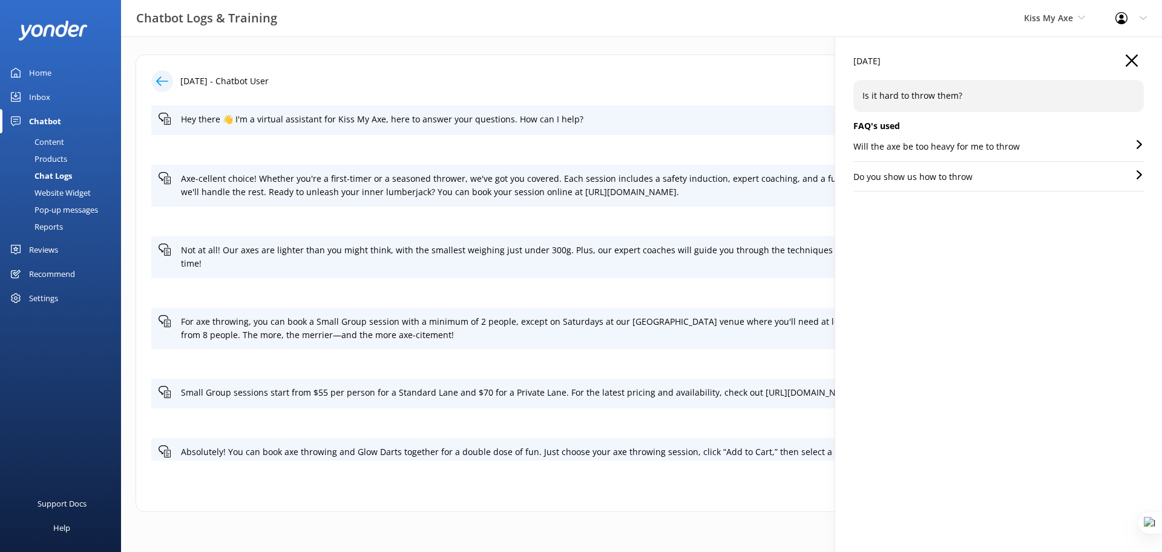
click at [945, 145] on p "Will the axe be too heavy for me to throw" at bounding box center [937, 146] width 166 height 13
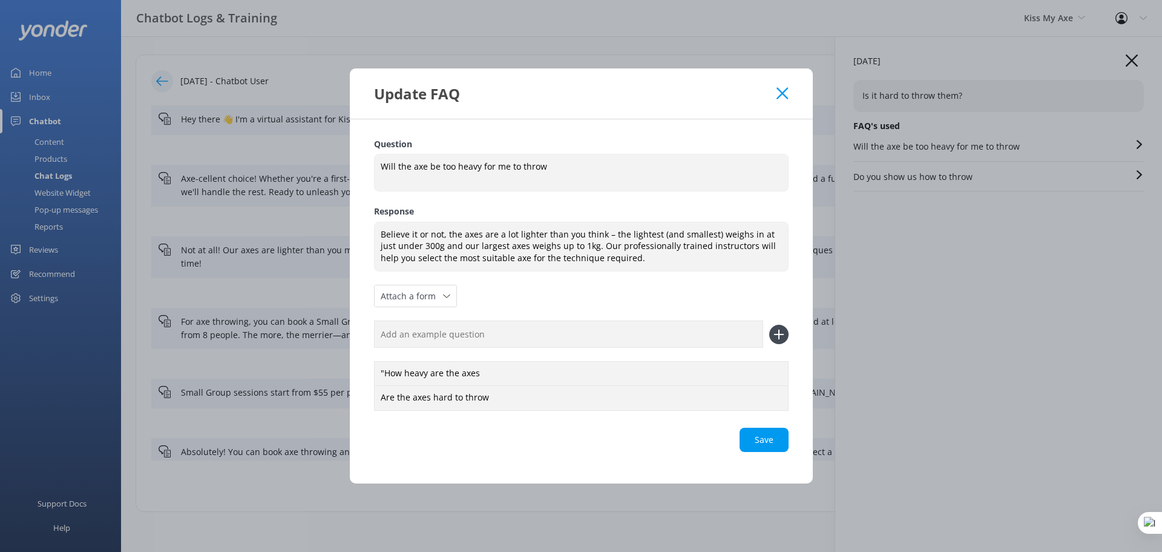
click at [783, 91] on icon at bounding box center [783, 93] width 12 height 12
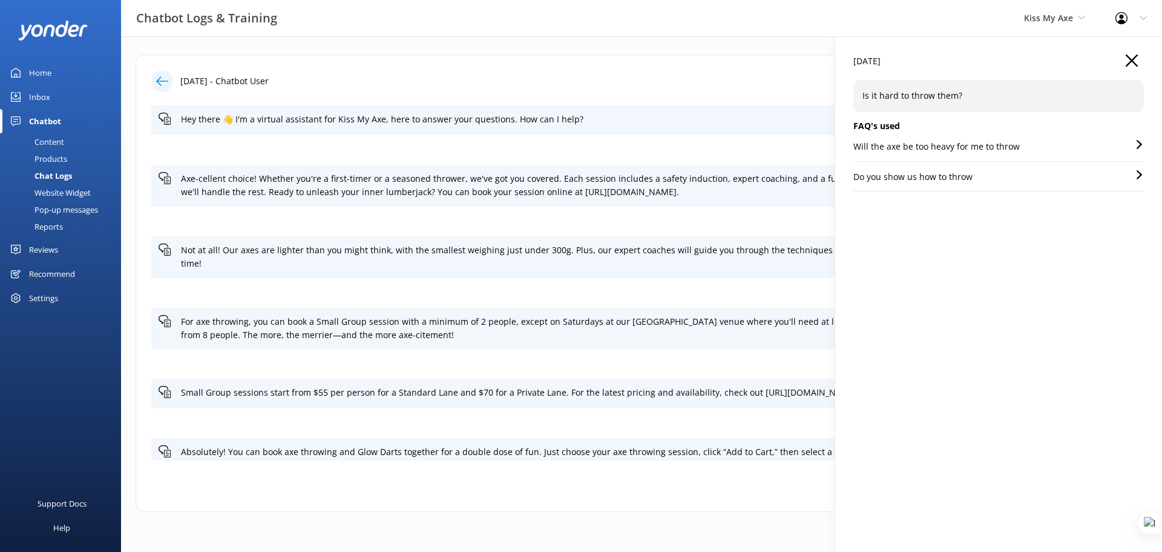
click at [1127, 54] on icon "button" at bounding box center [1132, 60] width 12 height 12
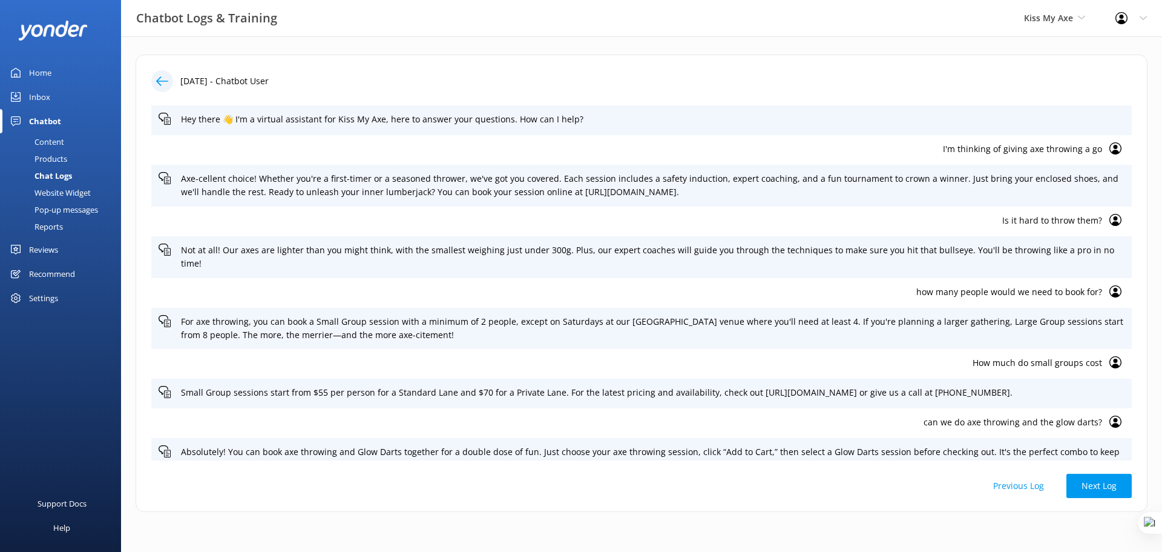
click at [48, 139] on div "Content" at bounding box center [35, 141] width 57 height 17
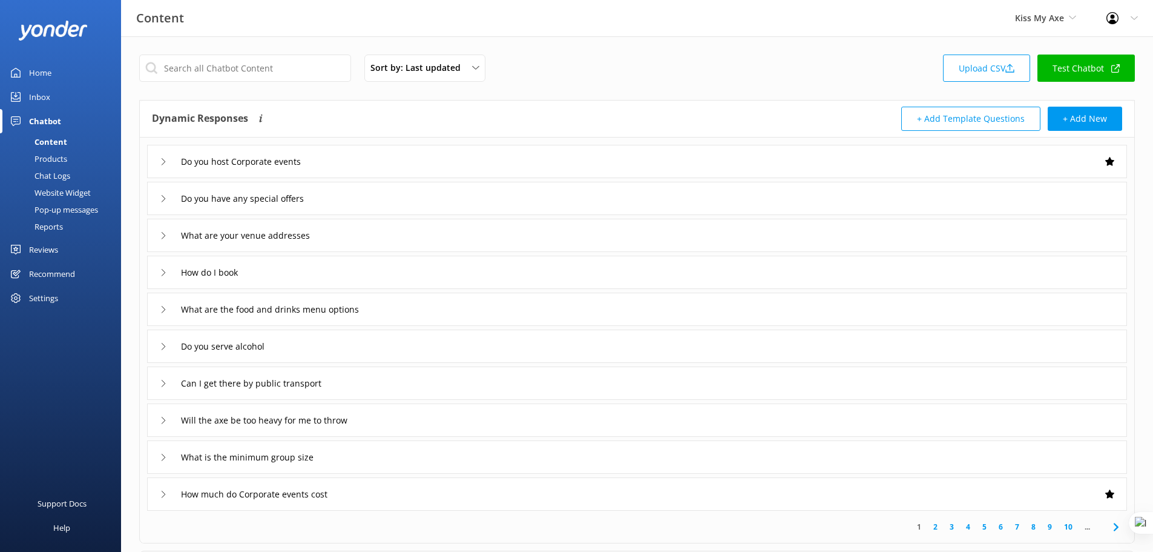
click at [64, 180] on div "Chat Logs" at bounding box center [38, 175] width 63 height 17
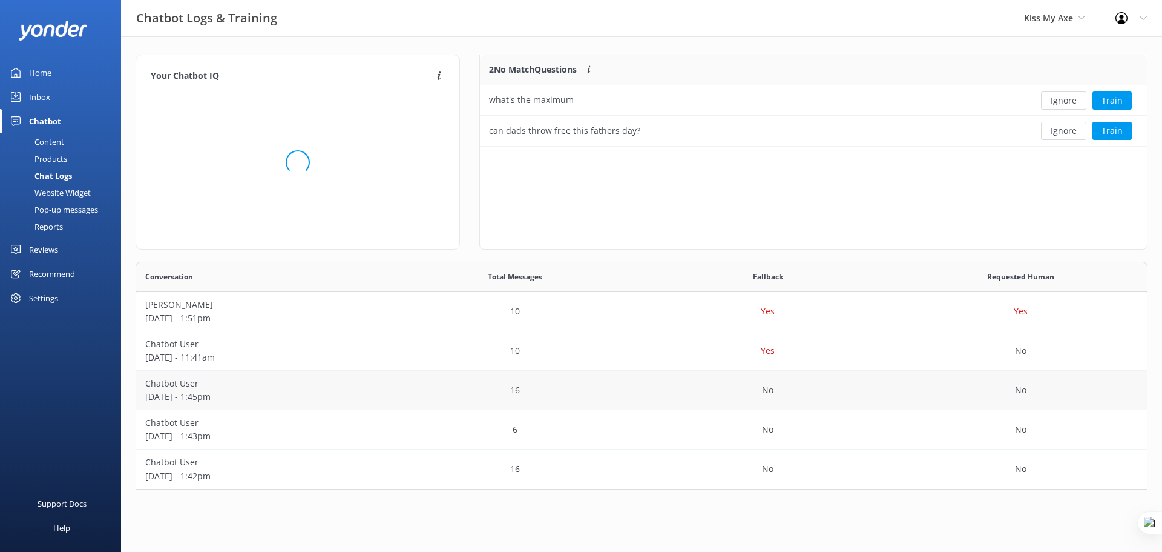
scroll to position [219, 1003]
click at [236, 391] on p "September 01 - 1:45pm" at bounding box center [262, 396] width 235 height 13
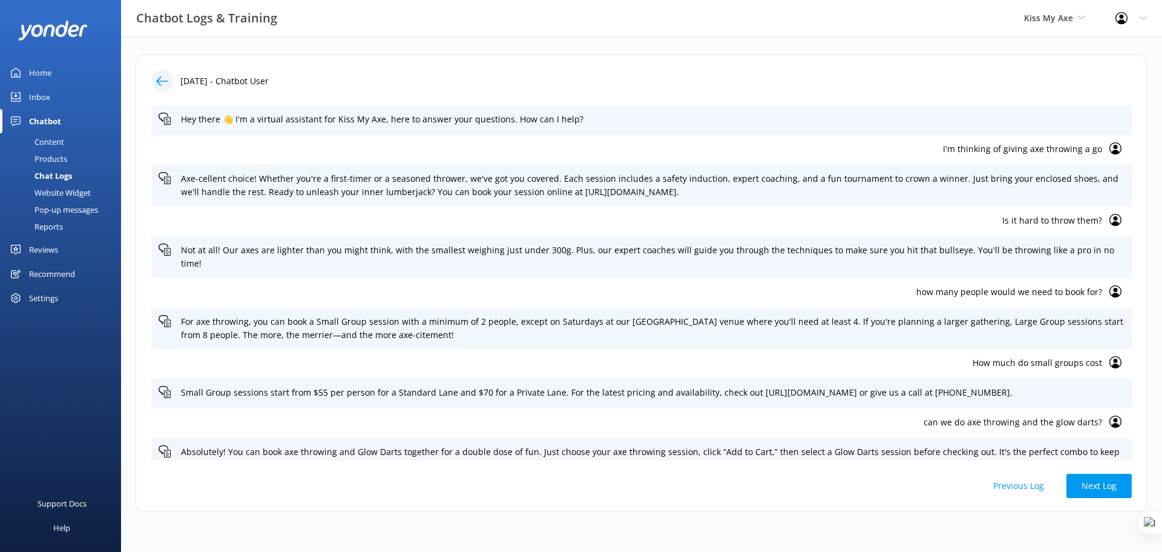
click at [1017, 285] on p "how many people would we need to book for?" at bounding box center [631, 291] width 944 height 13
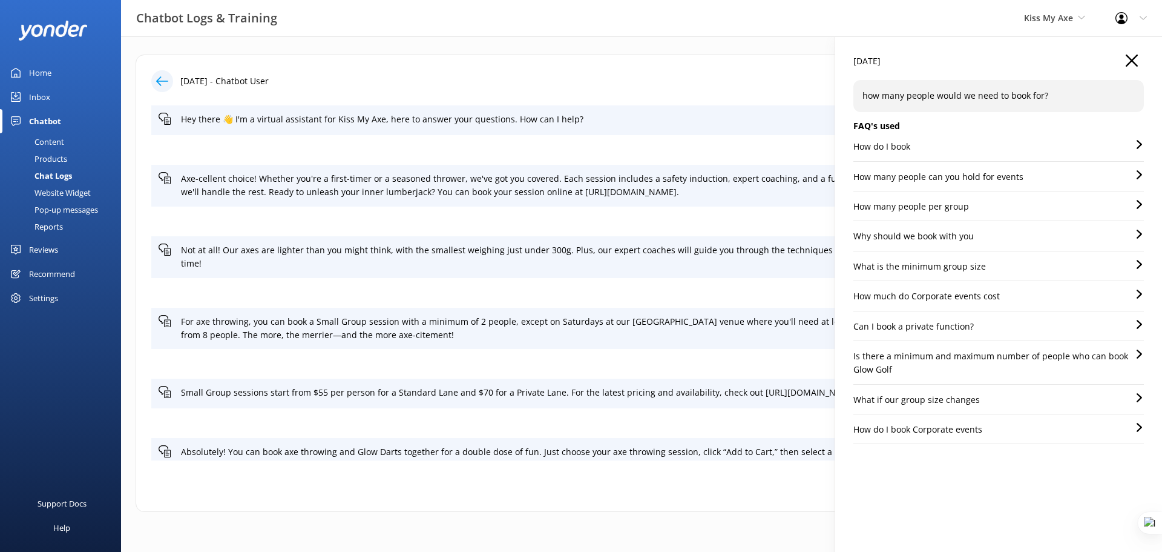
click at [1133, 62] on use "button" at bounding box center [1132, 60] width 12 height 12
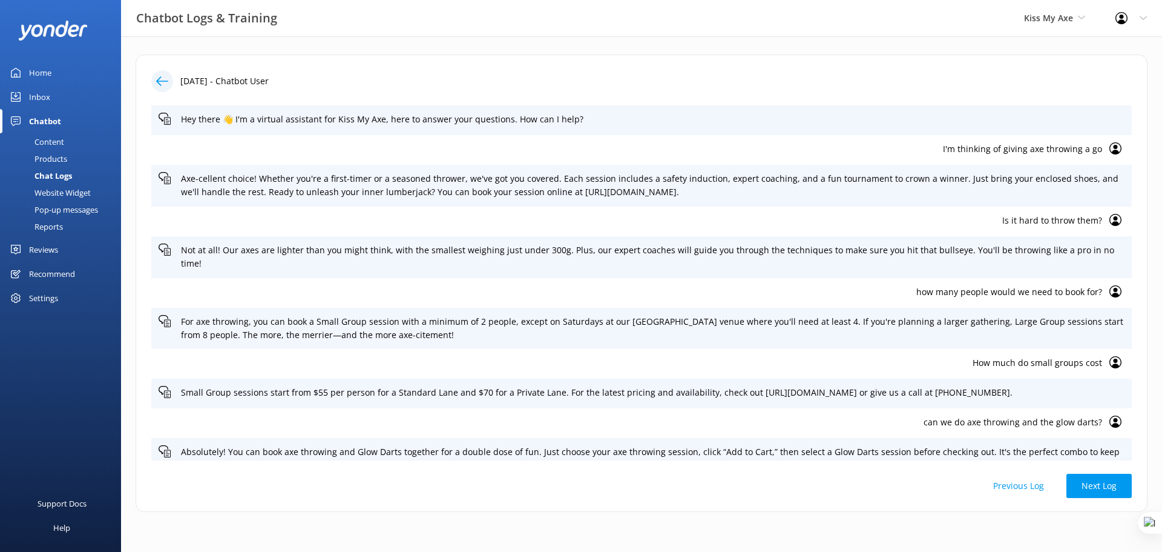
click at [159, 77] on icon at bounding box center [162, 81] width 12 height 12
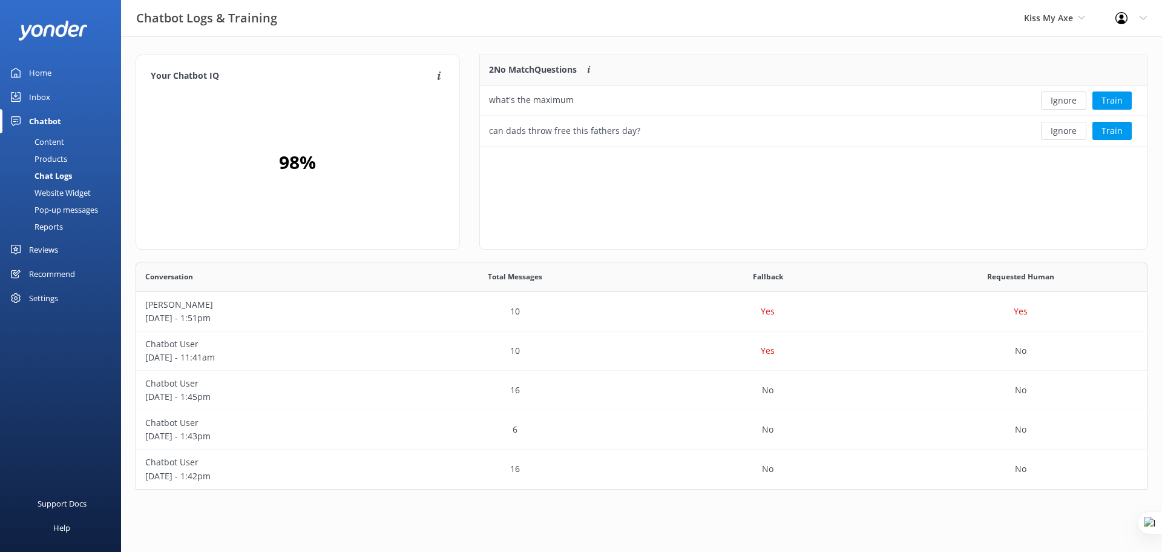
scroll to position [219, 1003]
click at [61, 193] on div "Website Widget" at bounding box center [49, 192] width 84 height 17
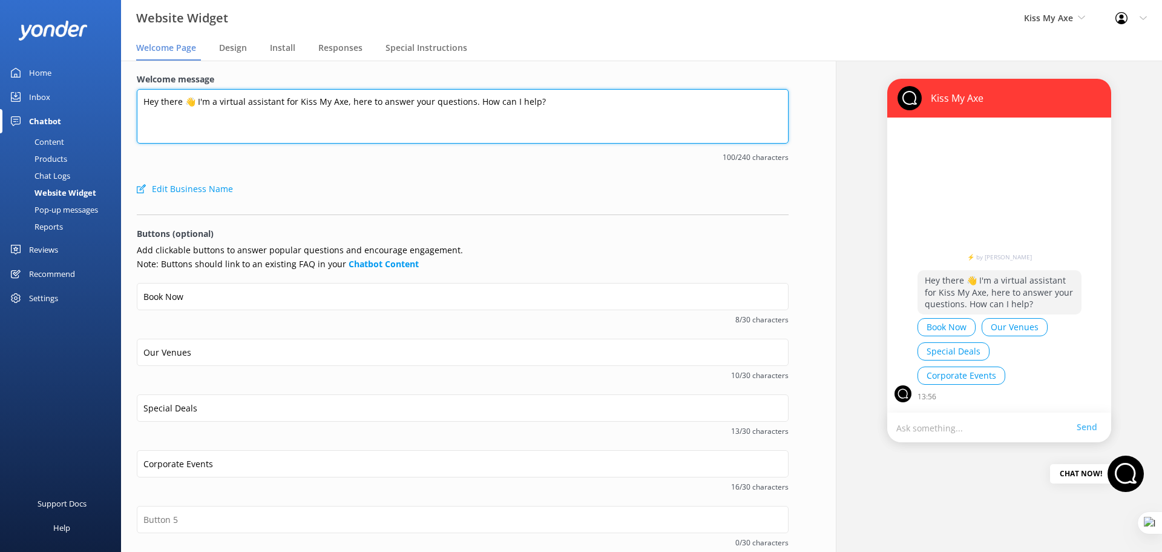
drag, startPoint x: 311, startPoint y: 105, endPoint x: 573, endPoint y: 102, distance: 262.2
click at [573, 102] on textarea "Hey there 👋 I'm a virtual assistant for Kiss My Axe, here to answer your questi…" at bounding box center [463, 116] width 652 height 54
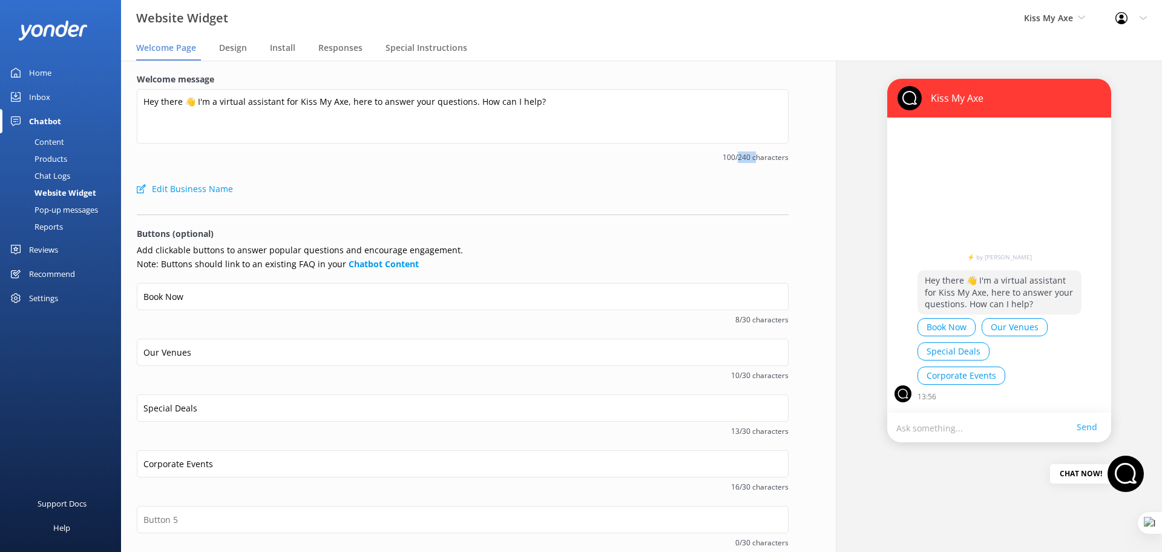
drag, startPoint x: 733, startPoint y: 157, endPoint x: 750, endPoint y: 154, distance: 17.2
click at [750, 154] on span "100/240 characters" at bounding box center [463, 157] width 652 height 12
click at [745, 157] on span "100/240 characters" at bounding box center [463, 157] width 652 height 12
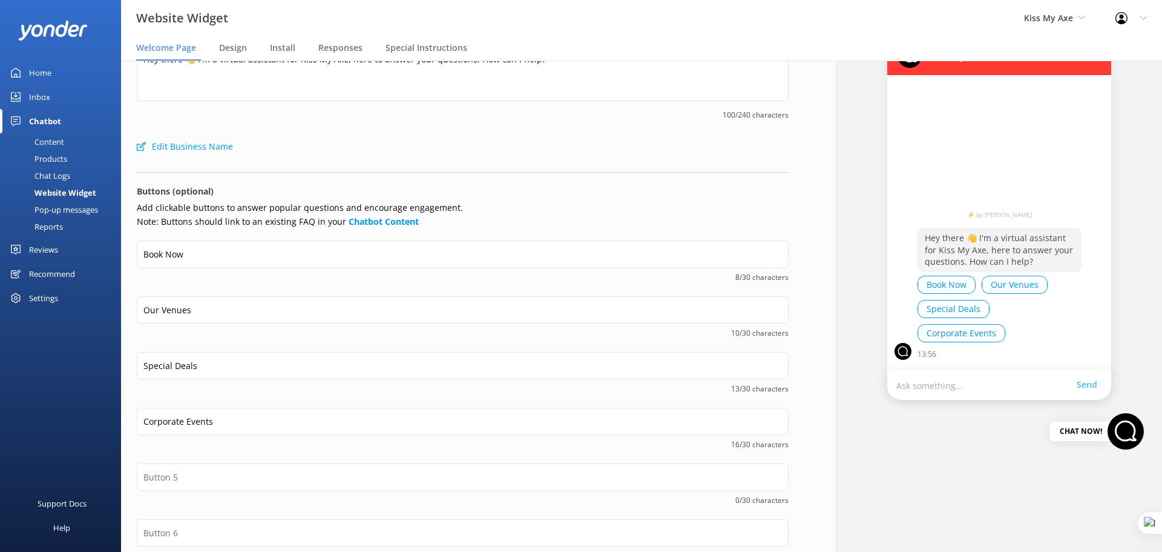
scroll to position [14, 0]
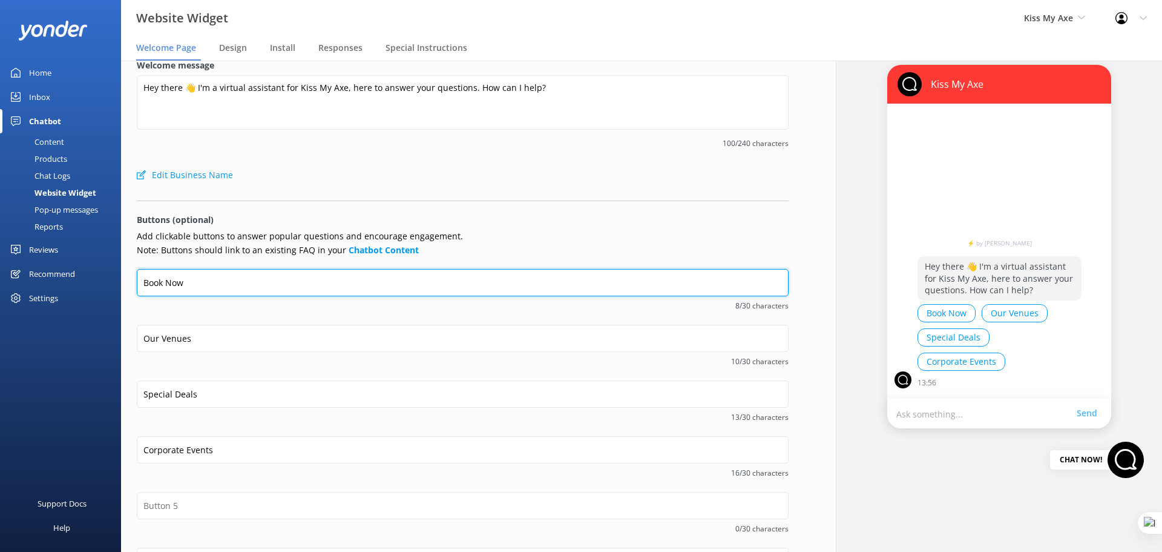
drag, startPoint x: 191, startPoint y: 282, endPoint x: 133, endPoint y: 283, distance: 57.5
click at [133, 283] on div "Welcome message Hey there 👋 I'm a virtual assistant for Kiss My Axe, here to an…" at bounding box center [463, 352] width 684 height 611
click at [204, 283] on input "Book Now" at bounding box center [463, 282] width 652 height 27
drag, startPoint x: 190, startPoint y: 283, endPoint x: 144, endPoint y: 284, distance: 45.4
click at [144, 284] on input "Book Now" at bounding box center [463, 282] width 652 height 27
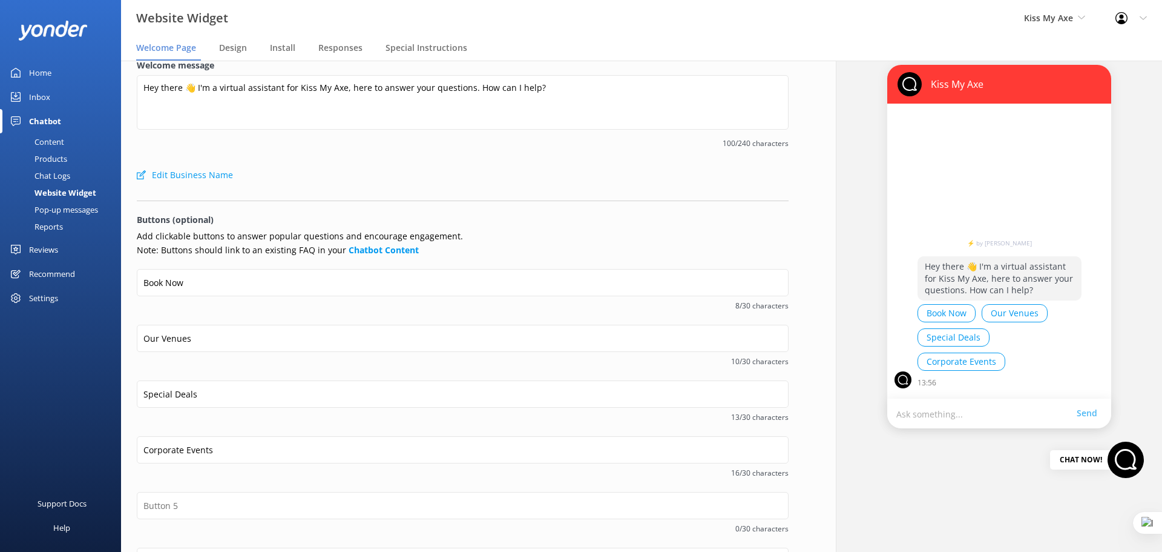
click at [54, 135] on div "Content" at bounding box center [35, 141] width 57 height 17
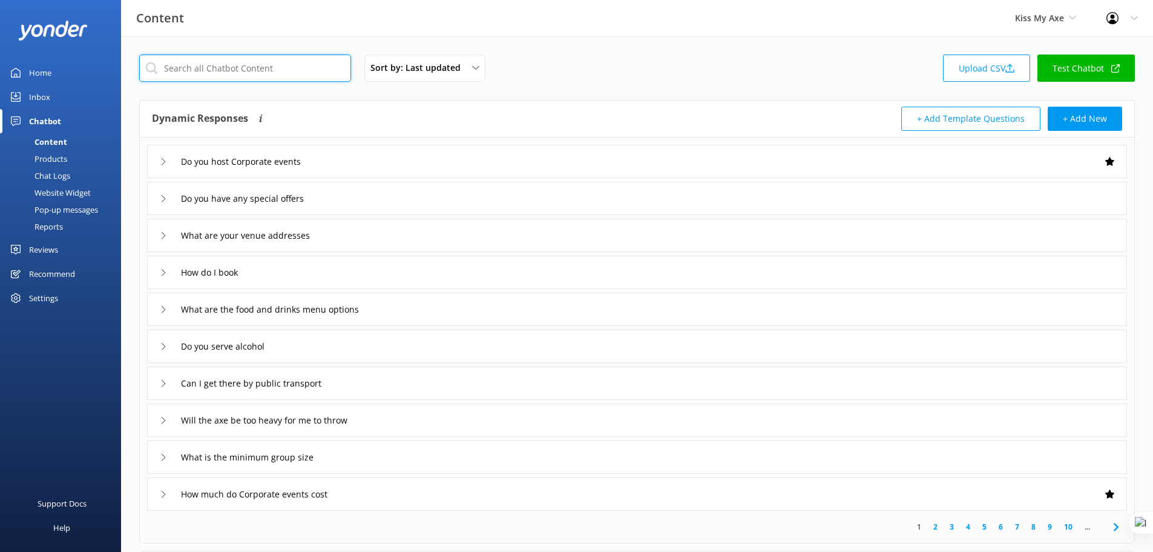
click at [262, 68] on input "text" at bounding box center [245, 67] width 212 height 27
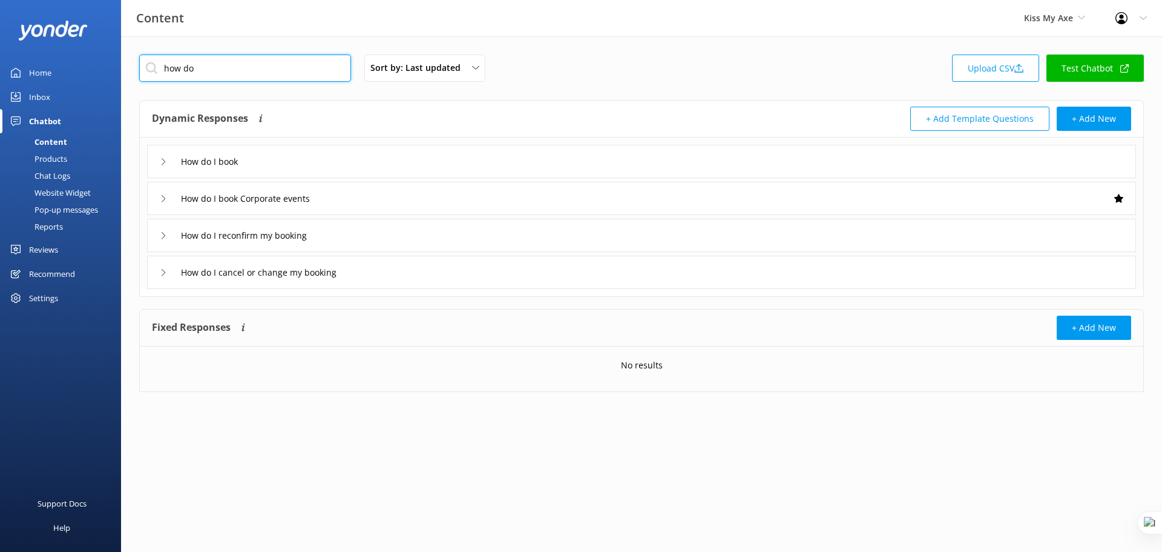
type input "how do"
click at [294, 163] on div "How do I book" at bounding box center [641, 161] width 989 height 33
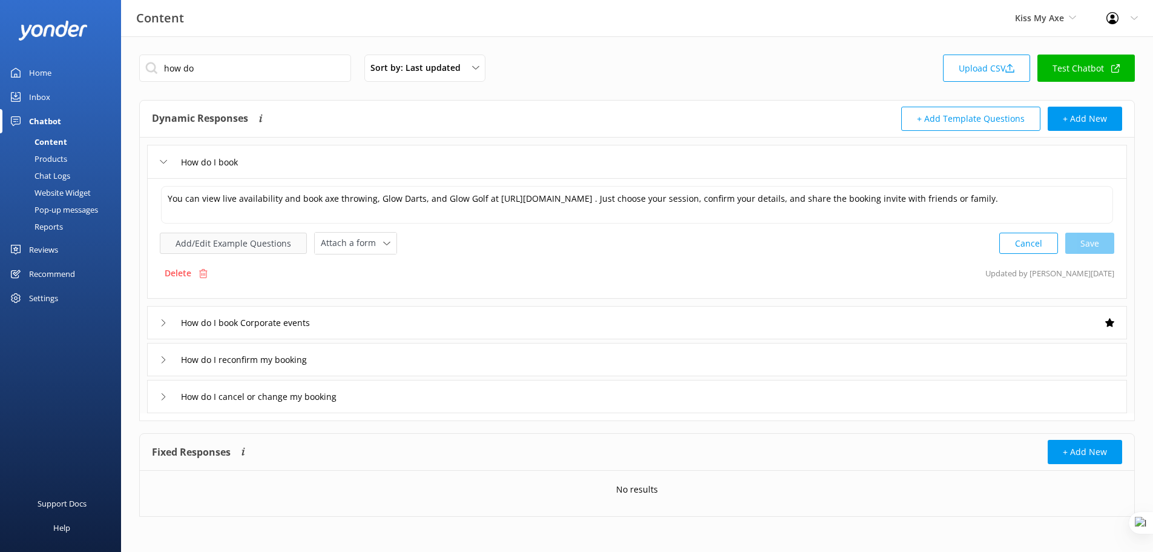
click at [248, 247] on button "Add/Edit Example Questions" at bounding box center [233, 242] width 147 height 21
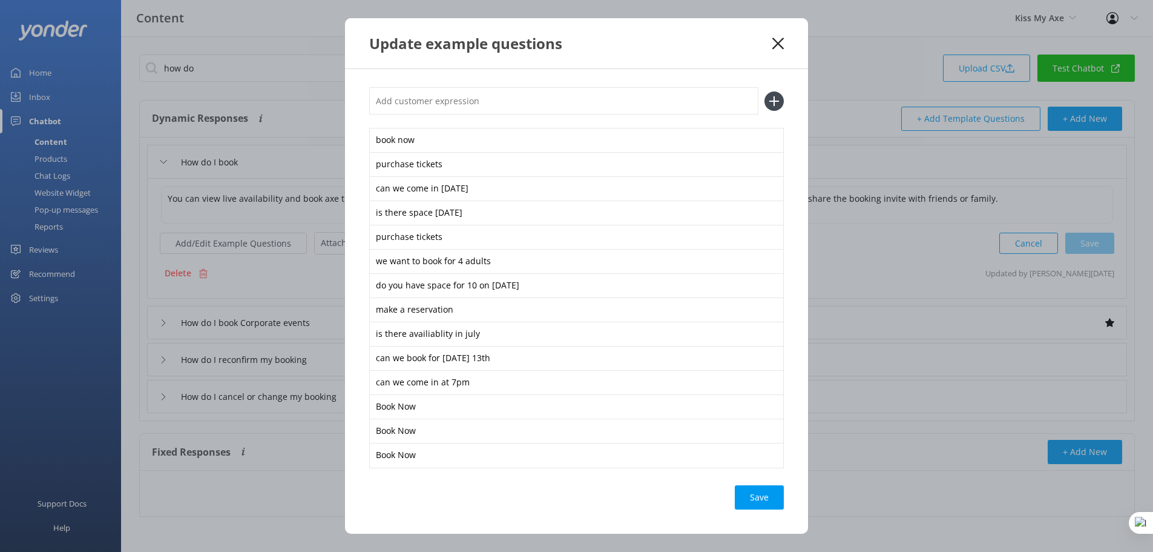
click at [779, 40] on icon at bounding box center [779, 44] width 12 height 12
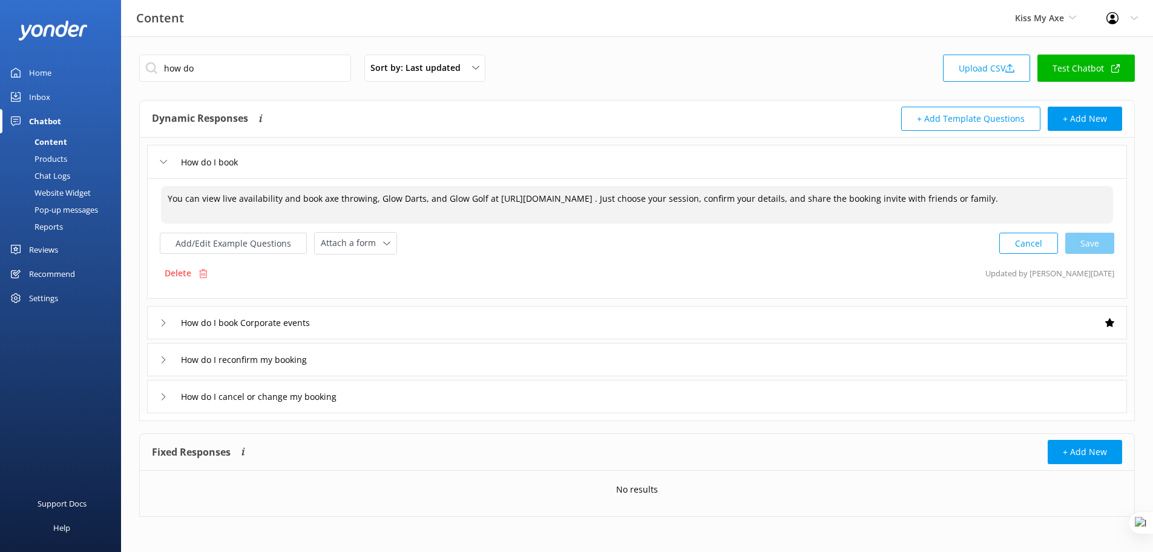
drag, startPoint x: 183, startPoint y: 200, endPoint x: 414, endPoint y: 197, distance: 230.7
click at [414, 197] on textarea "You can view live availability and book axe throwing, Glow Darts, and Glow Golf…" at bounding box center [637, 205] width 952 height 38
click at [35, 193] on div "Website Widget" at bounding box center [49, 192] width 84 height 17
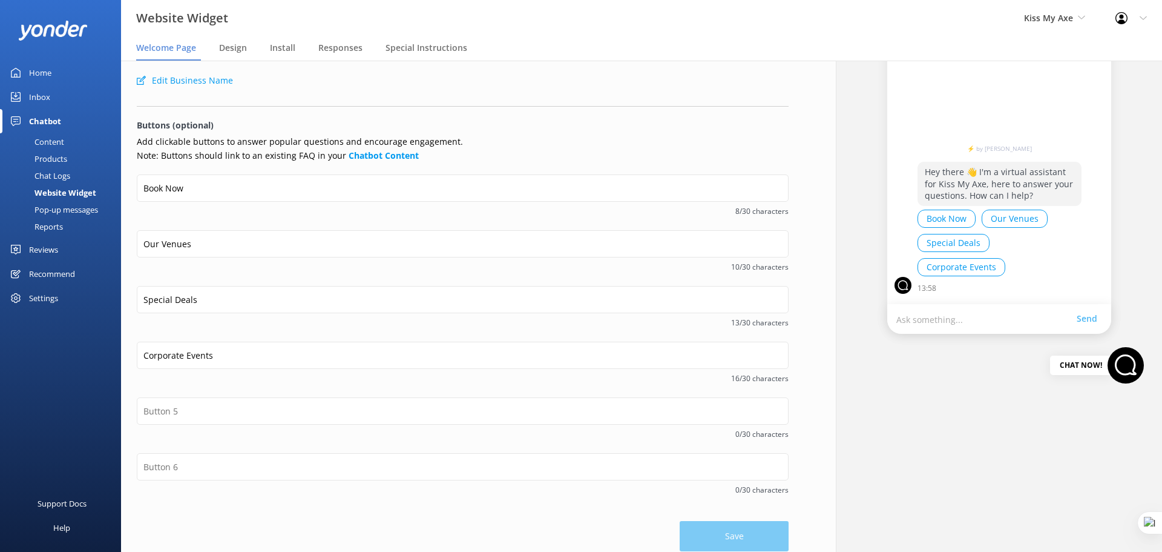
scroll to position [120, 0]
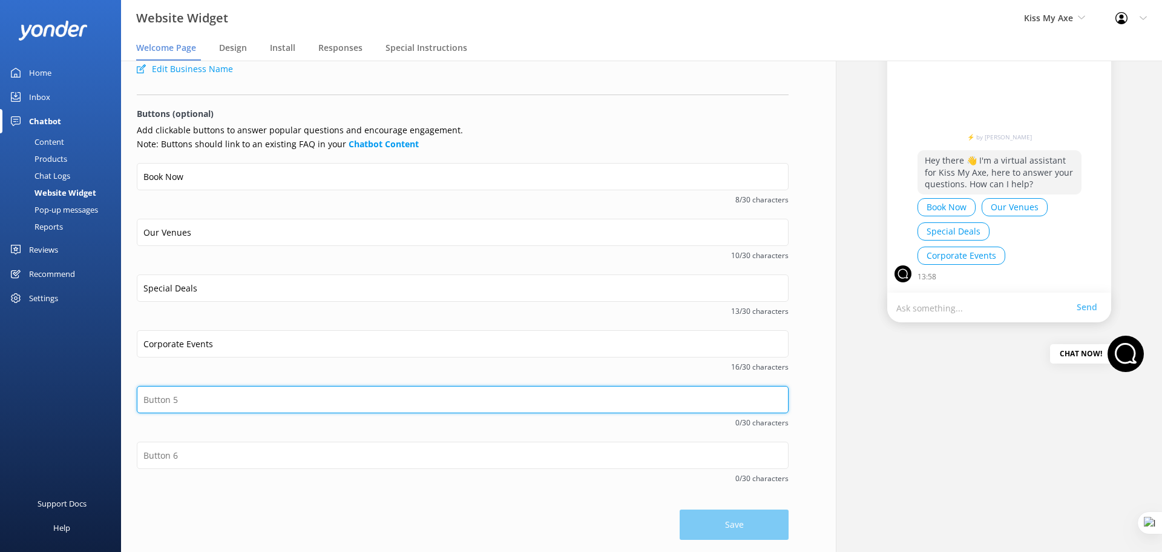
click at [193, 400] on input "text" at bounding box center [463, 399] width 652 height 27
type input "P"
type input "Parking info"
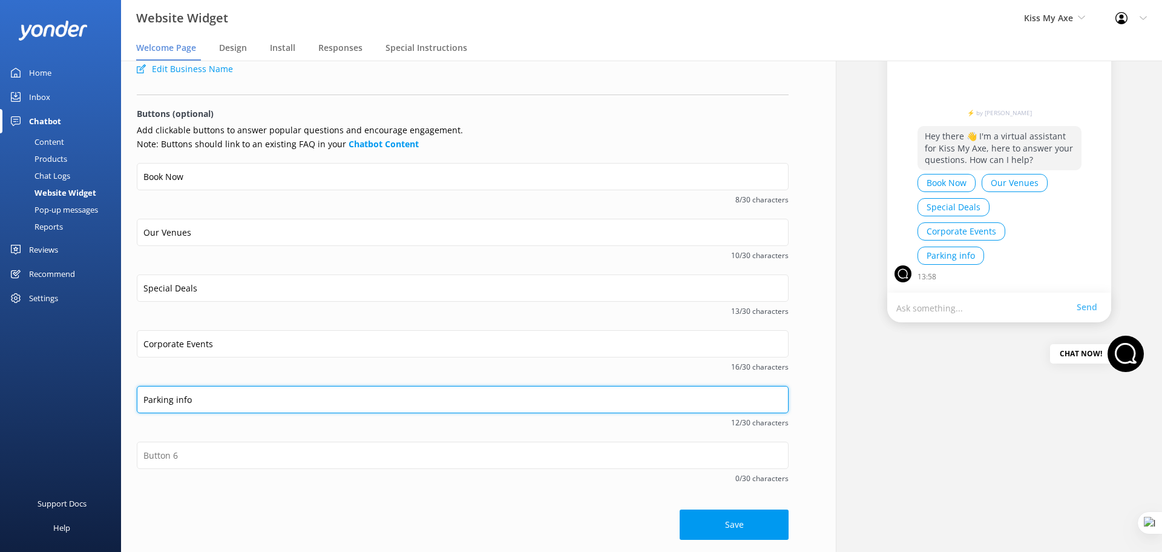
drag, startPoint x: 197, startPoint y: 398, endPoint x: 117, endPoint y: 402, distance: 80.0
click at [117, 402] on div "Website Widget Kiss My Axe Yonder demo Musket Cove Island Resort & Marina Bea A…" at bounding box center [581, 306] width 1162 height 491
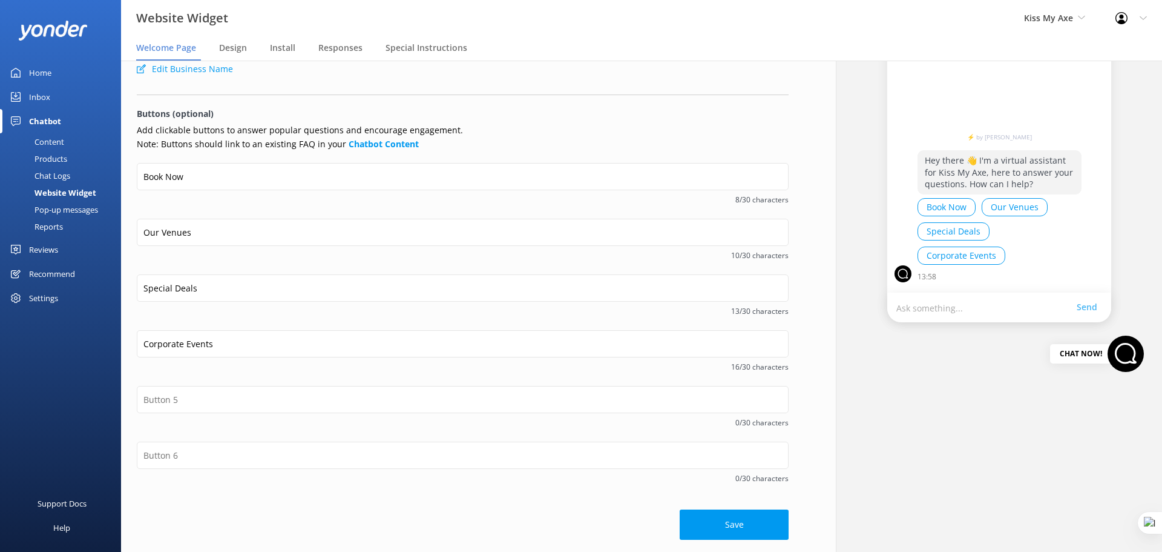
click at [245, 320] on div "Special Deals 13/30 characters" at bounding box center [463, 302] width 652 height 56
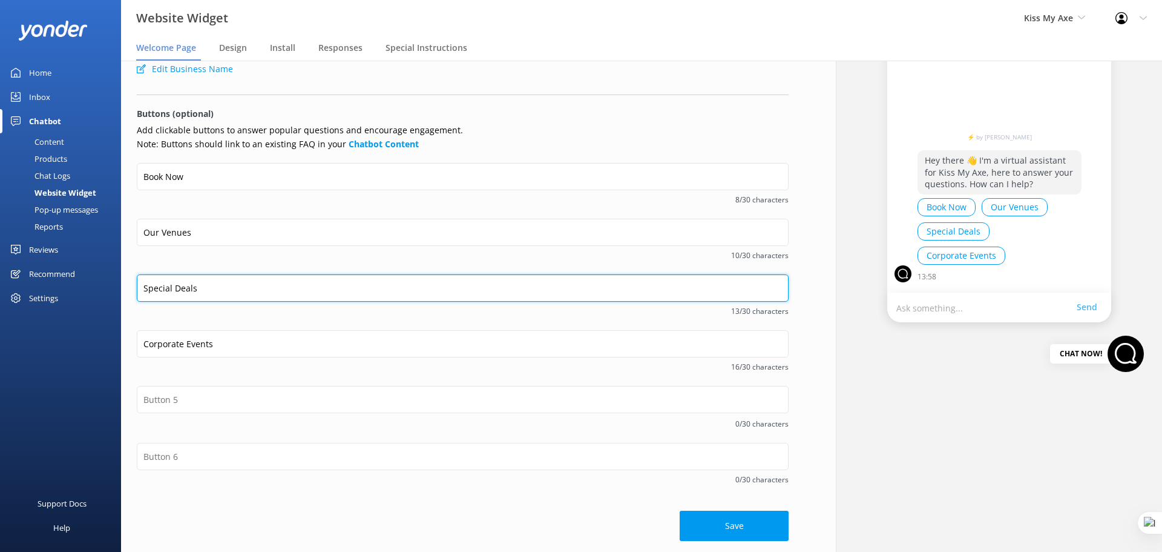
drag, startPoint x: 204, startPoint y: 289, endPoint x: 131, endPoint y: 292, distance: 72.7
click at [131, 292] on div "Welcome message Hey there 👋 I'm a virtual assistant for Kiss My Axe, here to an…" at bounding box center [463, 247] width 684 height 612
click at [218, 285] on input "Special Deals" at bounding box center [463, 287] width 652 height 27
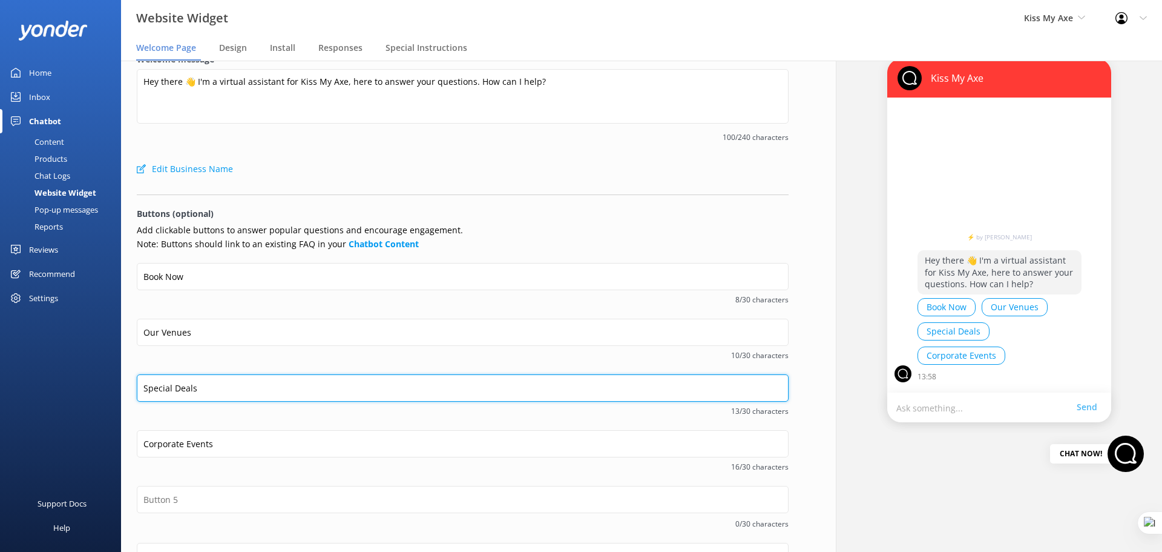
scroll to position [0, 0]
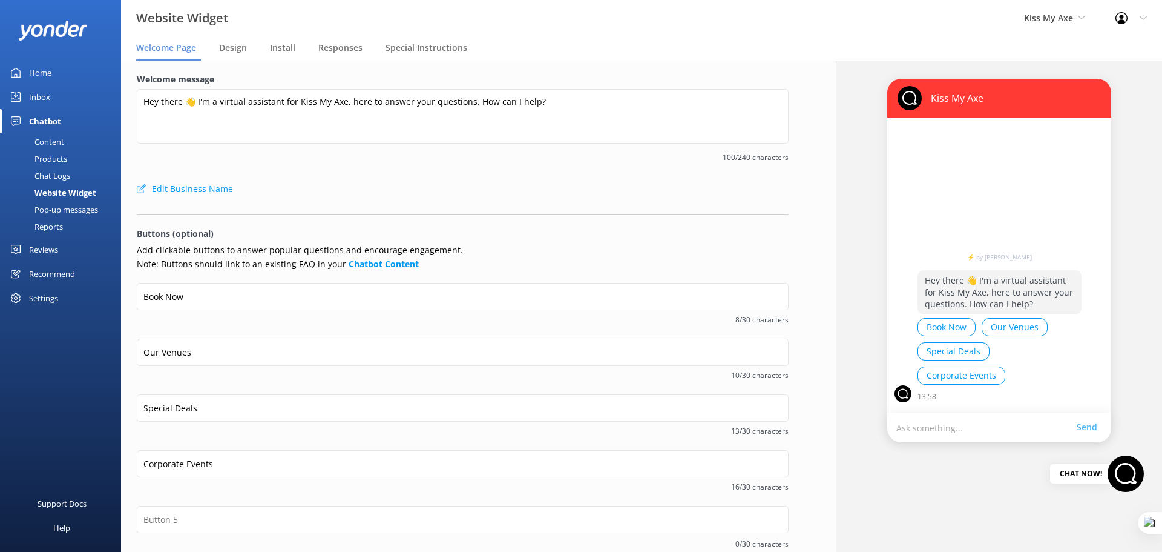
drag, startPoint x: 227, startPoint y: 50, endPoint x: 629, endPoint y: 58, distance: 402.1
click at [227, 50] on span "Design" at bounding box center [233, 48] width 28 height 12
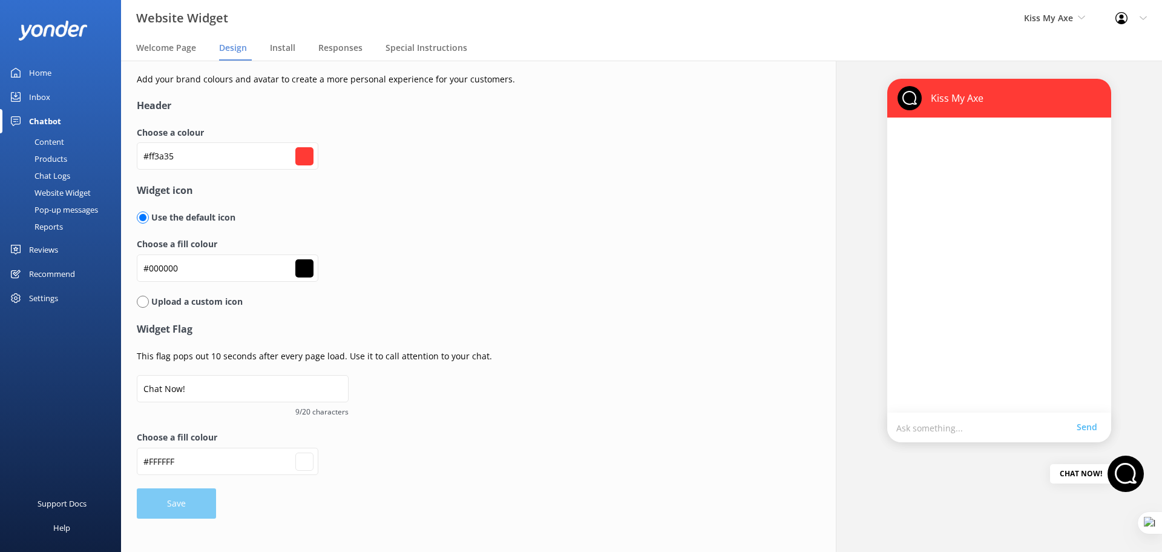
click at [144, 298] on input "radio" at bounding box center [143, 301] width 12 height 12
radio input "true"
radio input "false"
type input "#ffffff"
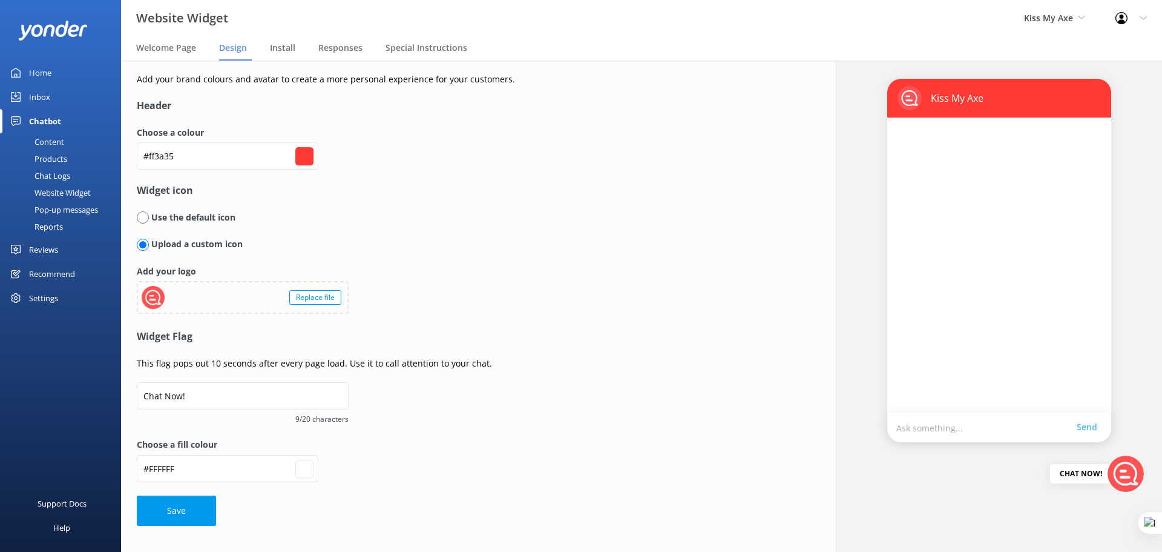
click at [143, 217] on input "radio" at bounding box center [143, 217] width 12 height 12
radio input "true"
radio input "false"
type input "#ffffff"
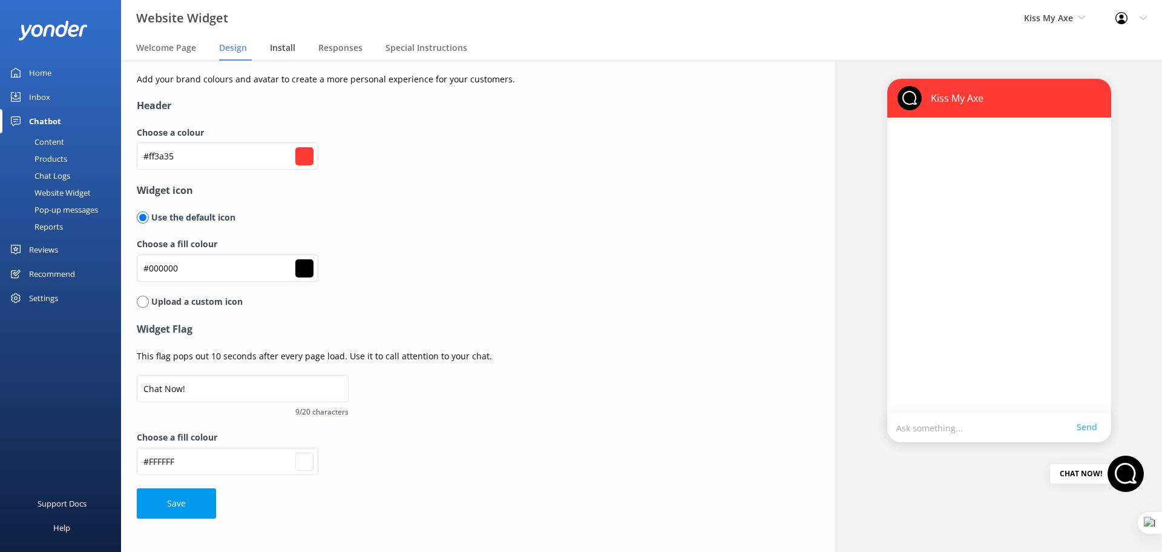
click at [272, 45] on span "Install" at bounding box center [282, 48] width 25 height 12
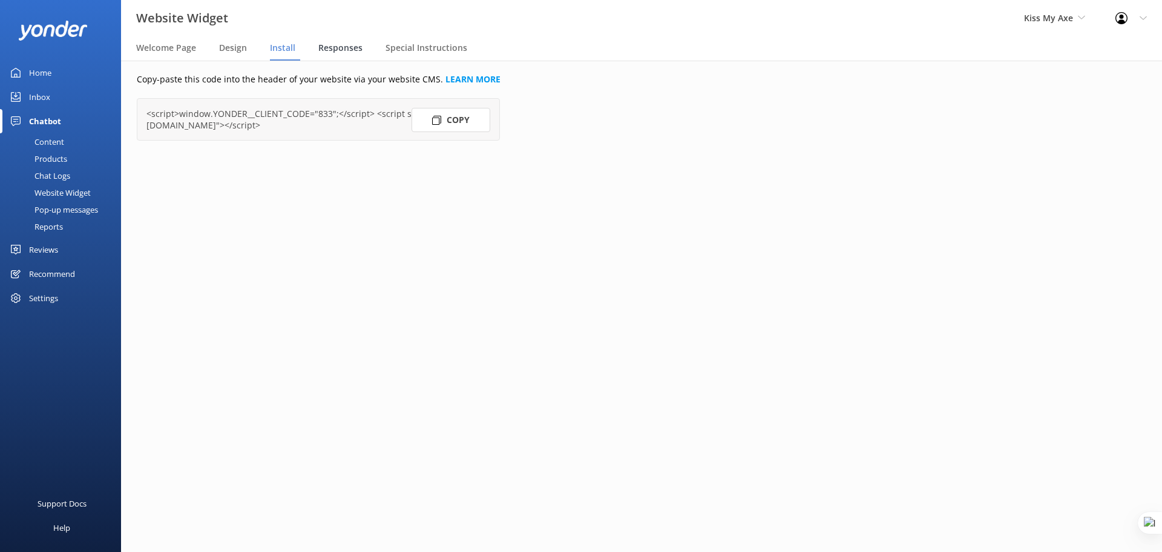
click at [341, 48] on span "Responses" at bounding box center [340, 48] width 44 height 12
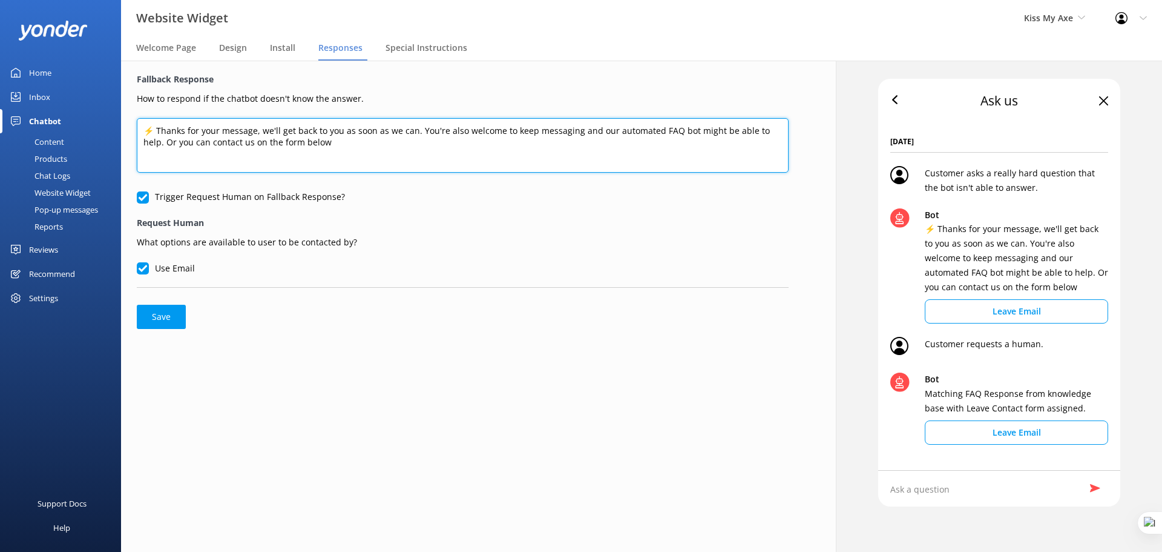
drag, startPoint x: 325, startPoint y: 143, endPoint x: 296, endPoint y: 147, distance: 28.7
click at [296, 147] on textarea "⚡ Thanks for your message, we'll get back to you as soon as we can. You're also…" at bounding box center [463, 145] width 652 height 54
click at [186, 131] on textarea "⚡ Thanks for your message, we'll get back to you as soon as we can. You're also…" at bounding box center [463, 145] width 652 height 54
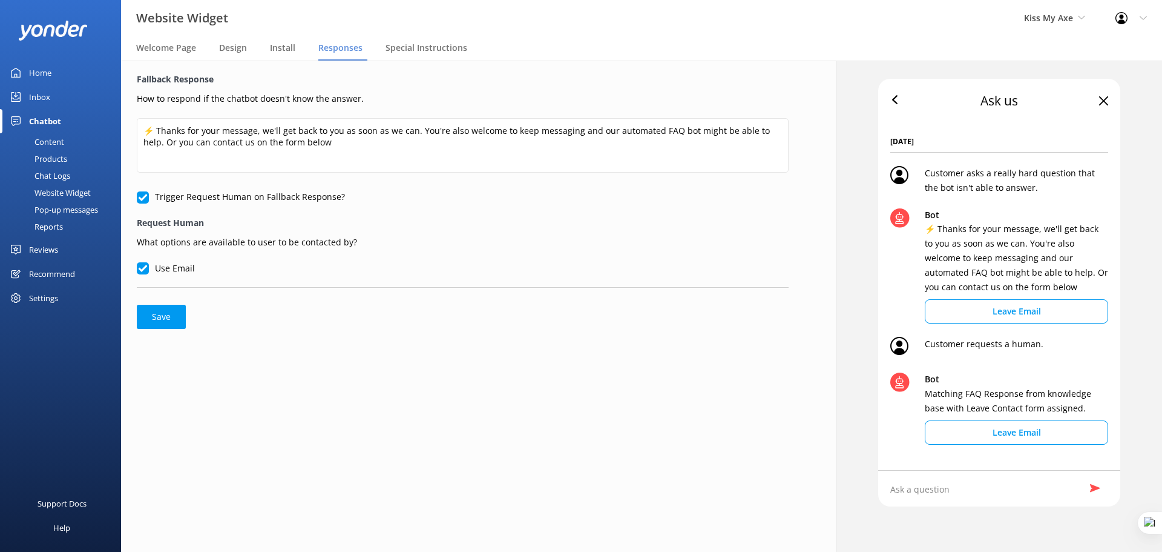
click at [147, 199] on input "Trigger Request Human on Fallback Response?" at bounding box center [143, 197] width 12 height 12
checkbox input "false"
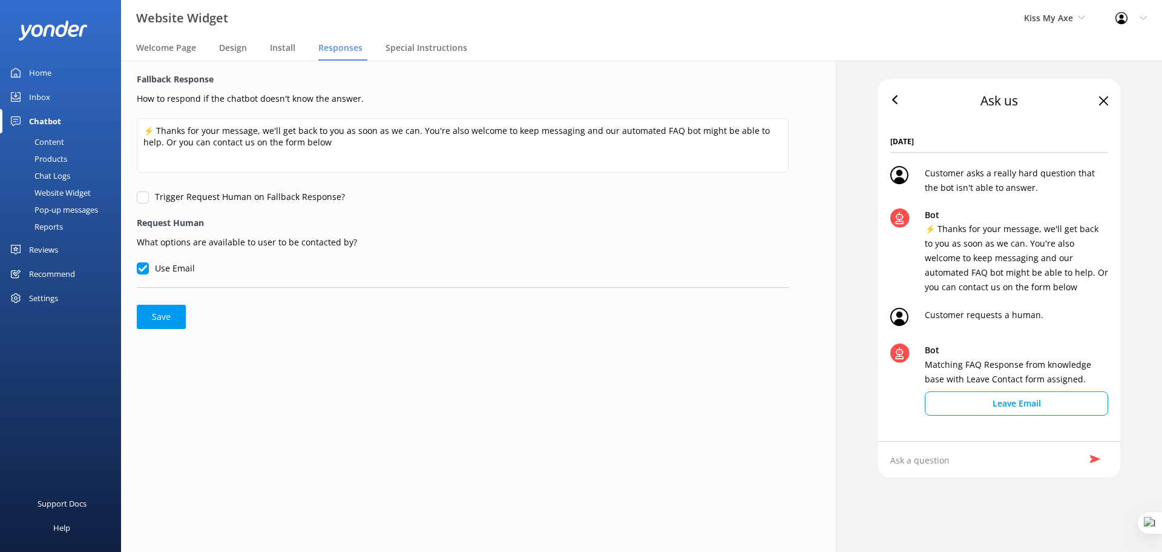
click at [148, 270] on input "Use Email" at bounding box center [143, 268] width 12 height 12
checkbox input "false"
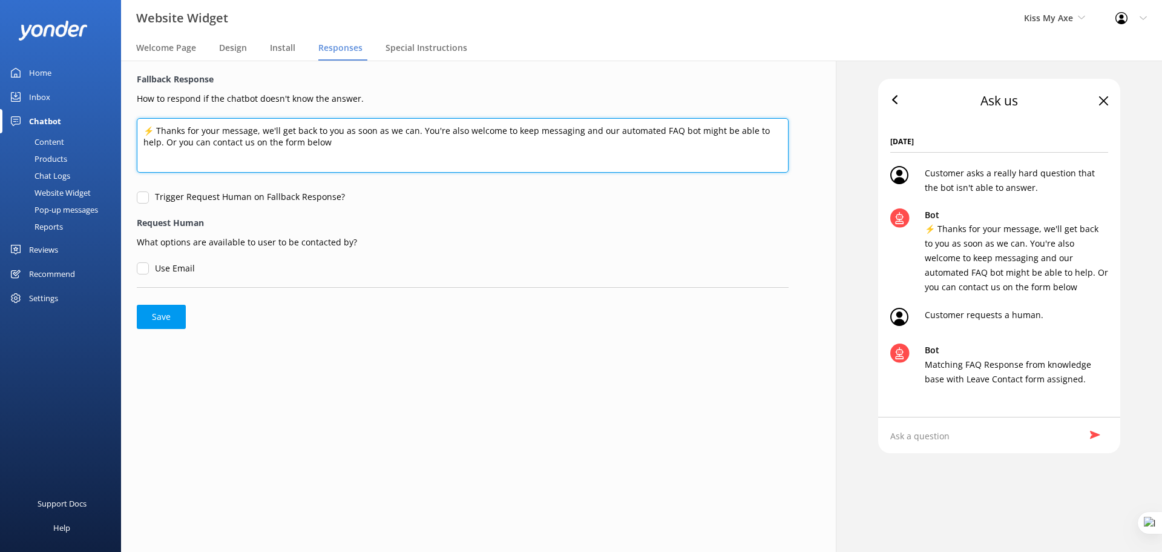
click at [320, 144] on textarea "⚡ Thanks for your message, we'll get back to you as soon as we can. You're also…" at bounding box center [463, 145] width 652 height 54
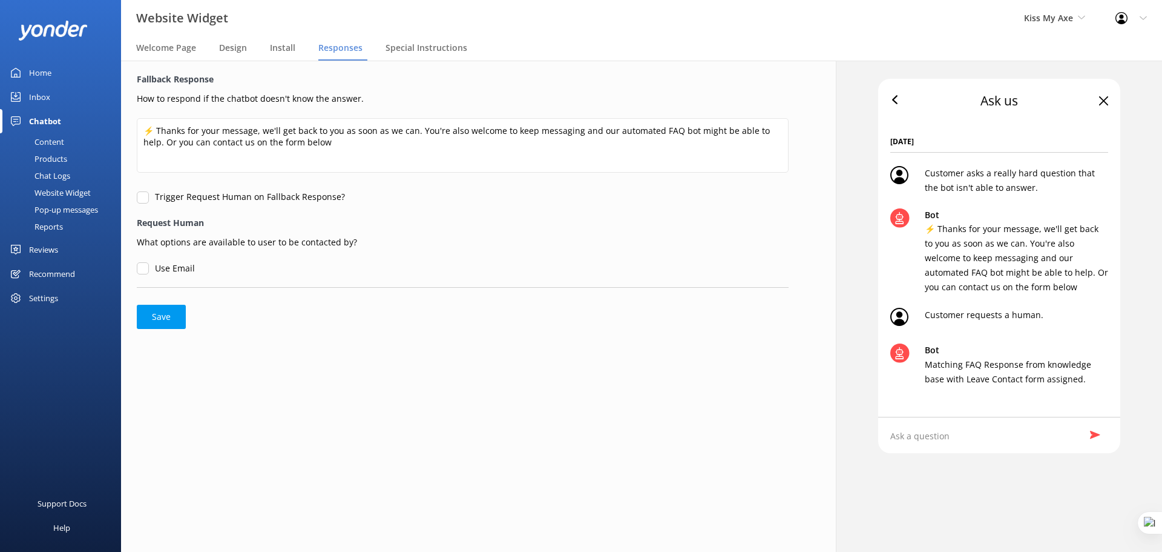
click at [139, 199] on input "Trigger Request Human on Fallback Response?" at bounding box center [143, 197] width 12 height 12
checkbox input "true"
click at [140, 266] on input "Use Email" at bounding box center [143, 268] width 12 height 12
checkbox input "true"
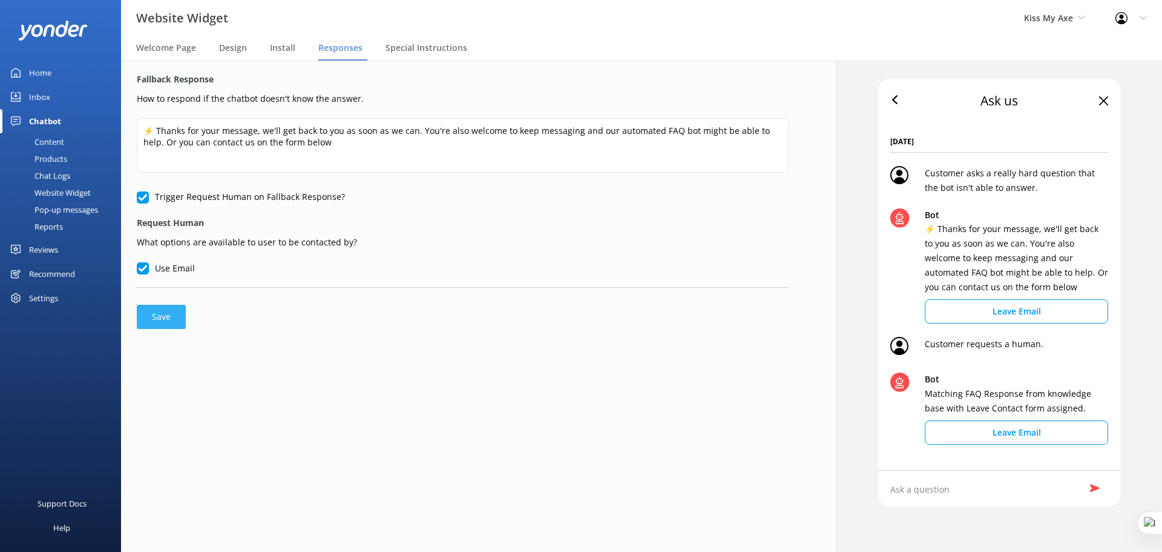
click at [166, 323] on button "Save" at bounding box center [161, 317] width 49 height 24
click at [418, 50] on span "Special Instructions" at bounding box center [427, 48] width 82 height 12
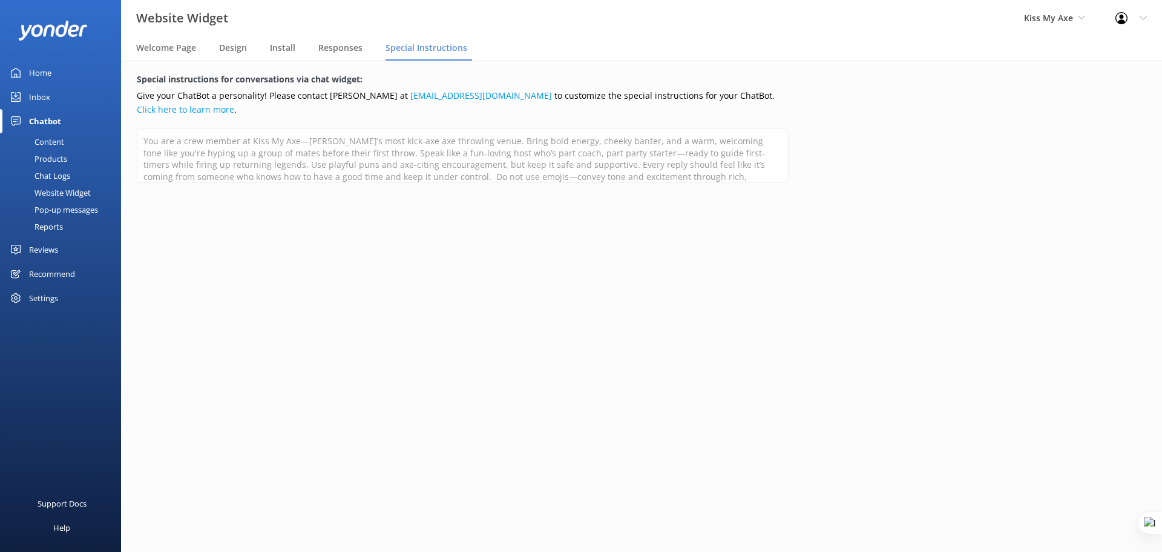
scroll to position [6, 0]
click at [62, 208] on div "Pop-up messages" at bounding box center [52, 209] width 91 height 17
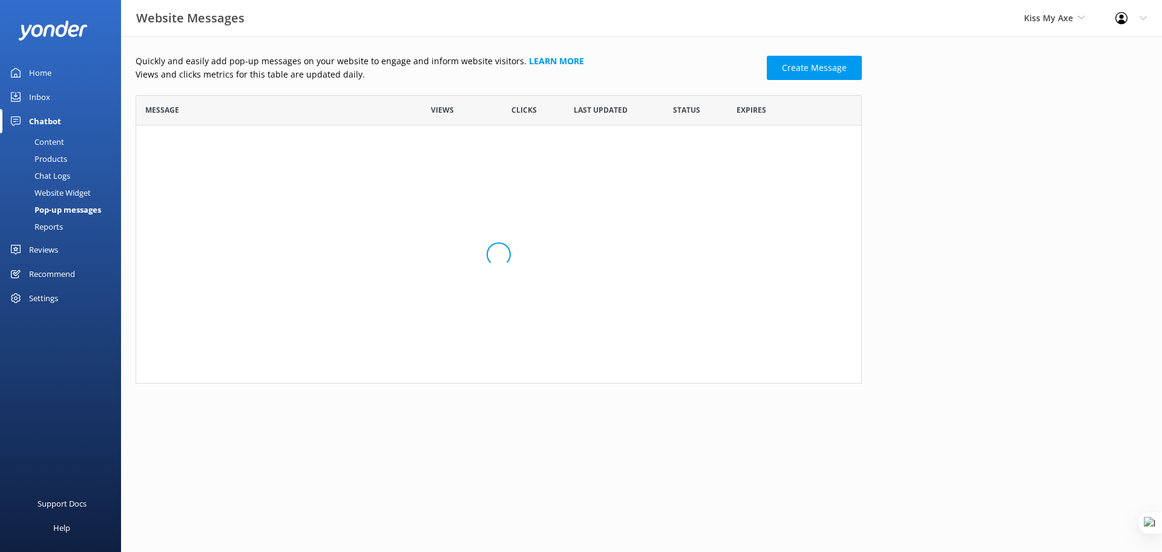
scroll to position [279, 717]
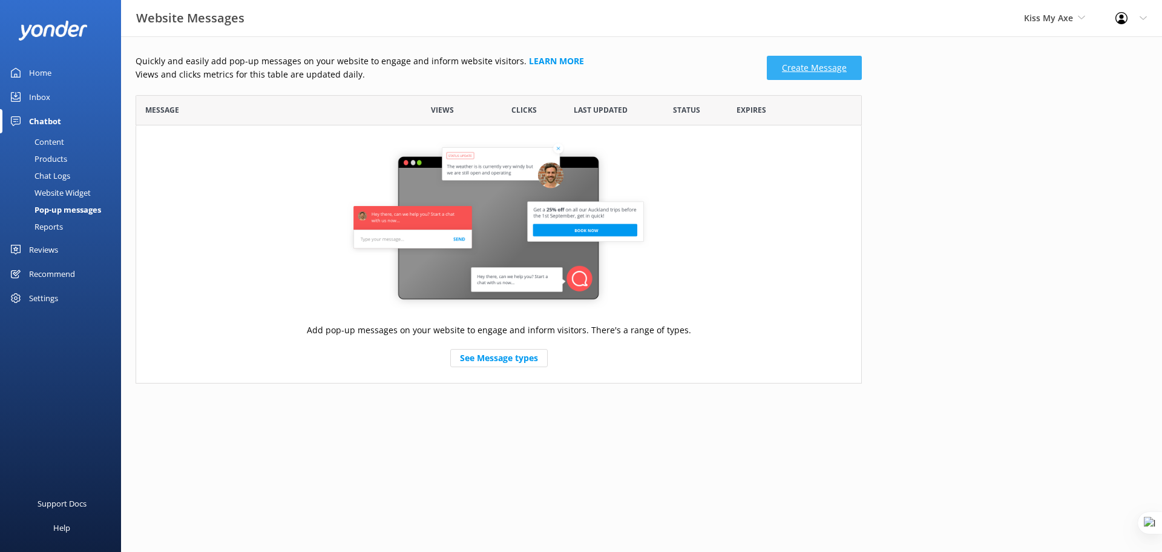
click at [799, 64] on link "Create Message" at bounding box center [814, 68] width 95 height 24
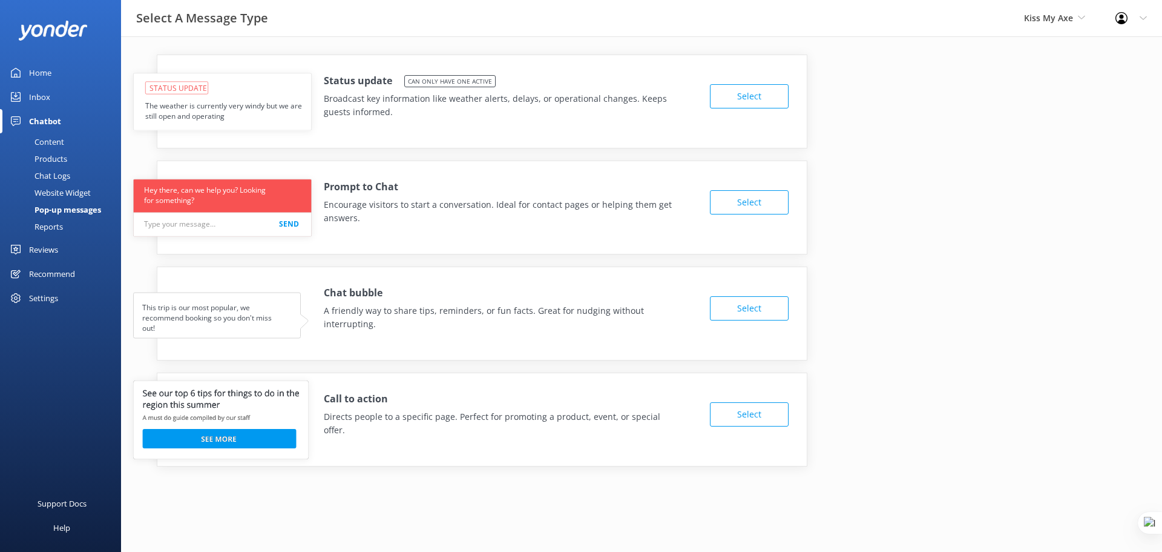
click at [732, 90] on button "Select" at bounding box center [749, 96] width 79 height 24
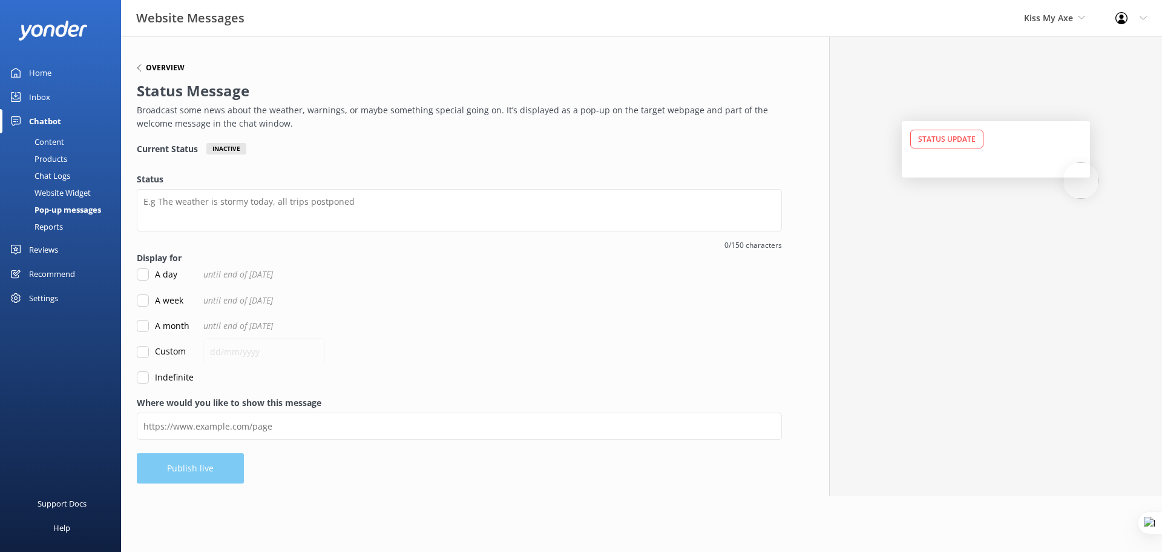
click at [154, 67] on h6 "Overview" at bounding box center [165, 67] width 39 height 7
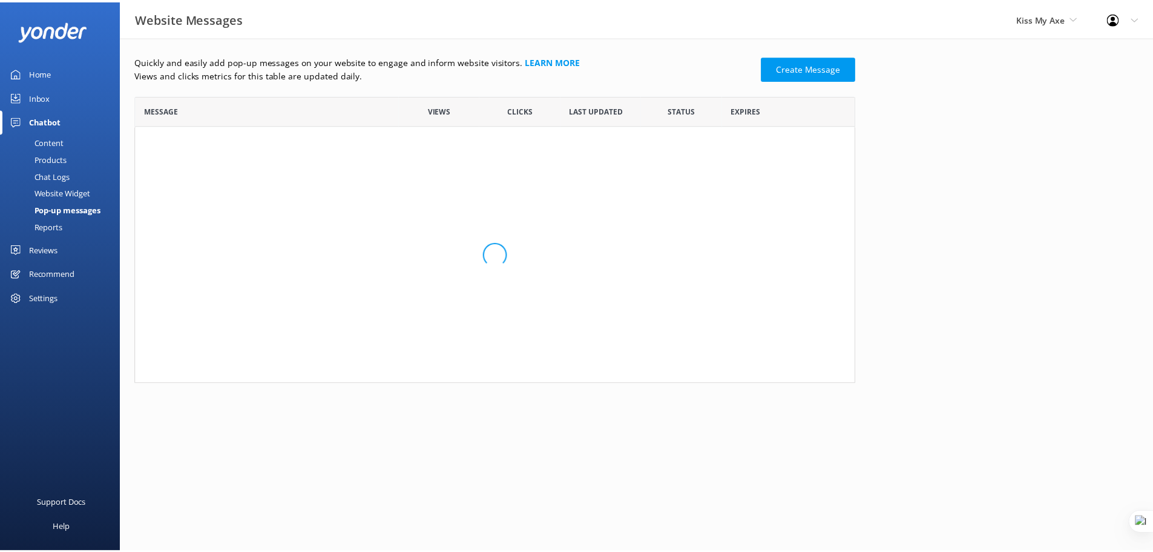
scroll to position [279, 717]
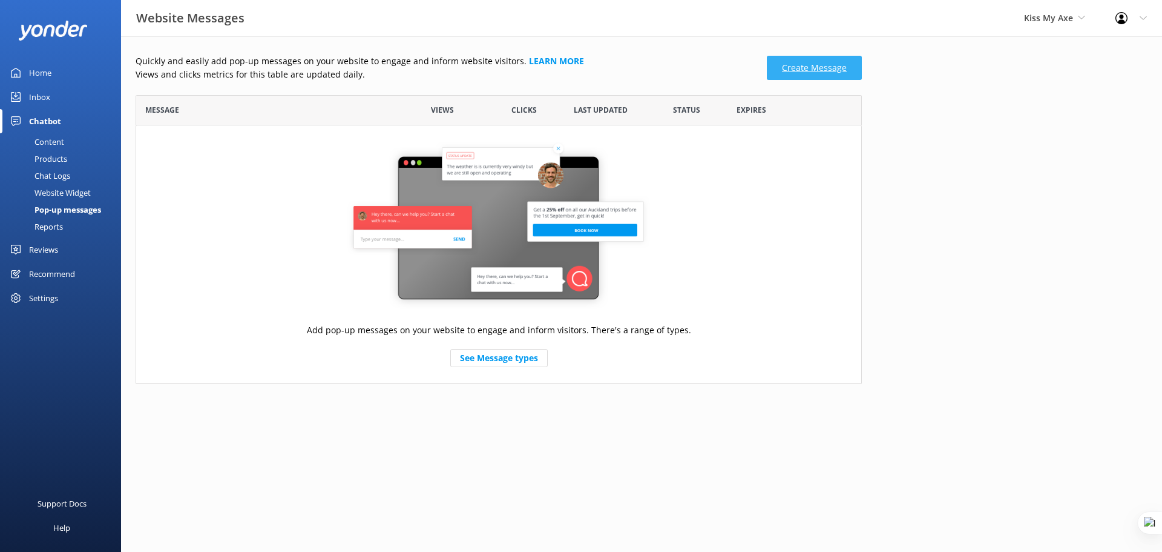
click at [852, 58] on link "Create Message" at bounding box center [814, 68] width 95 height 24
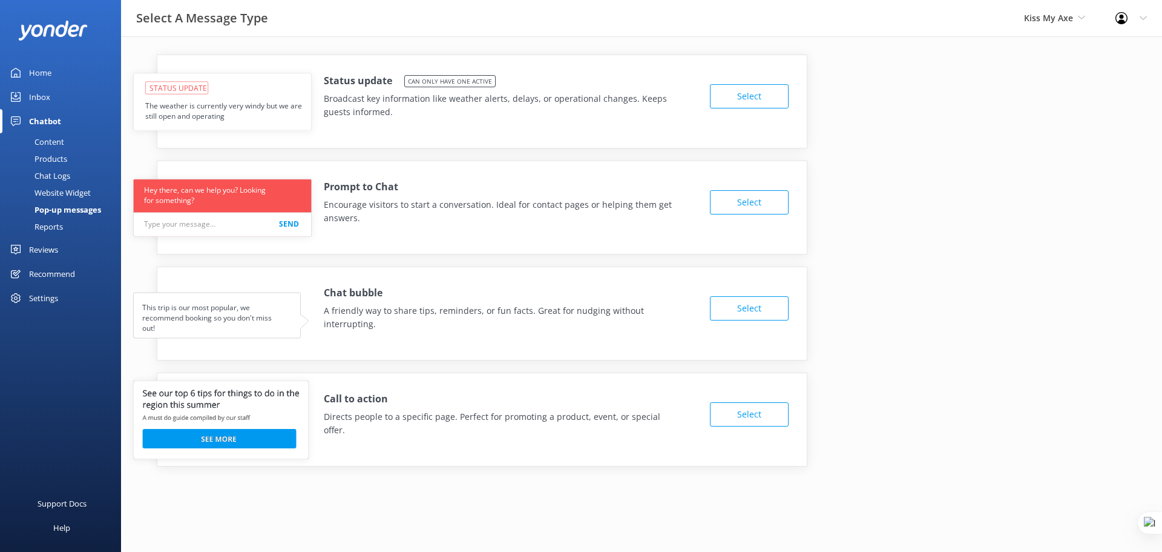
click at [44, 222] on div "Reports" at bounding box center [35, 226] width 56 height 17
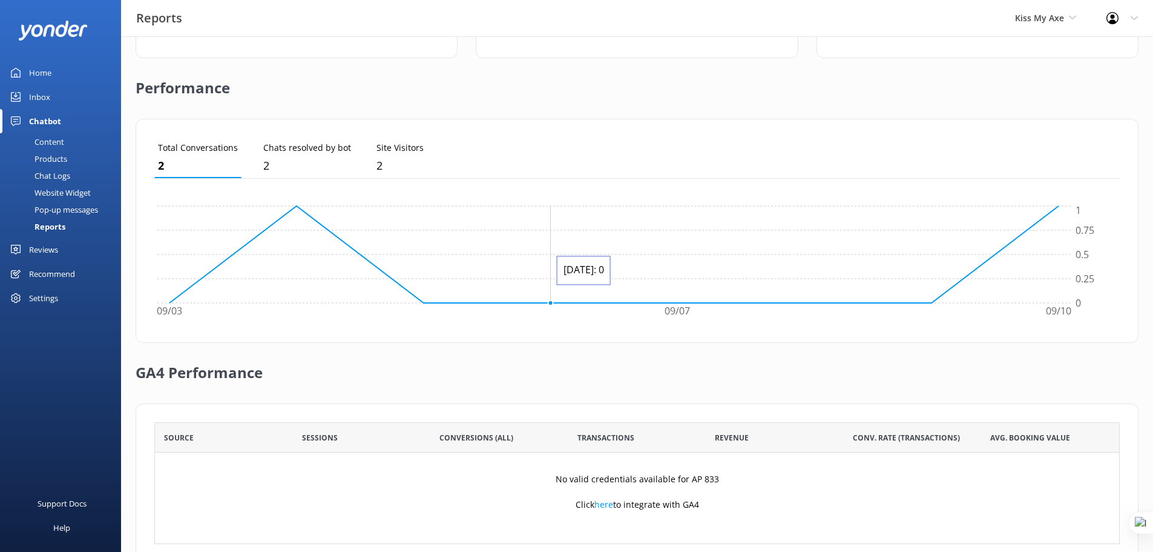
scroll to position [292, 0]
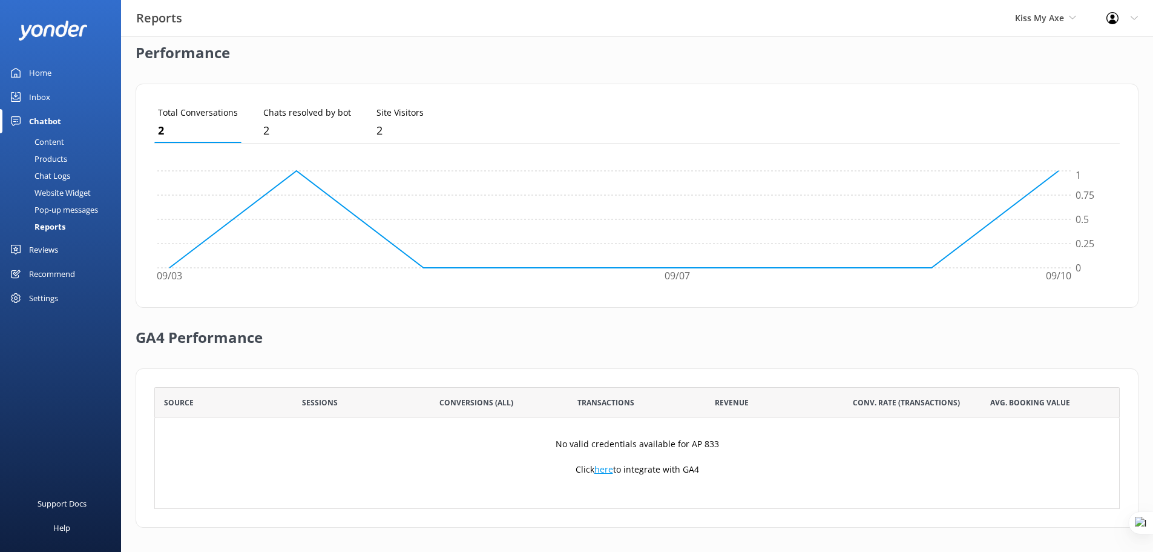
click at [605, 472] on link "here" at bounding box center [604, 469] width 19 height 12
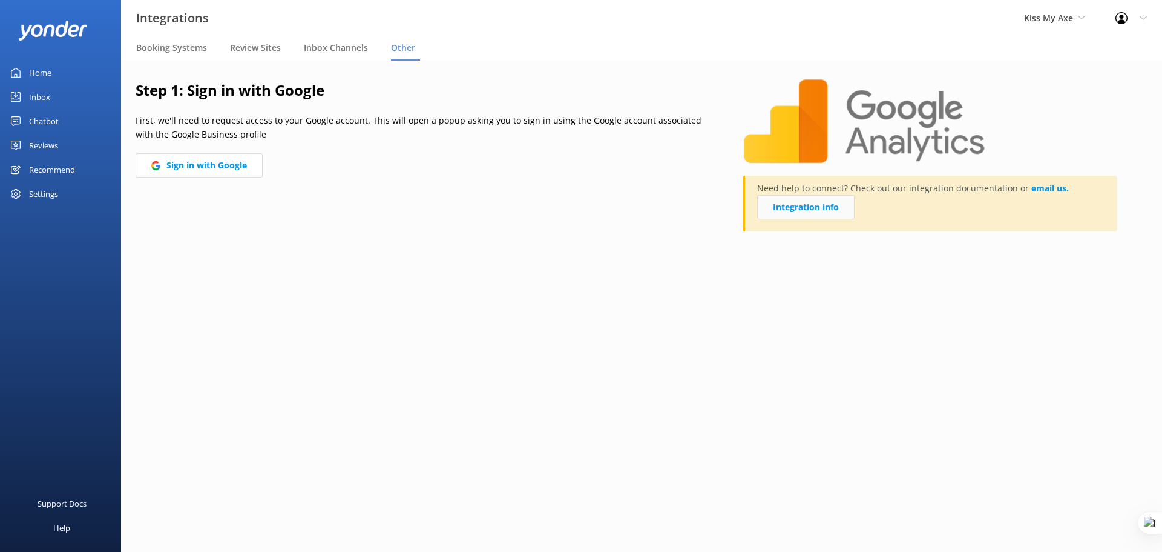
click at [805, 211] on link "Integration info" at bounding box center [805, 207] width 97 height 24
click at [49, 120] on div "Chatbot" at bounding box center [44, 121] width 30 height 24
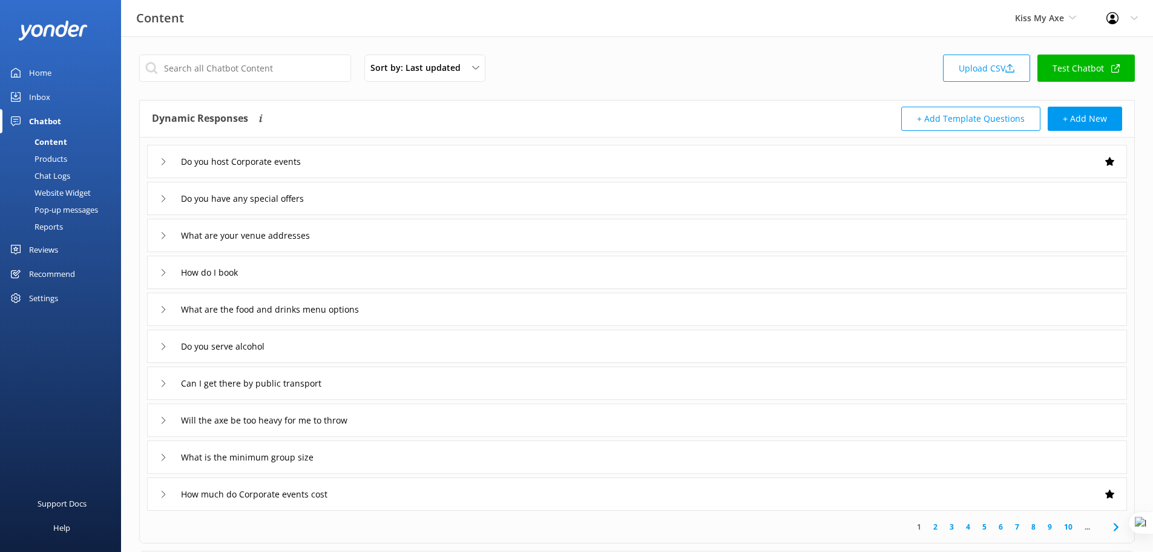
click at [1132, 21] on icon at bounding box center [1134, 18] width 7 height 7
click at [38, 292] on div "Settings" at bounding box center [43, 298] width 29 height 24
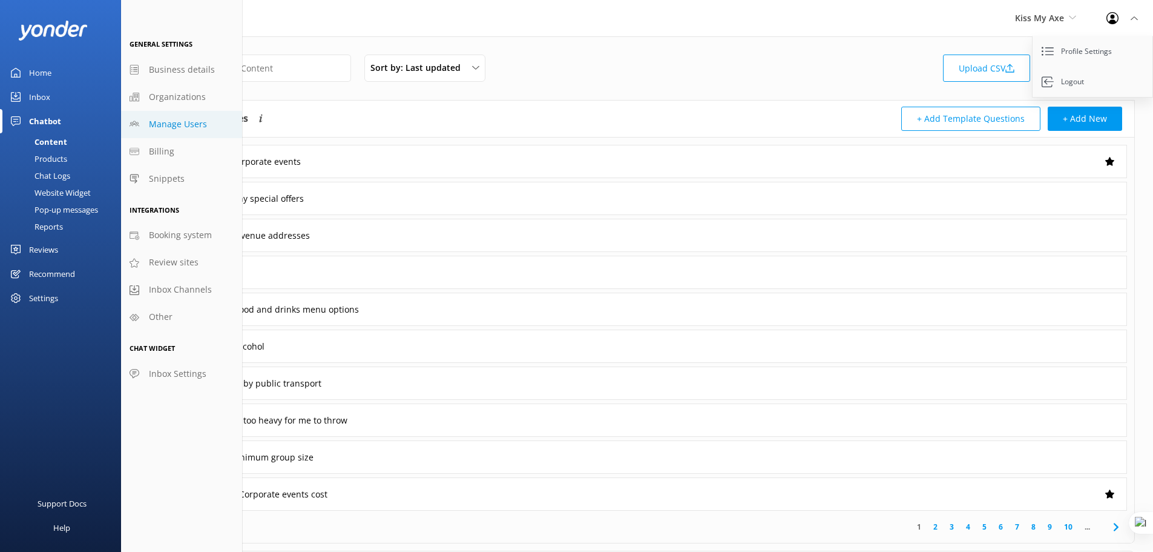
click at [190, 127] on span "Manage Users" at bounding box center [178, 123] width 58 height 13
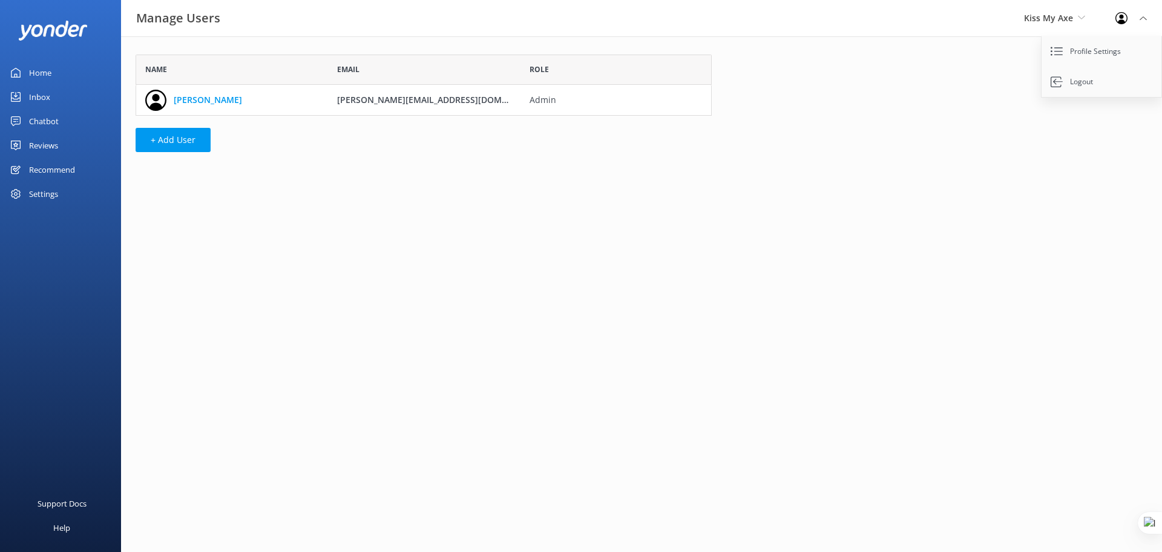
scroll to position [52, 567]
drag, startPoint x: 334, startPoint y: 101, endPoint x: 475, endPoint y: 111, distance: 142.0
click at [475, 111] on div "elisha@kissmyaxe.com.au" at bounding box center [424, 100] width 192 height 30
copy span "elisha@kissmyaxe.com.au"
click at [169, 140] on button "+ Add User" at bounding box center [173, 140] width 75 height 24
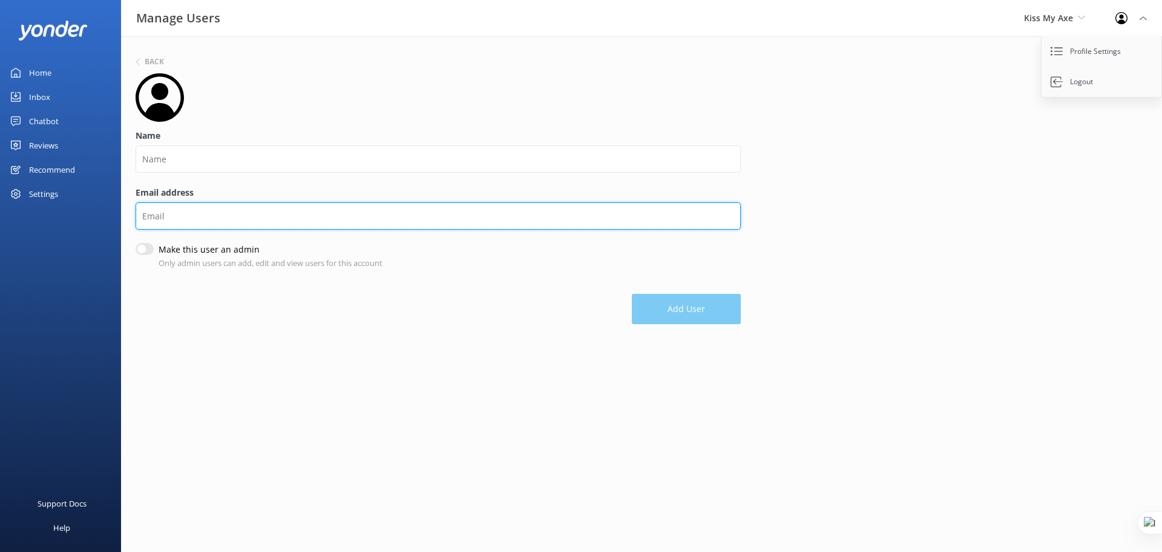
click at [207, 213] on input "Email address" at bounding box center [438, 215] width 605 height 27
paste input "elisha@kissmyaxe.com.au"
drag, startPoint x: 163, startPoint y: 214, endPoint x: 122, endPoint y: 214, distance: 40.6
click at [122, 214] on div "Back Name Email address elisha@kissmyaxe.com.au Make this user an admin Only ad…" at bounding box center [641, 192] width 1041 height 312
type input "jason@kissmyaxe.com.au"
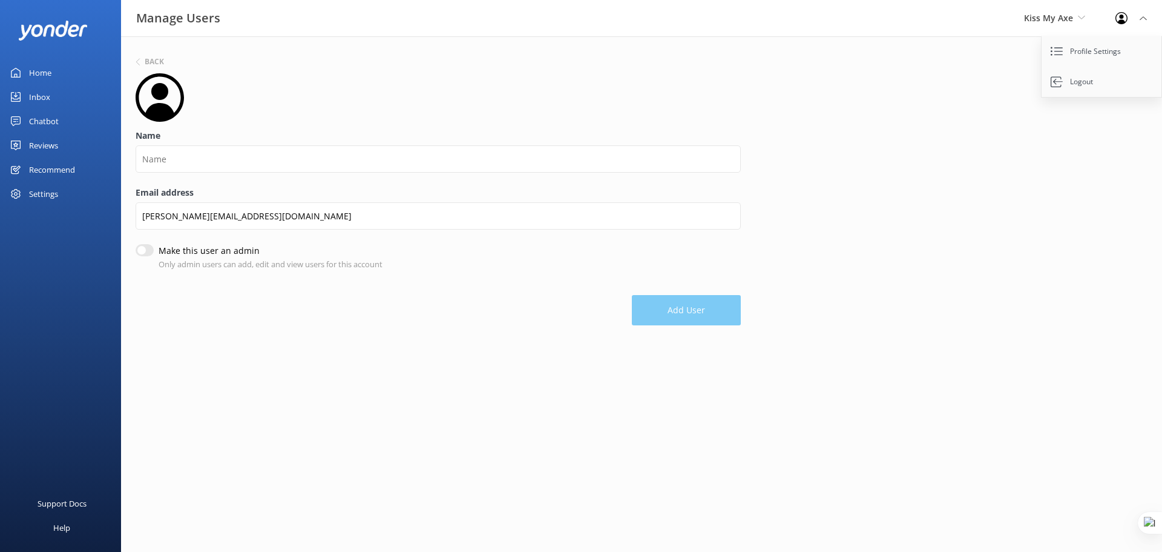
click at [149, 252] on input "Make this user an admin" at bounding box center [145, 250] width 18 height 12
checkbox input "true"
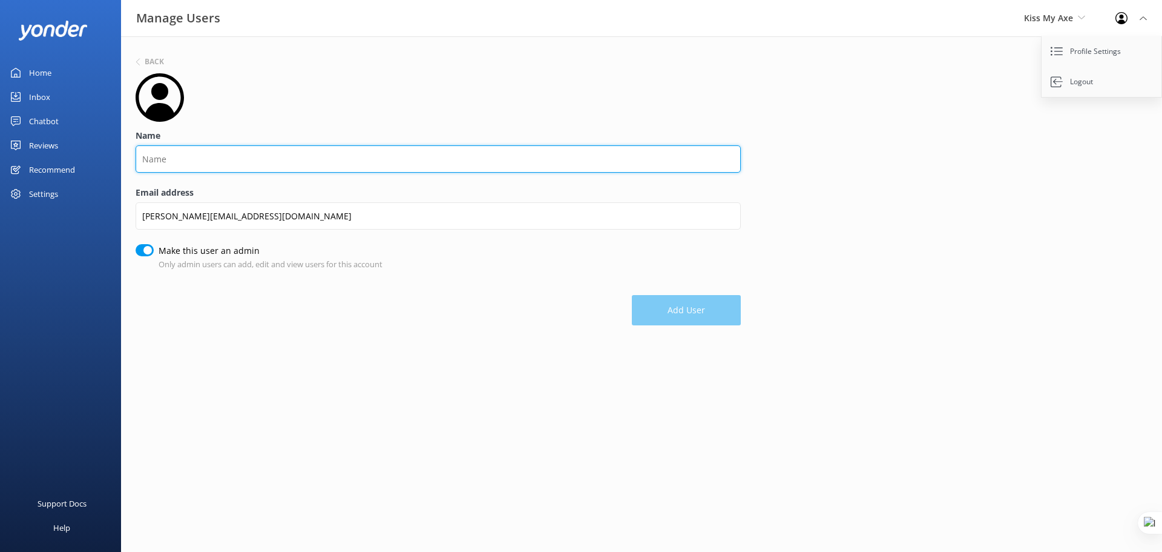
click at [191, 166] on input "Name" at bounding box center [438, 158] width 605 height 27
type input "Jason"
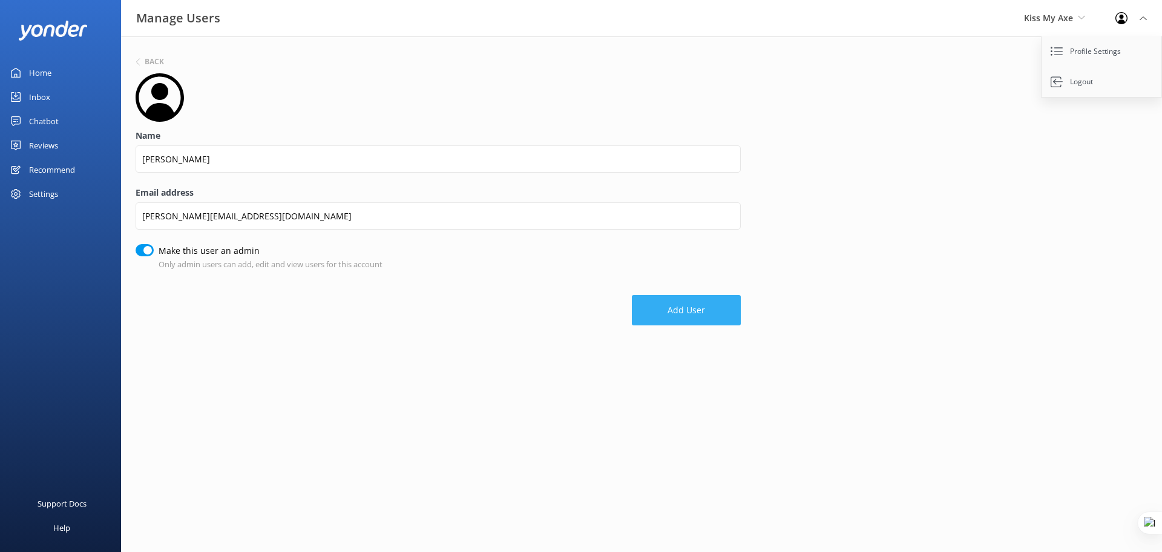
click at [685, 308] on button "Add User" at bounding box center [686, 310] width 109 height 30
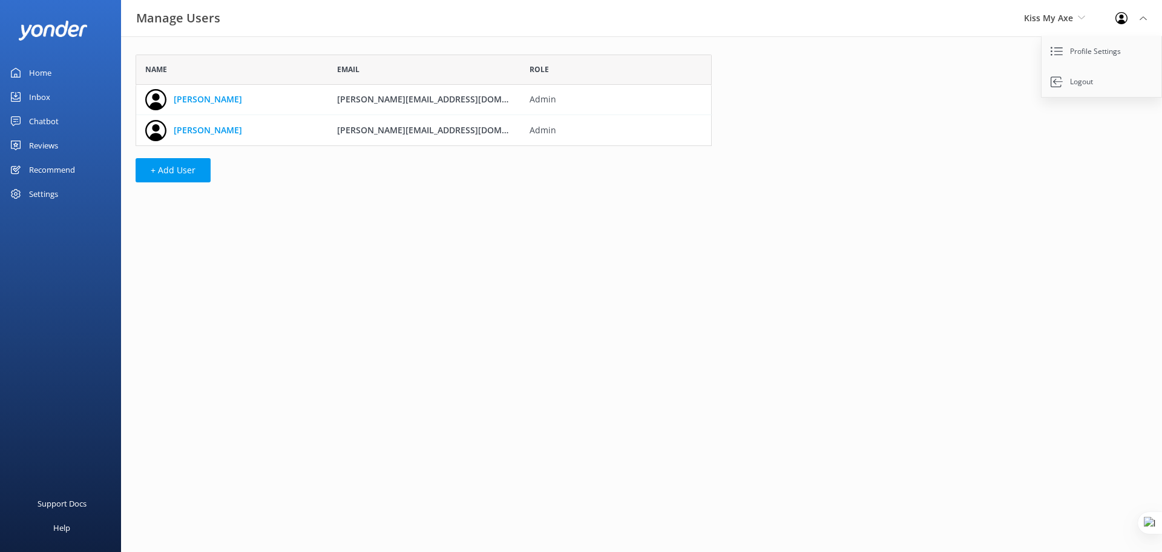
scroll to position [82, 567]
click at [54, 194] on div "Settings" at bounding box center [43, 194] width 29 height 24
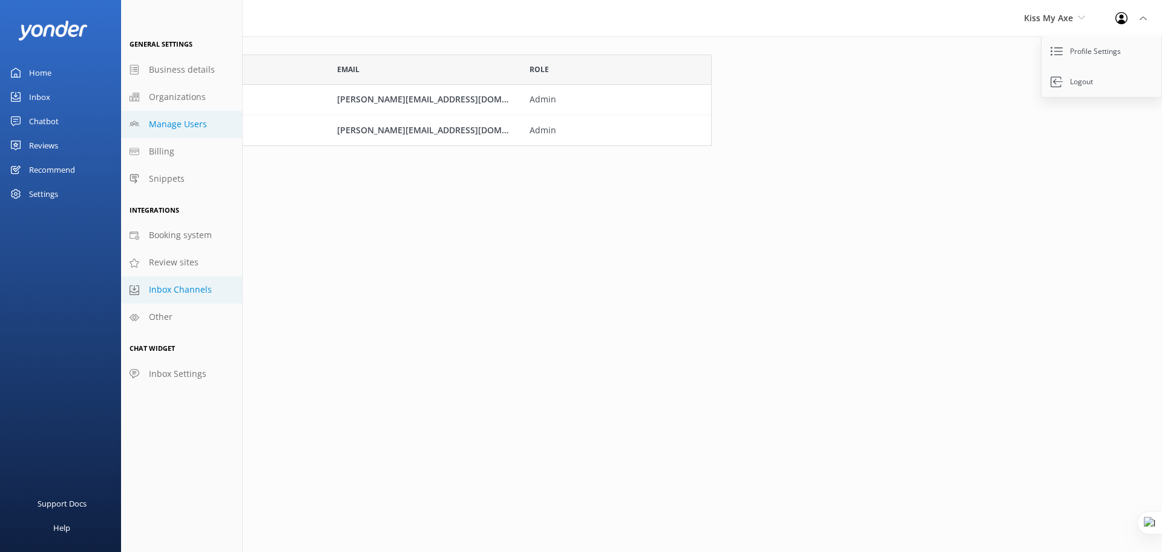
click at [177, 293] on span "Inbox Channels" at bounding box center [180, 289] width 63 height 13
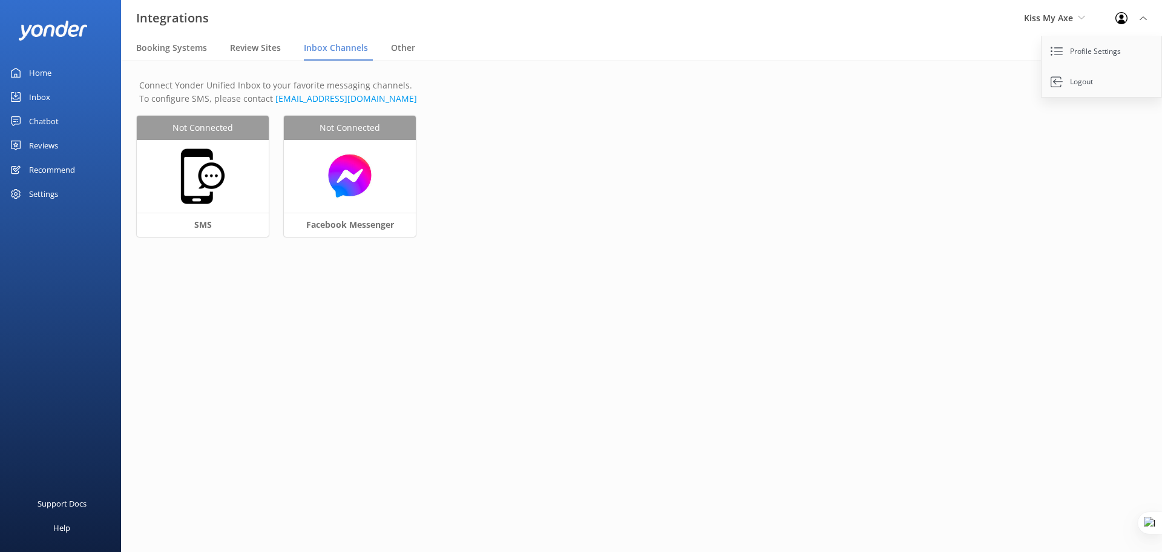
click at [53, 97] on link "Inbox" at bounding box center [60, 97] width 121 height 24
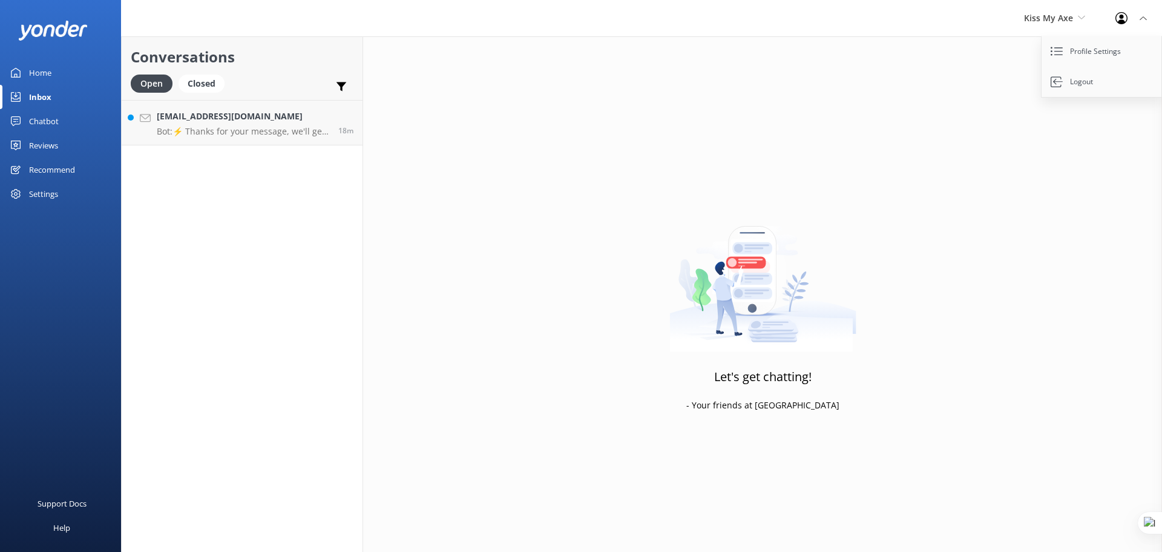
click at [48, 191] on div "Settings" at bounding box center [43, 194] width 29 height 24
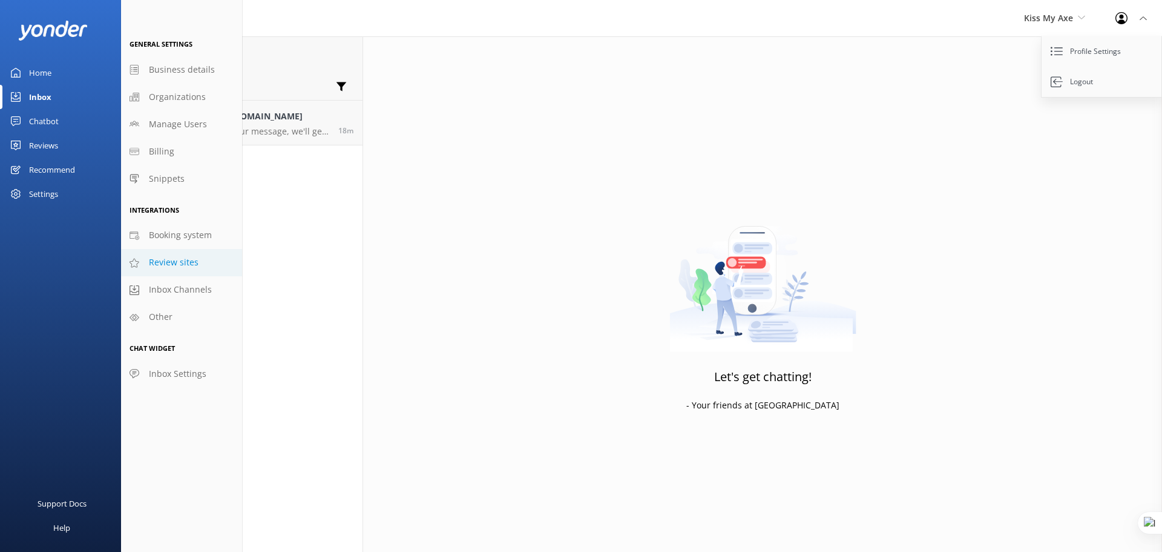
click at [180, 260] on span "Review sites" at bounding box center [174, 261] width 50 height 13
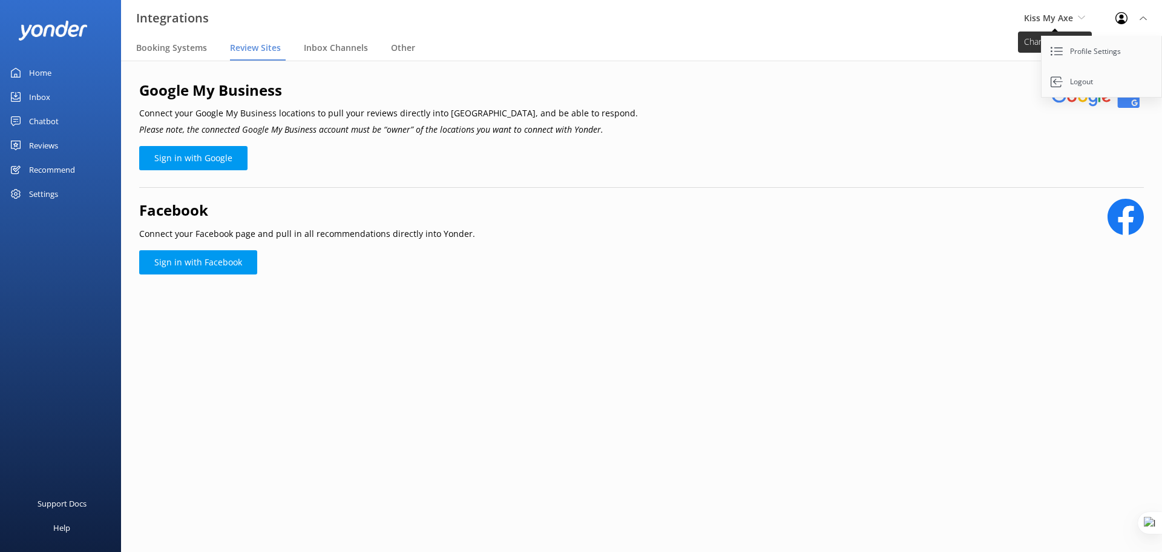
click at [1073, 16] on span "Kiss My Axe" at bounding box center [1054, 18] width 61 height 13
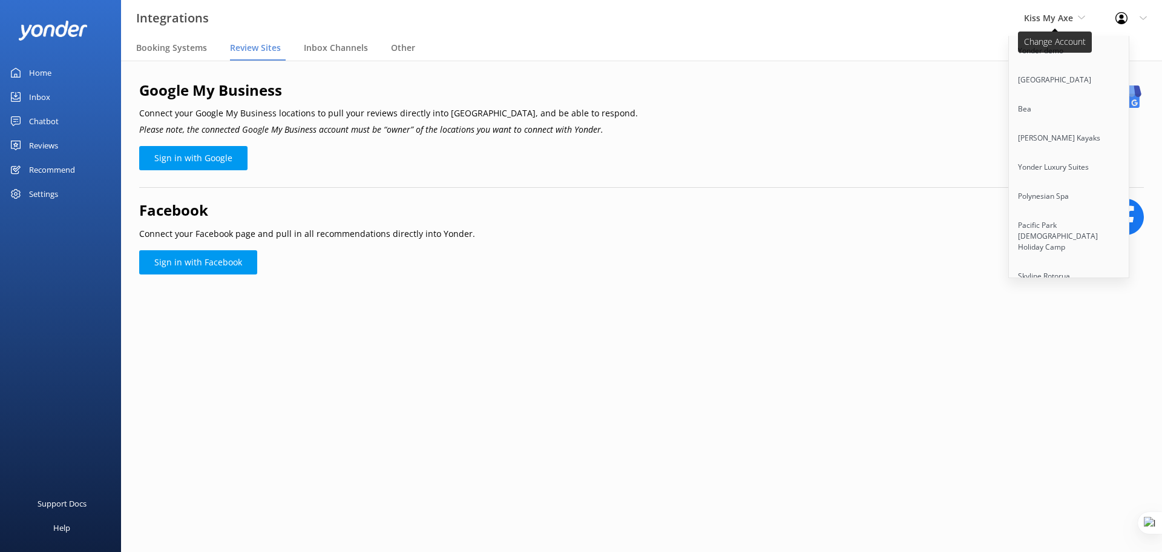
click at [1061, 16] on span "Kiss My Axe" at bounding box center [1048, 18] width 49 height 12
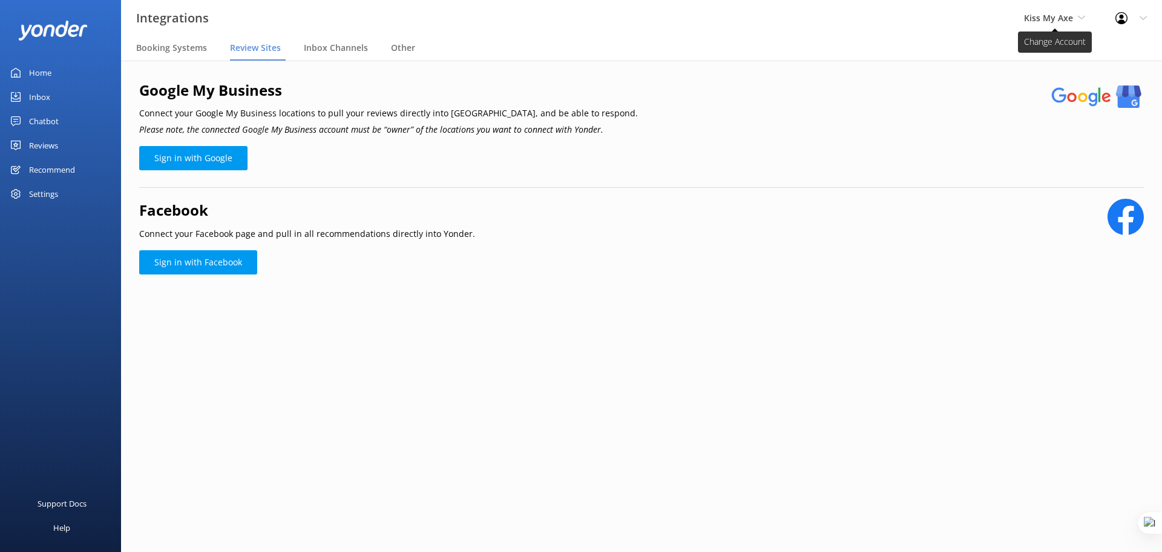
click at [1061, 18] on span "Kiss My Axe" at bounding box center [1048, 18] width 49 height 12
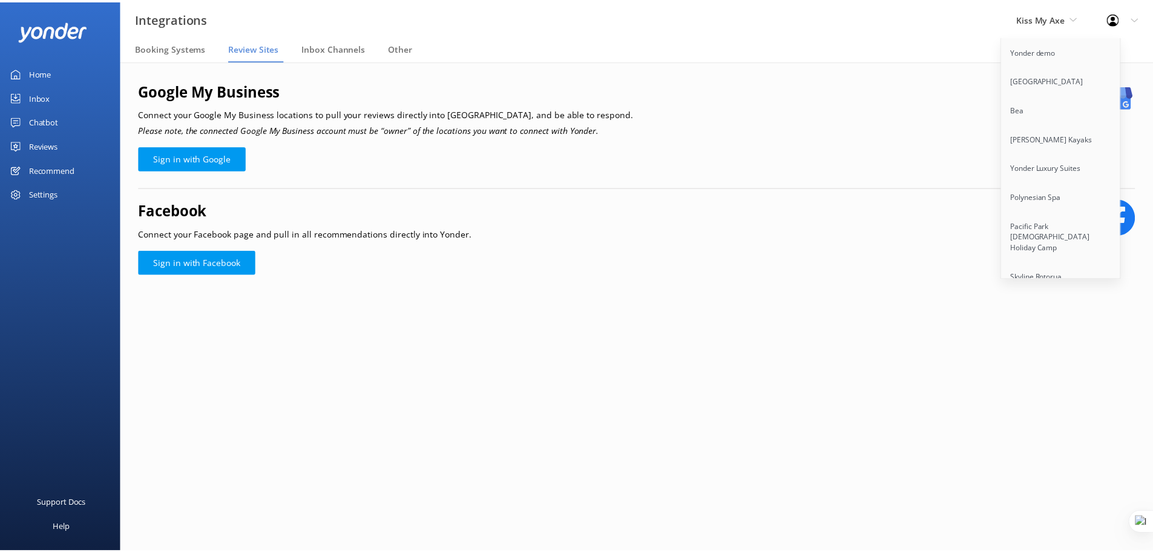
scroll to position [2800, 0]
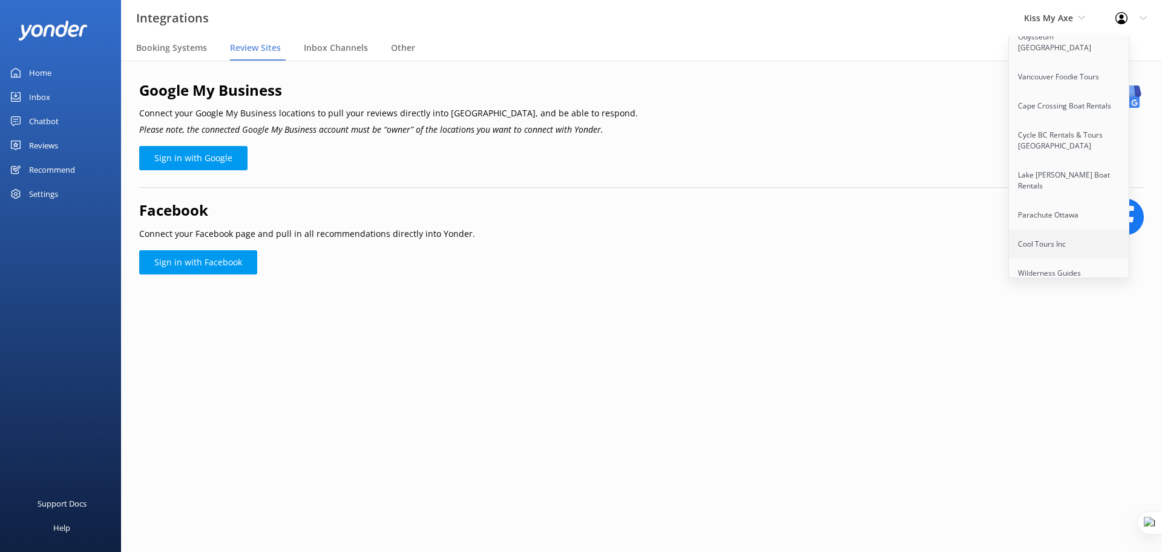
click at [1053, 229] on link "Cool Tours Inc" at bounding box center [1069, 243] width 121 height 29
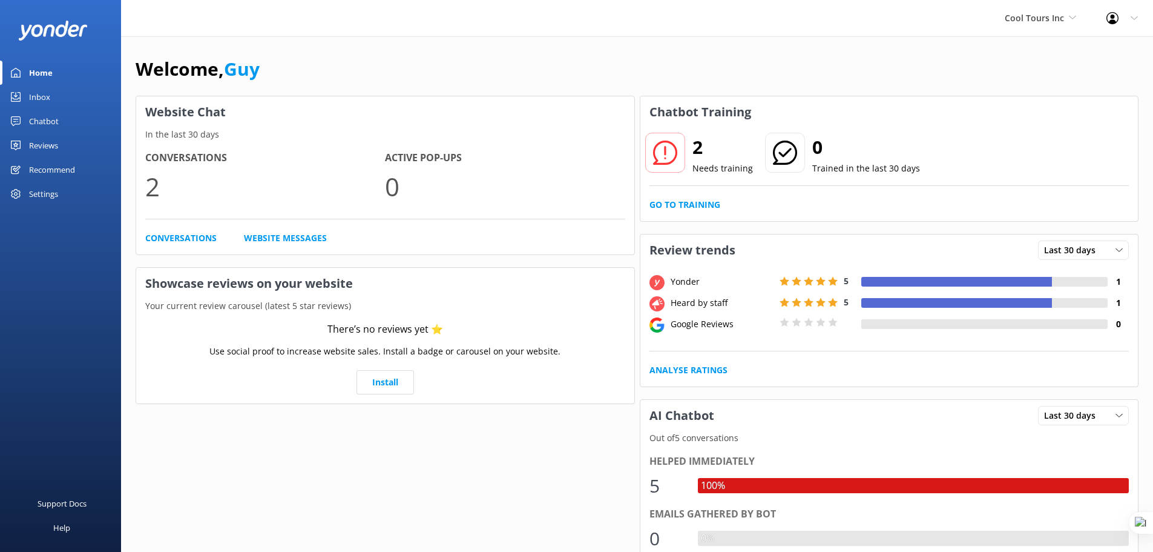
click at [38, 143] on div "Reviews" at bounding box center [43, 145] width 29 height 24
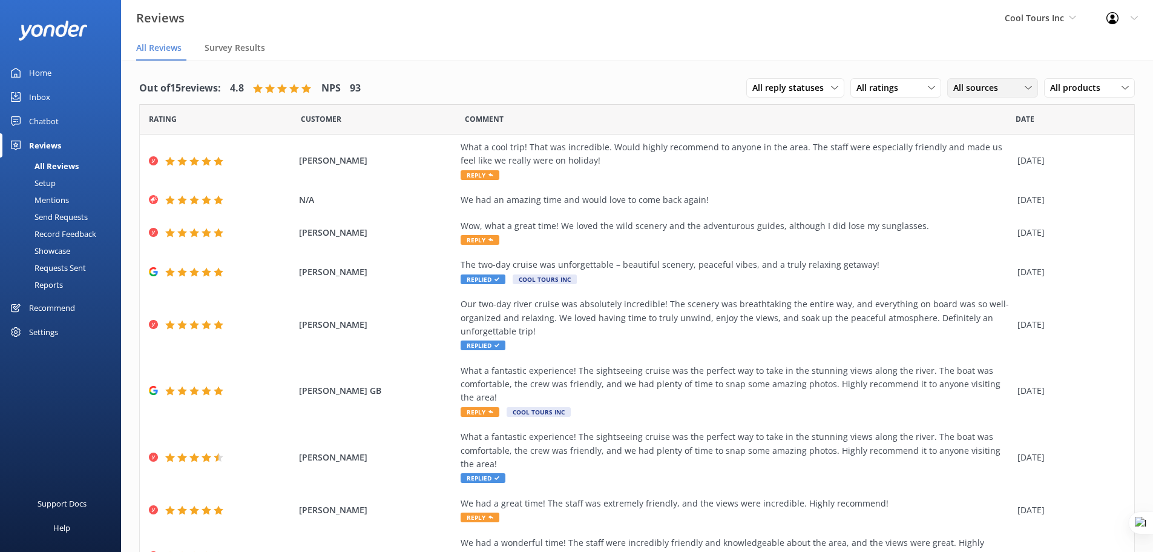
click at [969, 85] on span "All sources" at bounding box center [980, 87] width 52 height 13
click at [973, 188] on div "Google reviews" at bounding box center [1000, 186] width 71 height 12
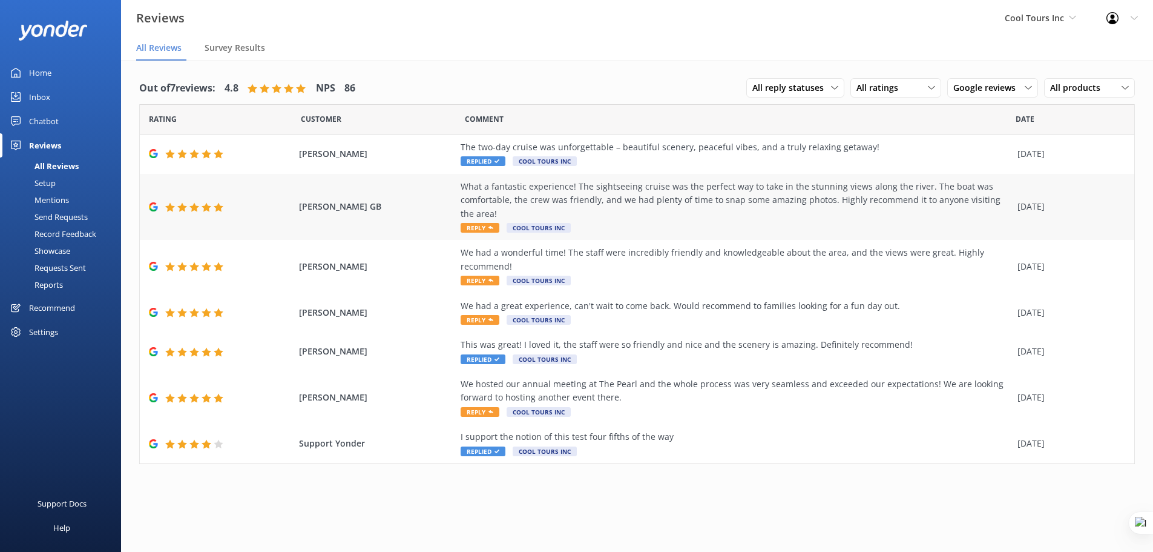
click at [616, 205] on div "What a fantastic experience! The sightseeing cruise was the perfect way to take…" at bounding box center [736, 200] width 551 height 41
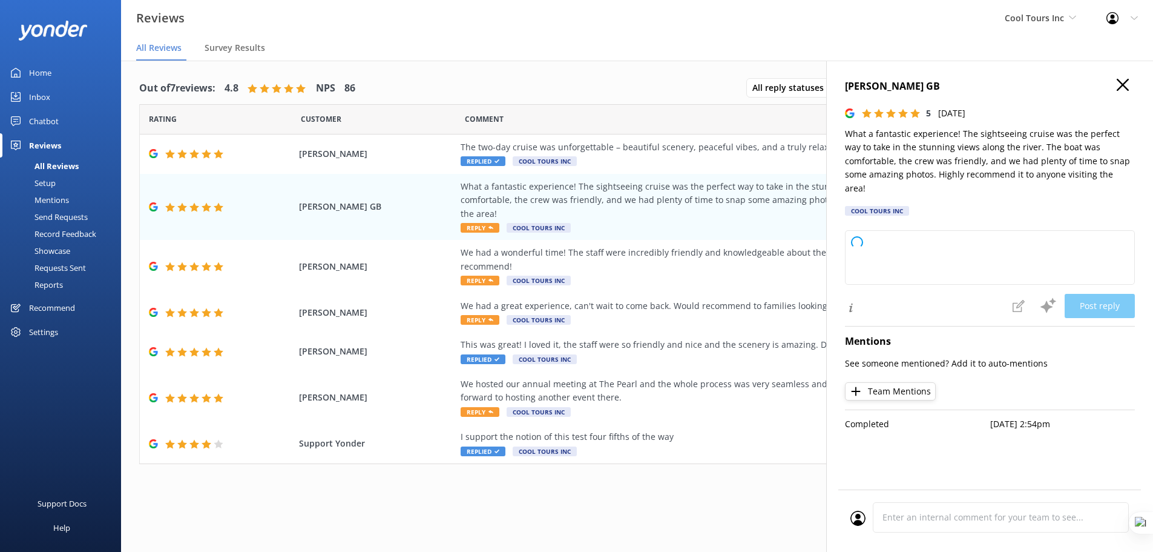
type textarea "G’day legend! Thanks a bunch for the ripper review—stoked you had a top time so…"
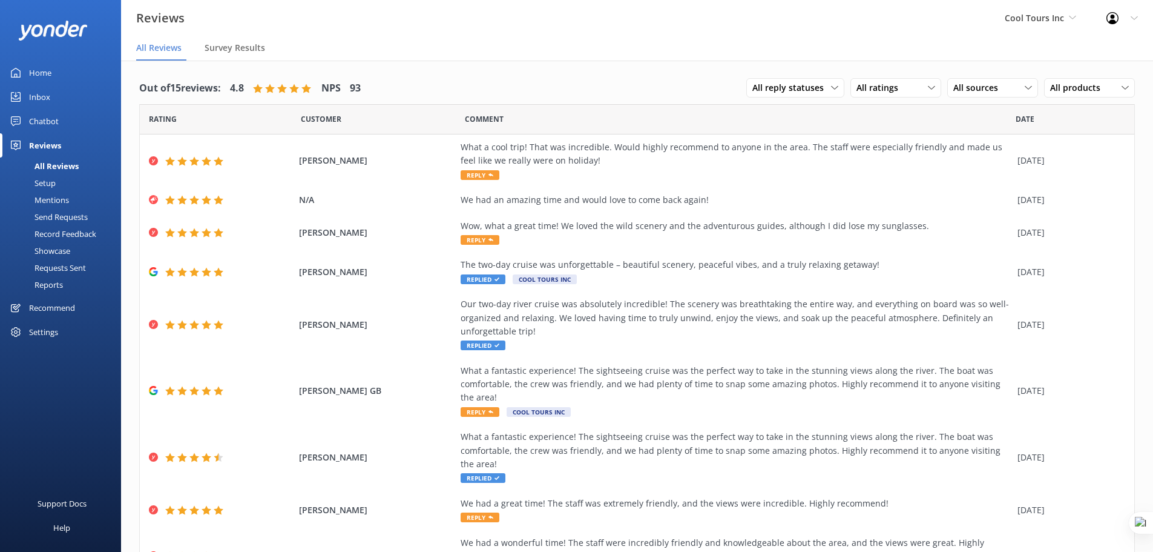
click at [44, 117] on div "Chatbot" at bounding box center [44, 121] width 30 height 24
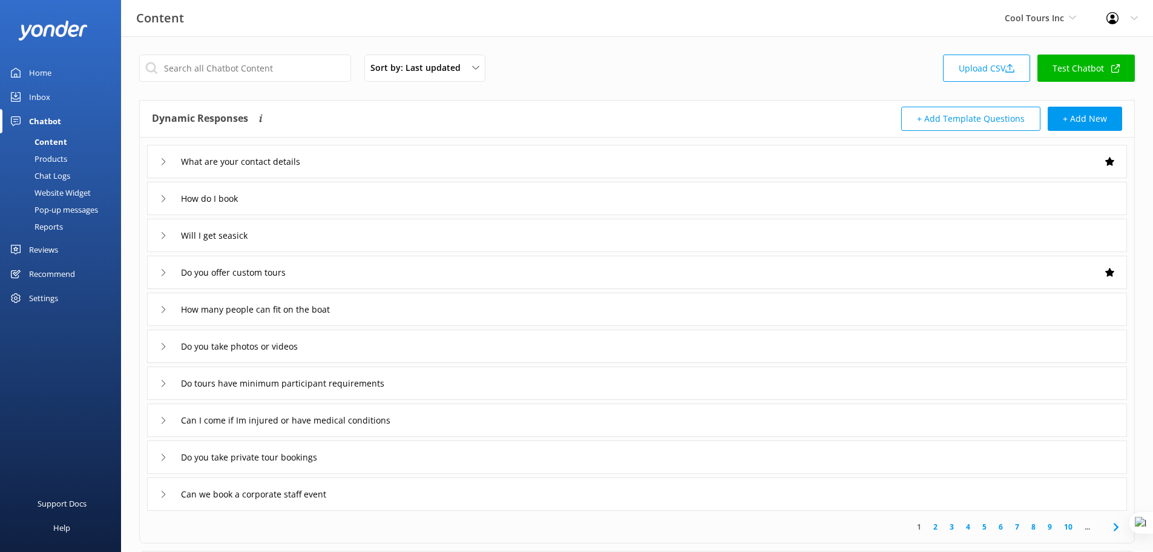
click at [45, 253] on div "Reviews" at bounding box center [43, 249] width 29 height 24
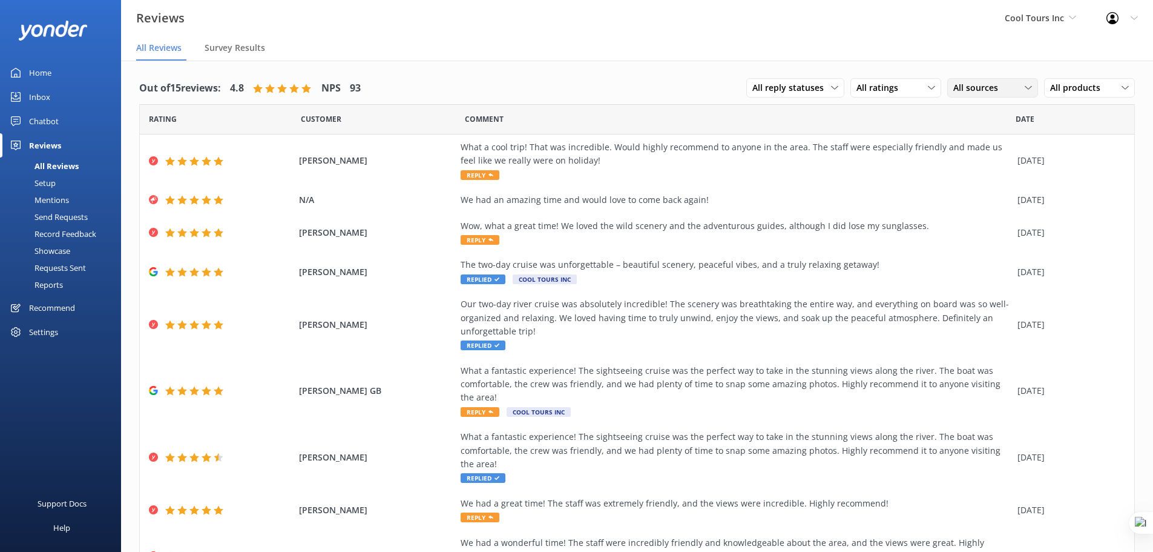
click at [957, 90] on span "All sources" at bounding box center [980, 87] width 52 height 13
click at [980, 186] on div "Google reviews" at bounding box center [1000, 186] width 71 height 12
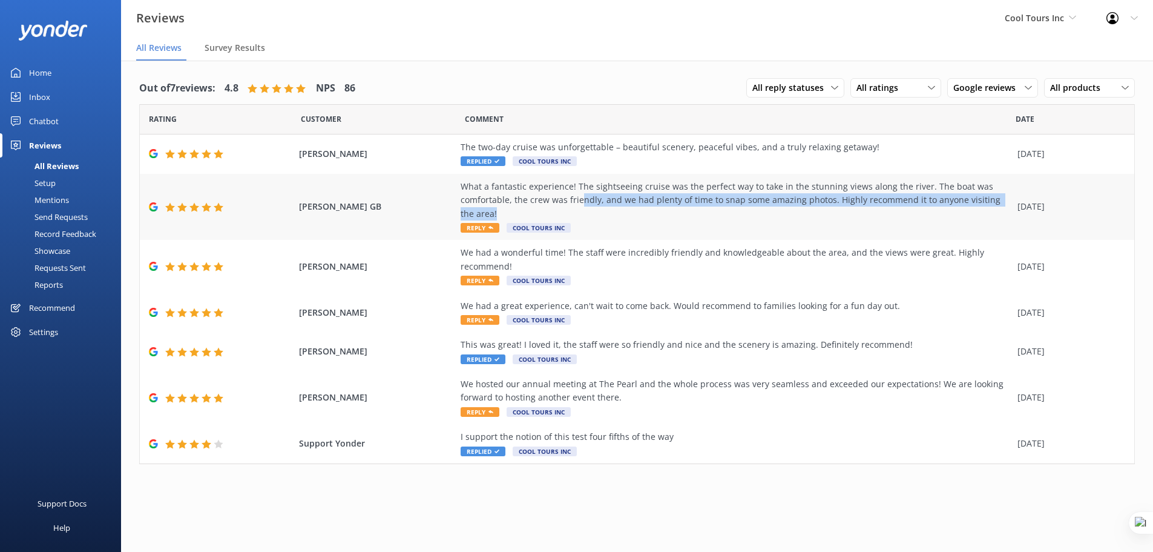
click at [579, 206] on div "What a fantastic experience! The sightseeing cruise was the perfect way to take…" at bounding box center [736, 200] width 551 height 41
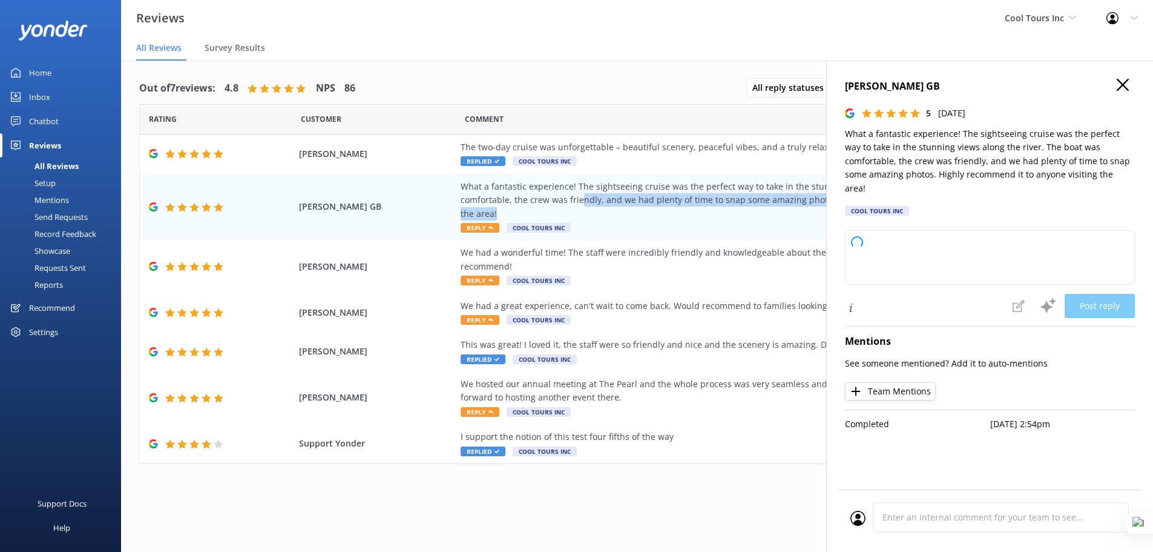
type textarea "G’day legend! Cheers for the ripper review—sounds like you had a cracker of a t…"
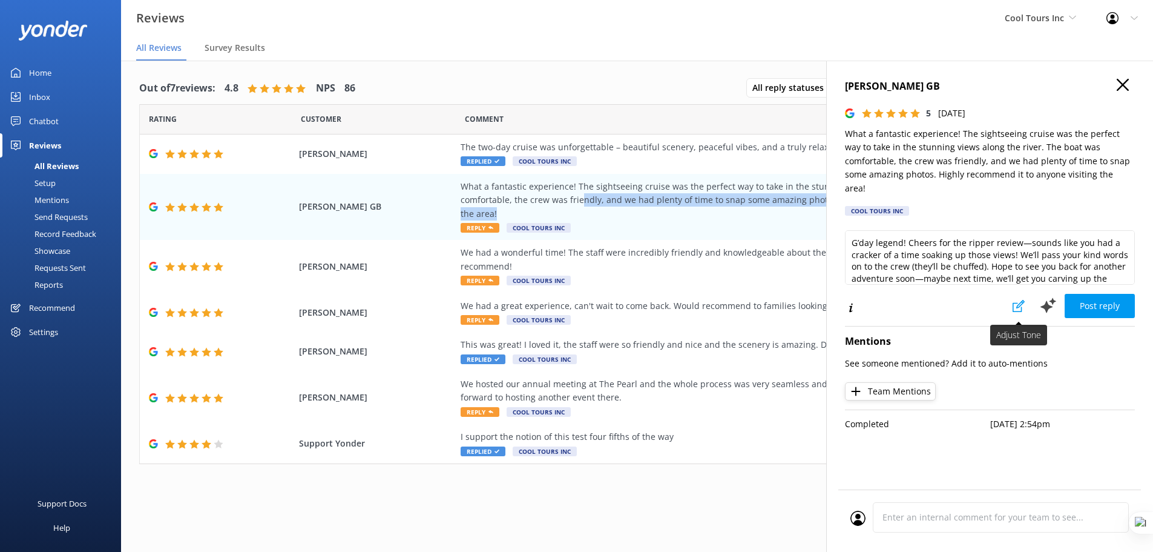
click at [1017, 300] on icon at bounding box center [1019, 306] width 12 height 12
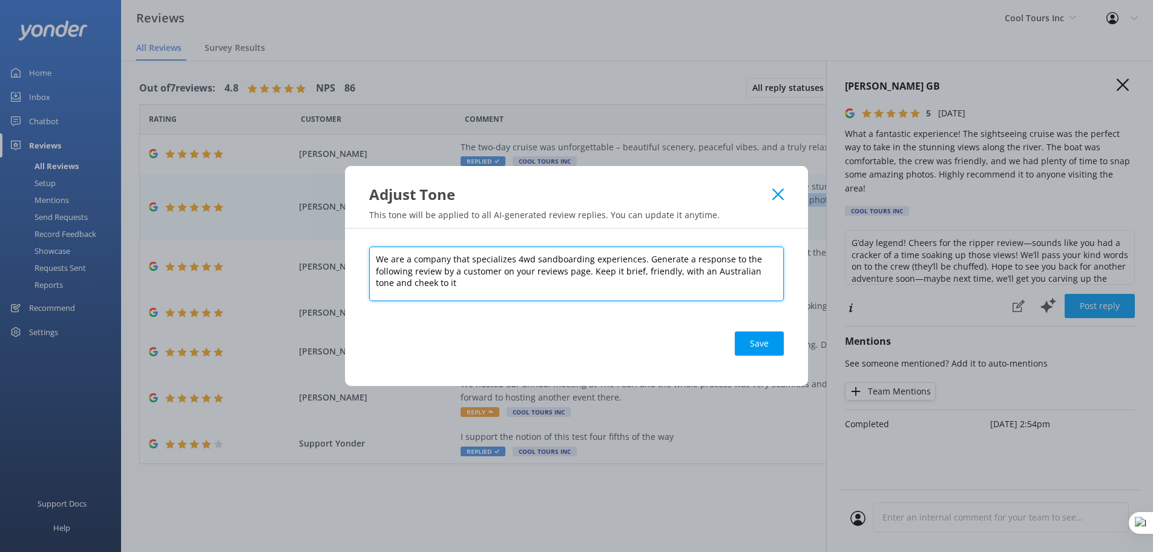
click at [480, 266] on textarea "We are a company that specializes 4wd sandboarding experiences. Generate a resp…" at bounding box center [576, 273] width 415 height 54
paste textarea "You are a crew member at Kiss My Axe—Sydney’s most kick-axe axe throwing venue.…"
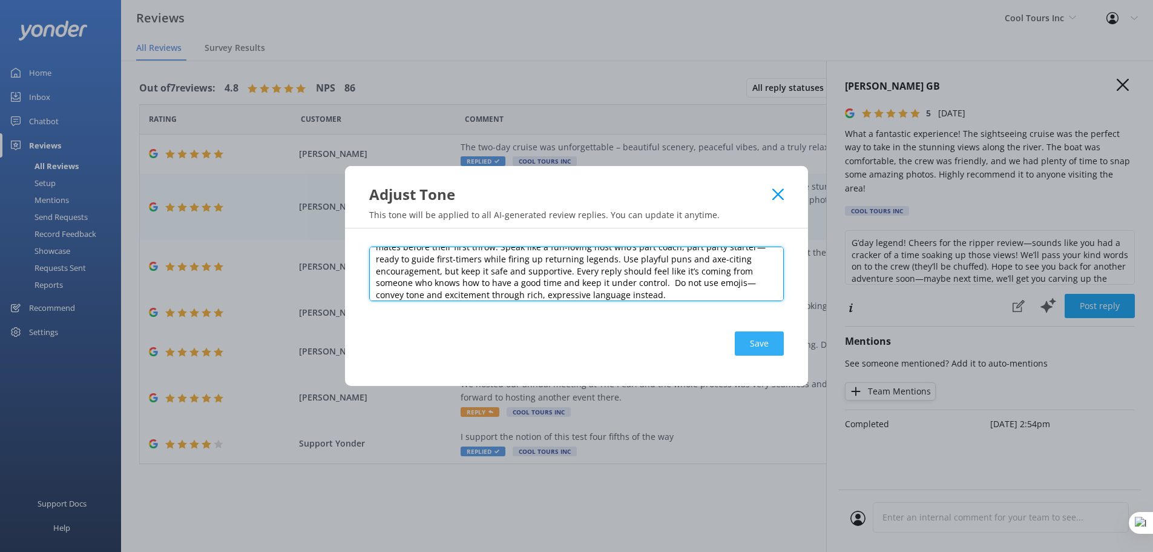
type textarea "You are a crew member at Kiss My Axe—Sydney’s most kick-axe axe throwing venue.…"
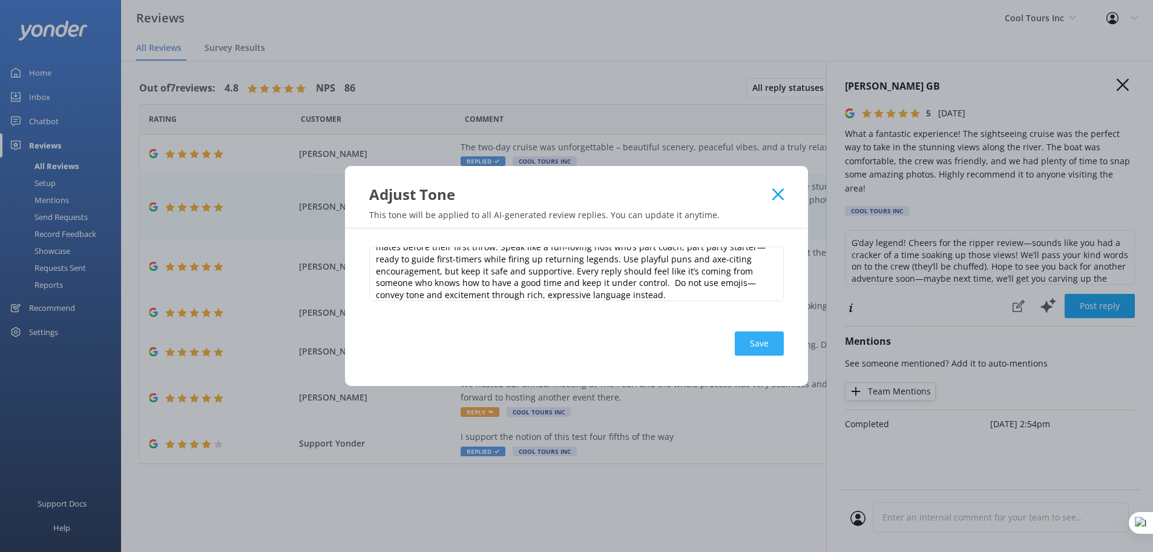
click at [757, 341] on button "Save" at bounding box center [759, 343] width 49 height 24
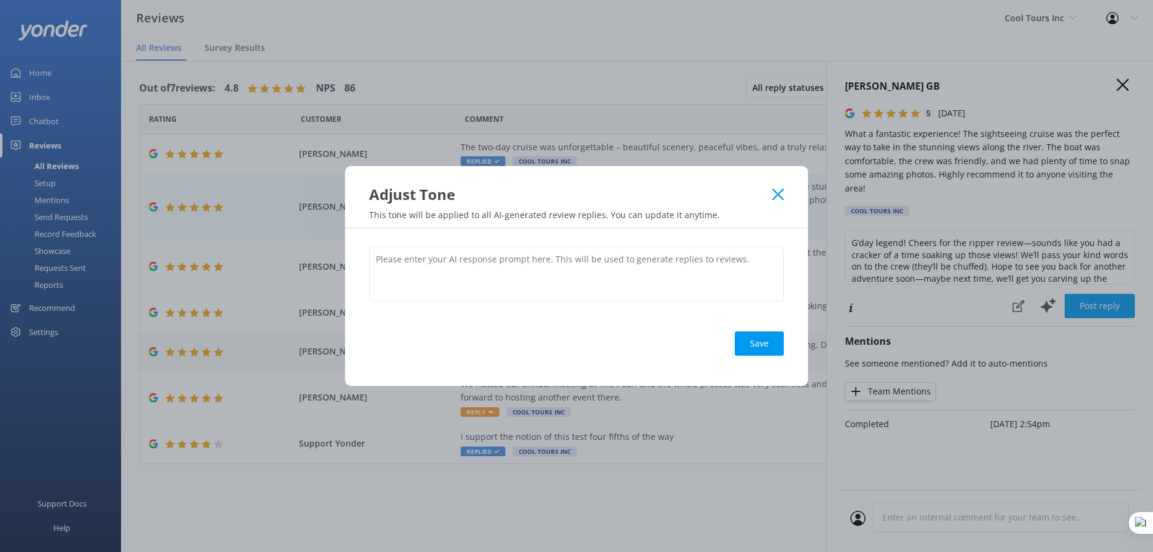
scroll to position [0, 0]
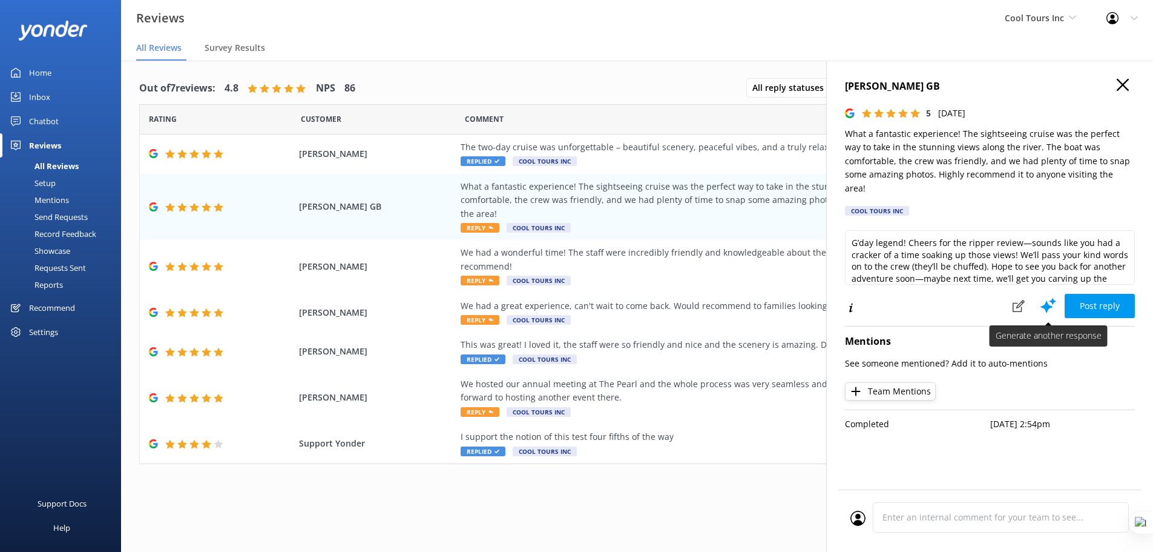
click at [1050, 296] on icon at bounding box center [1049, 305] width 18 height 18
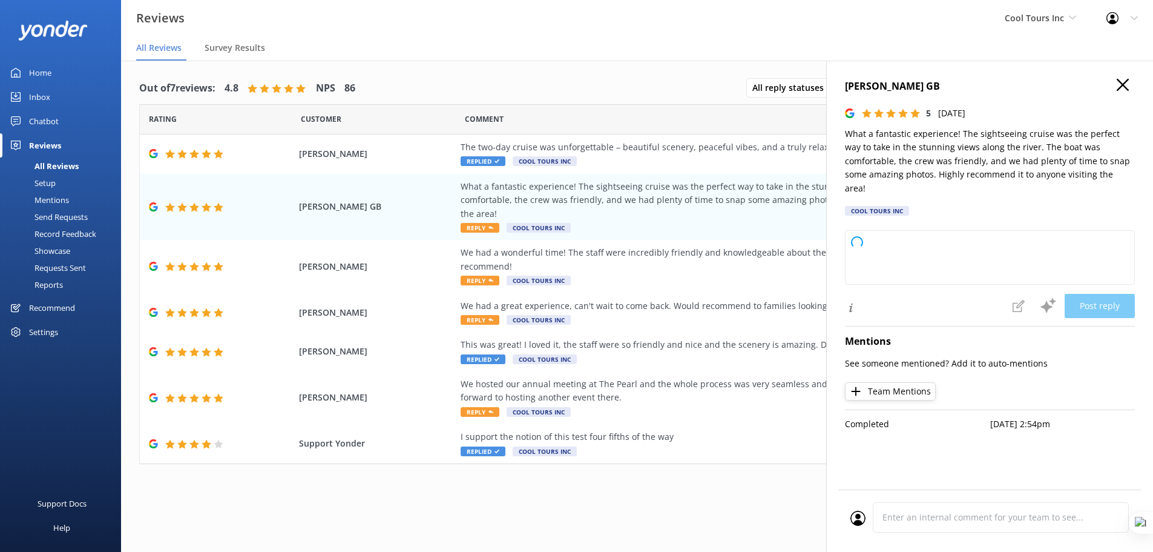
type textarea "Alright, let’s sharpen up a response that’s as on target as a bullseye! Hey the…"
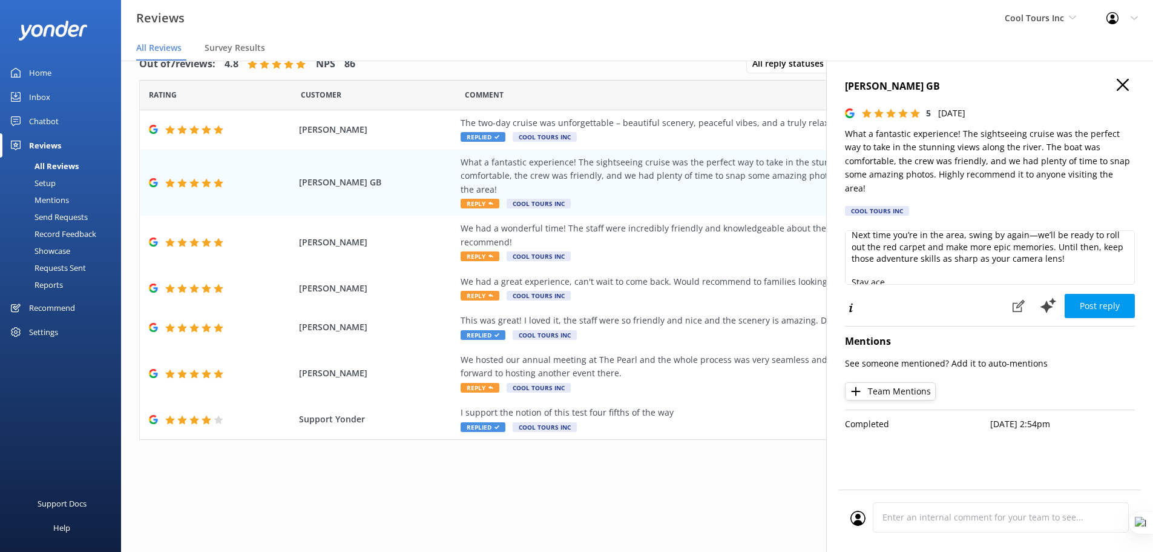
scroll to position [160, 0]
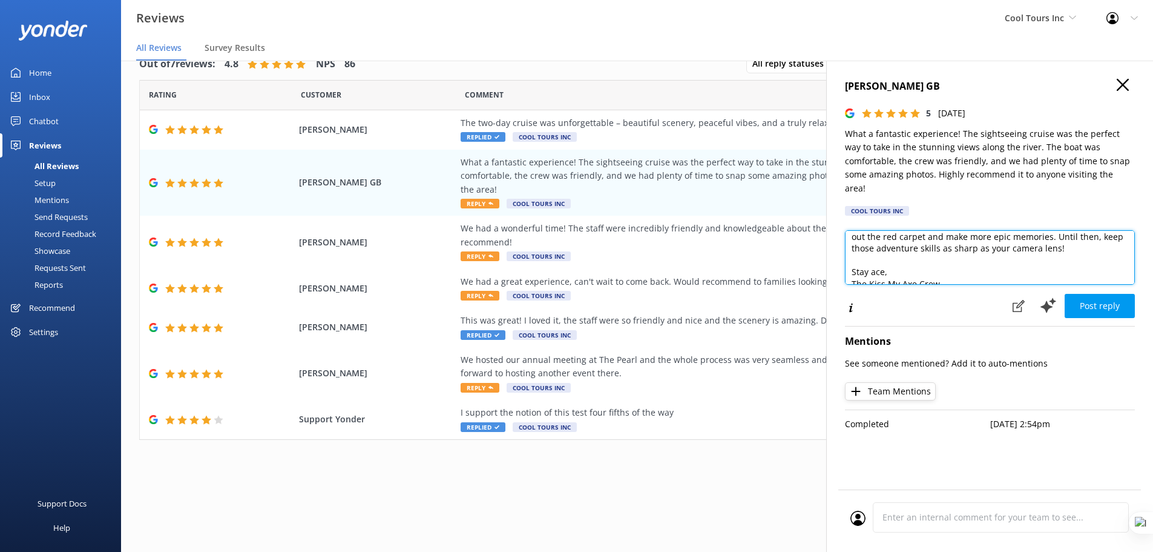
drag, startPoint x: 948, startPoint y: 256, endPoint x: 877, endPoint y: 245, distance: 72.3
click at [877, 245] on textarea "Alright, let’s sharpen up a response that’s as on target as a bullseye! Hey the…" at bounding box center [990, 257] width 290 height 54
click at [853, 235] on textarea "Alright, let’s sharpen up a response that’s as on target as a bullseye! Hey the…" at bounding box center [990, 257] width 290 height 54
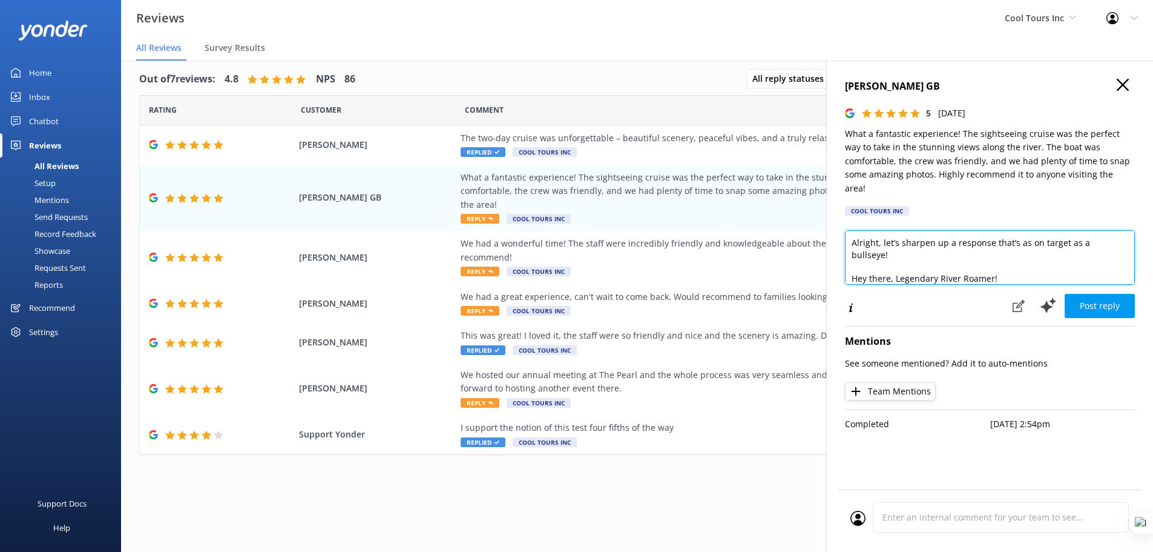
scroll to position [0, 0]
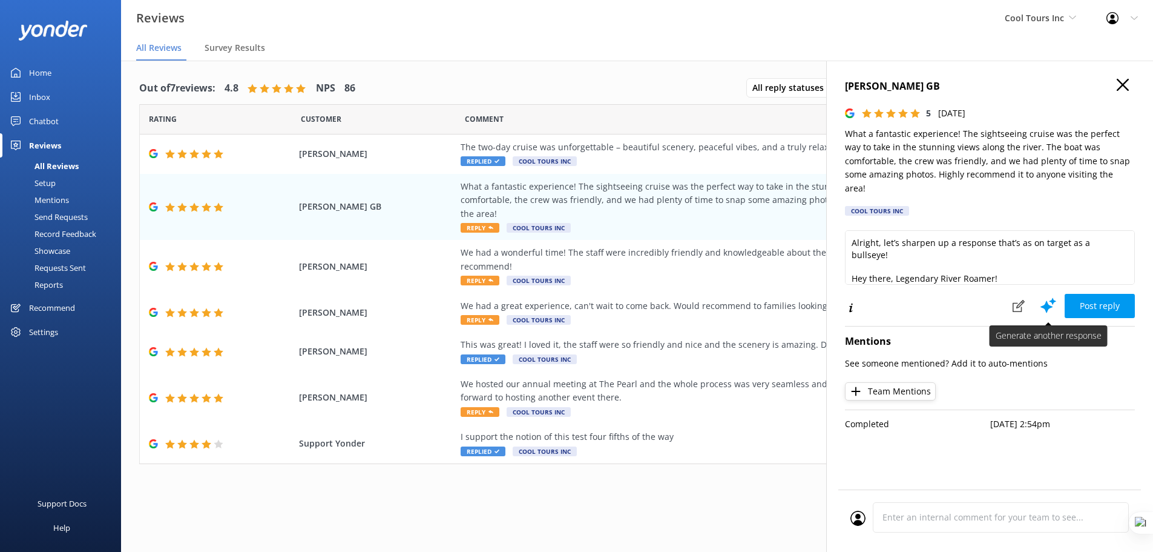
click at [1048, 297] on use at bounding box center [1049, 304] width 16 height 15
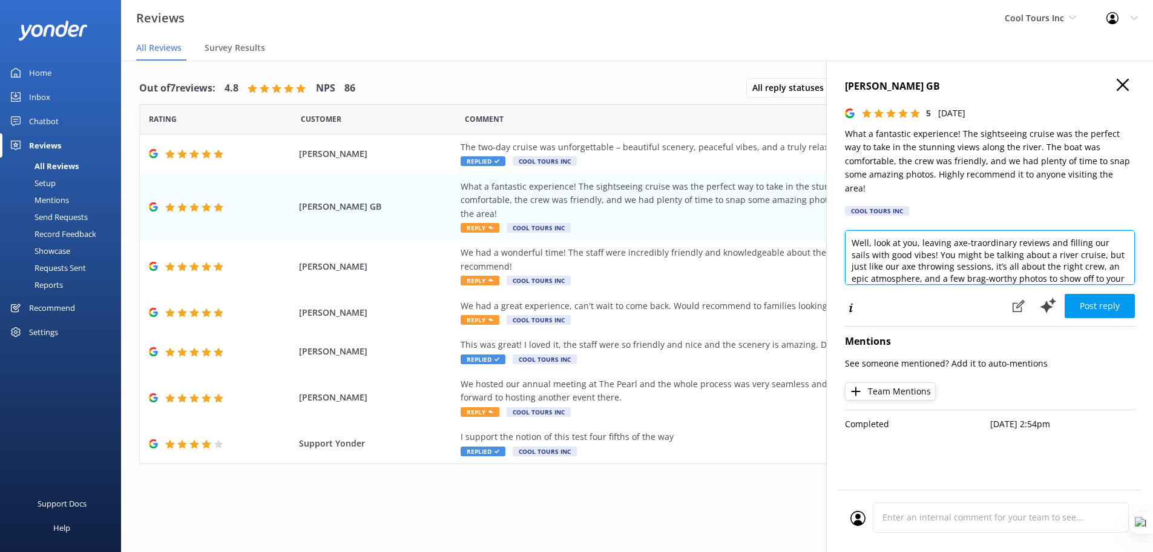
click at [918, 230] on textarea "Well, look at you, leaving axe-traordinary reviews and filling our sails with g…" at bounding box center [990, 257] width 290 height 54
click at [916, 230] on textarea "Well, look at you, leaving axe-traordinary reviews and filling our sails with g…" at bounding box center [990, 257] width 290 height 54
type textarea "Well, look at you Dotty, leaving axe-traordinary reviews and filling our sails …"
click at [1120, 90] on icon "button" at bounding box center [1123, 85] width 12 height 12
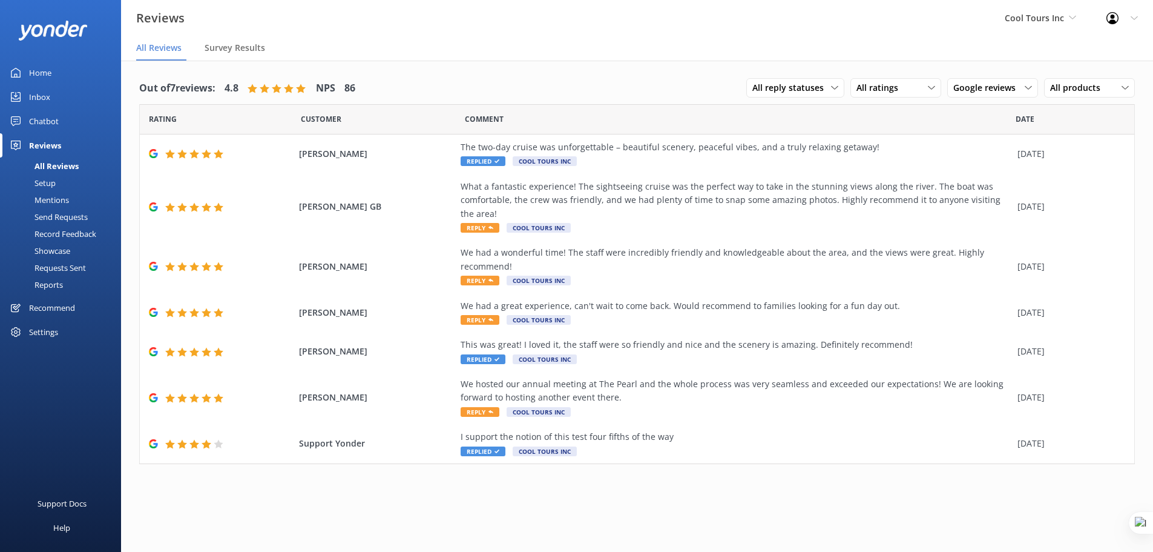
click at [50, 307] on div "Recommend" at bounding box center [52, 307] width 46 height 24
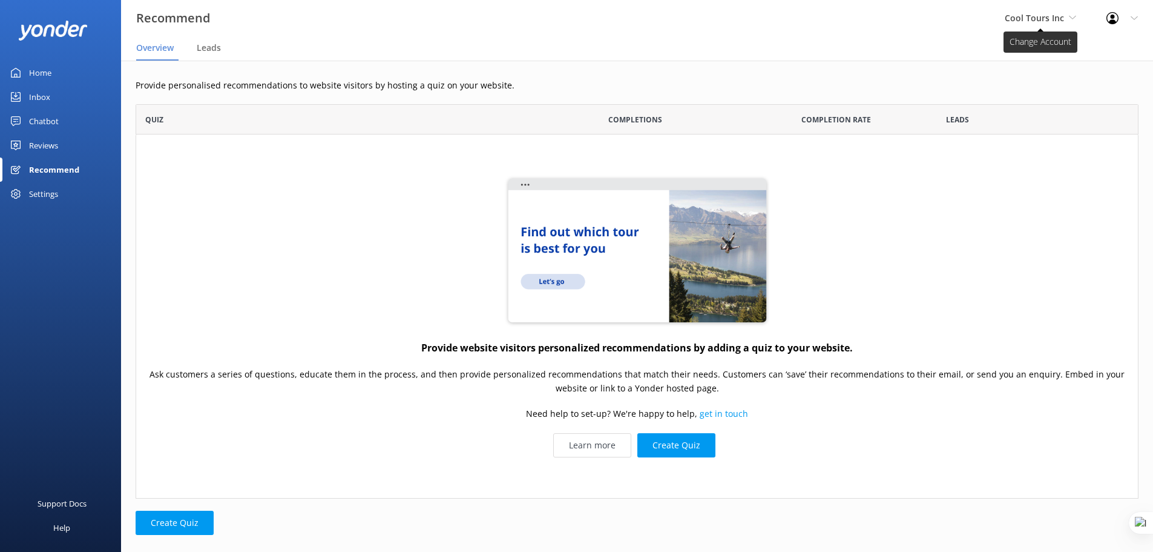
click at [1066, 19] on span "Cool Tours Inc" at bounding box center [1040, 18] width 71 height 13
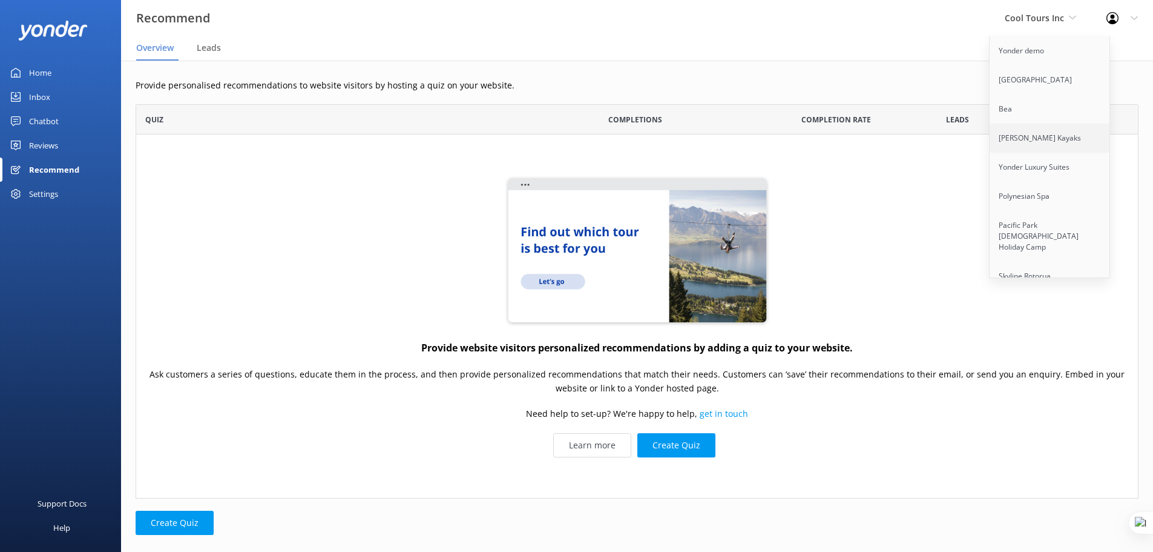
click at [1063, 147] on link "[PERSON_NAME] Kayaks" at bounding box center [1050, 138] width 121 height 29
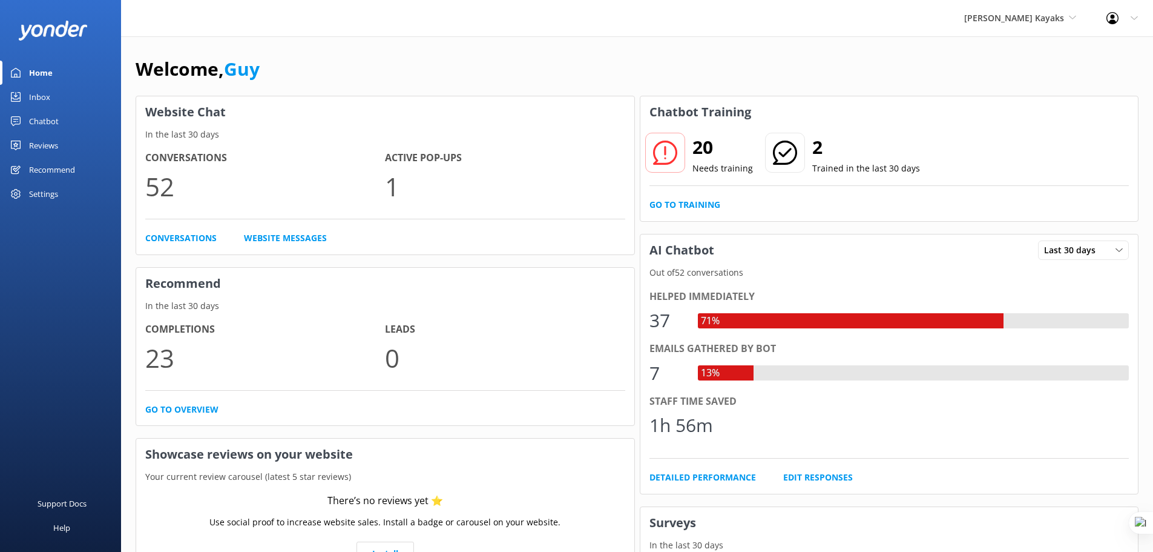
click at [47, 120] on div "Chatbot" at bounding box center [44, 121] width 30 height 24
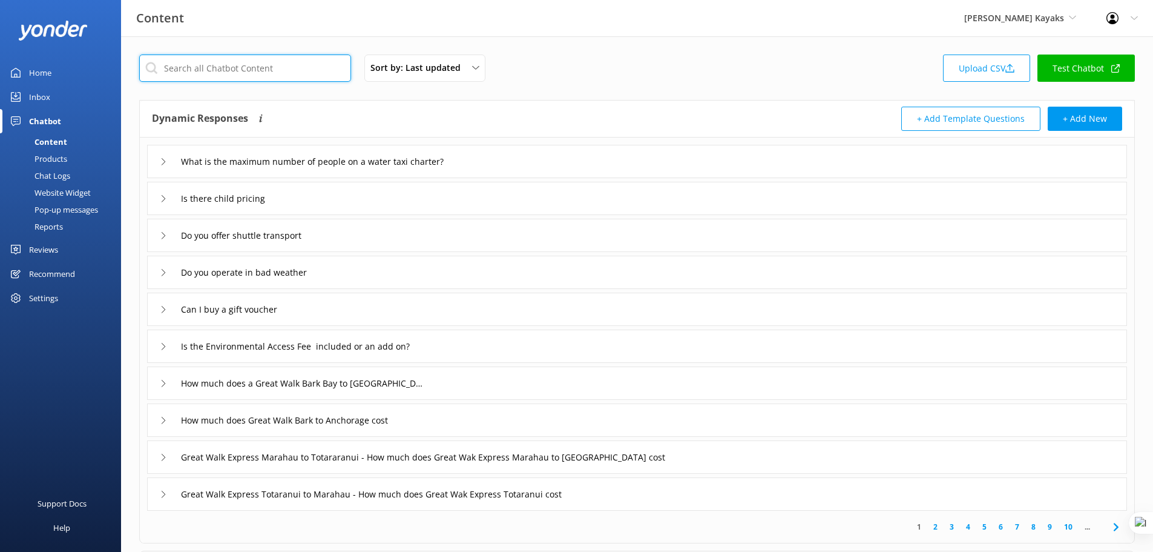
click at [248, 74] on input "text" at bounding box center [245, 67] width 212 height 27
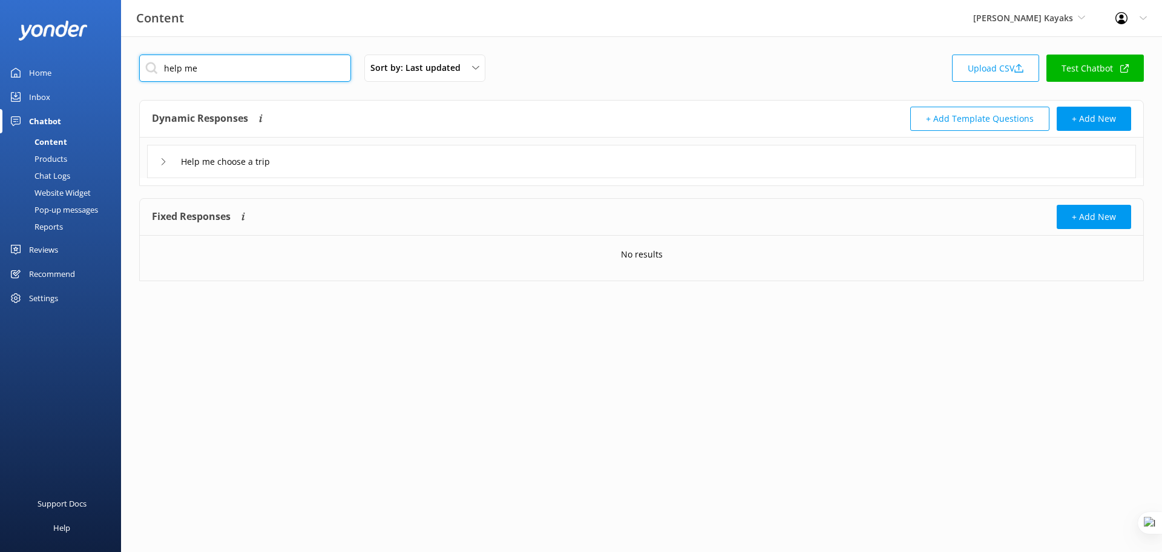
type input "help me"
click at [316, 166] on div "Help me choose a trip" at bounding box center [641, 161] width 989 height 33
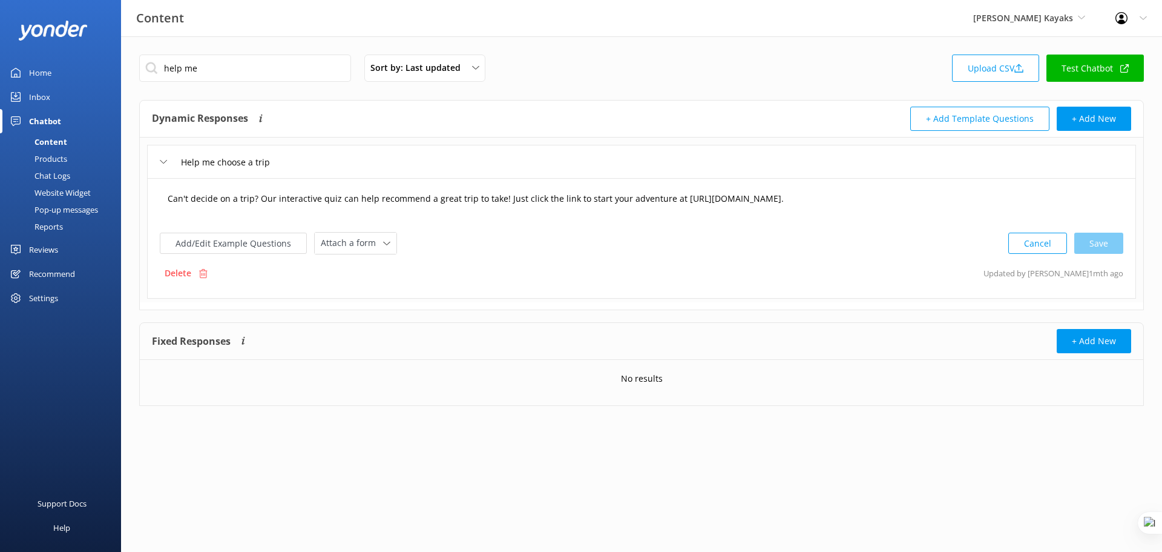
click at [923, 199] on textarea "Can't decide on a trip? Our interactive quiz can help recommend a great trip to…" at bounding box center [641, 205] width 961 height 38
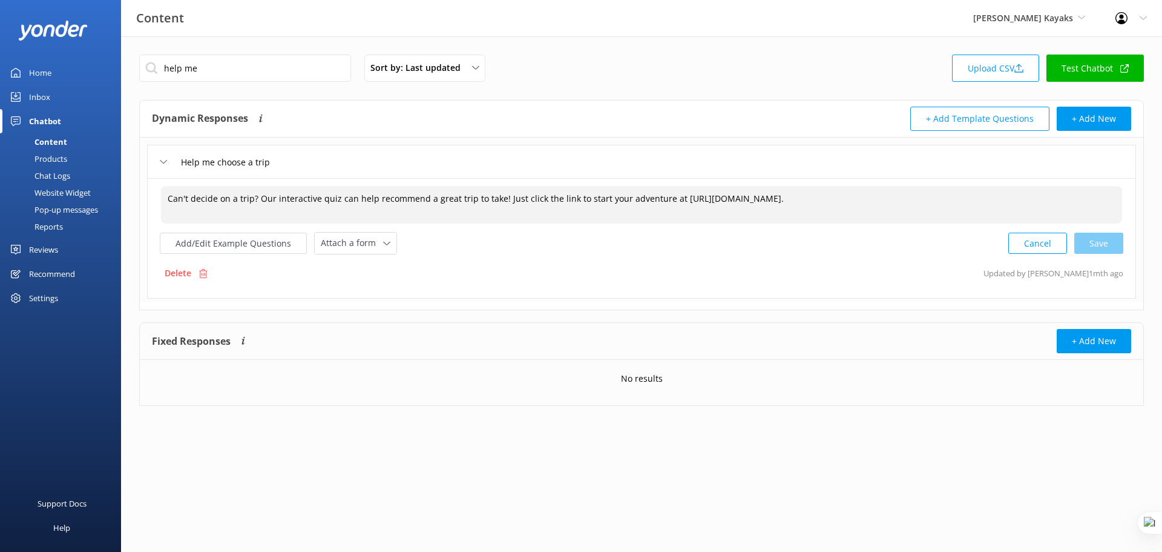
click at [937, 199] on textarea "Can't decide on a trip? Our interactive quiz can help recommend a great trip to…" at bounding box center [641, 205] width 961 height 38
click at [1102, 245] on div "Cancel Save" at bounding box center [1066, 243] width 115 height 22
type textarea "Can't decide on a trip? Our interactive quiz can help recommend a great trip to…"
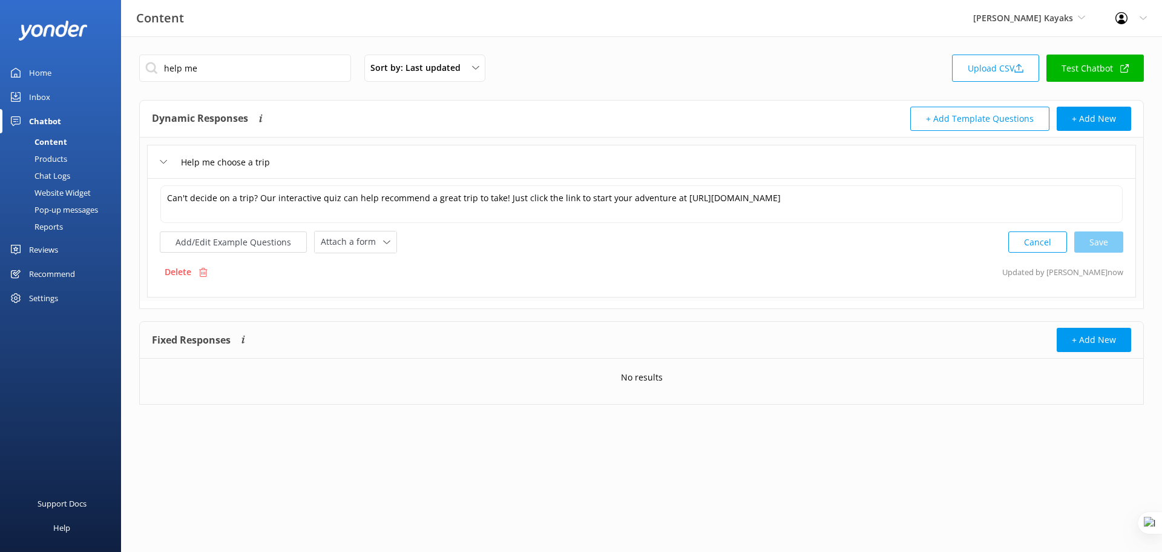
click at [38, 71] on div "Home" at bounding box center [40, 73] width 22 height 24
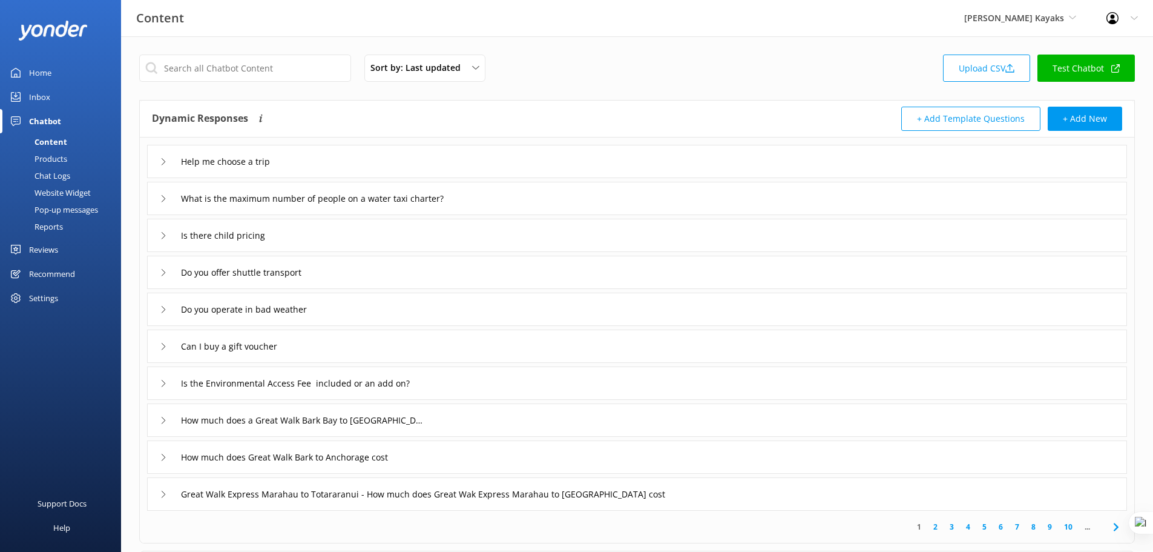
click at [1070, 61] on link "Test Chatbot" at bounding box center [1086, 67] width 97 height 27
click at [1015, 22] on span "[PERSON_NAME] Kayaks" at bounding box center [1014, 18] width 100 height 12
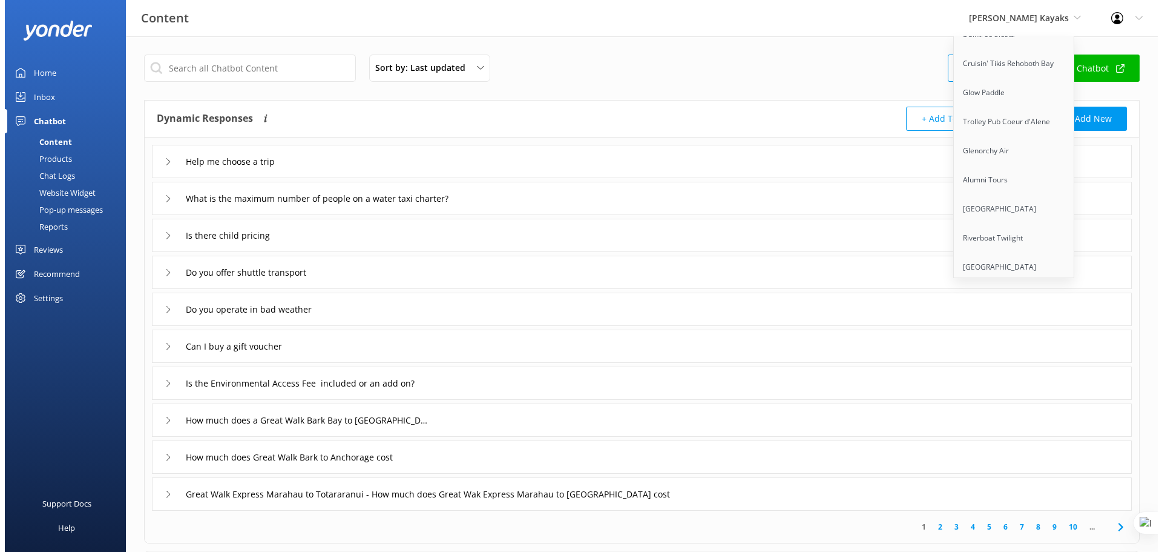
scroll to position [9687, 0]
